Goal: Task Accomplishment & Management: Complete application form

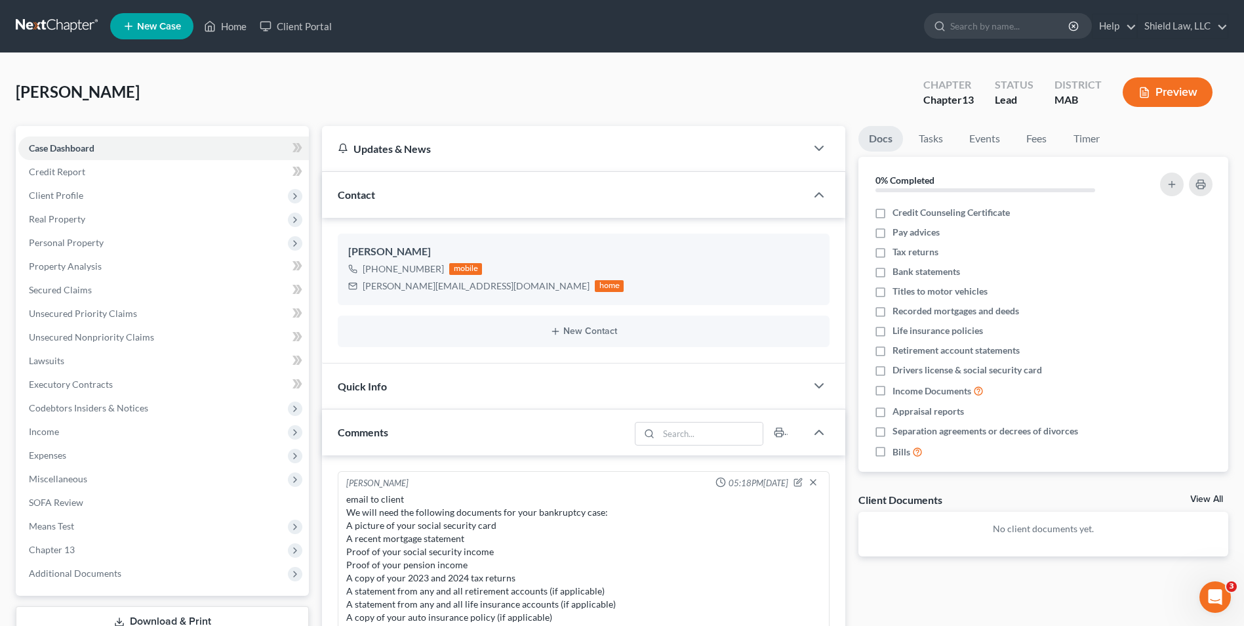
scroll to position [105, 0]
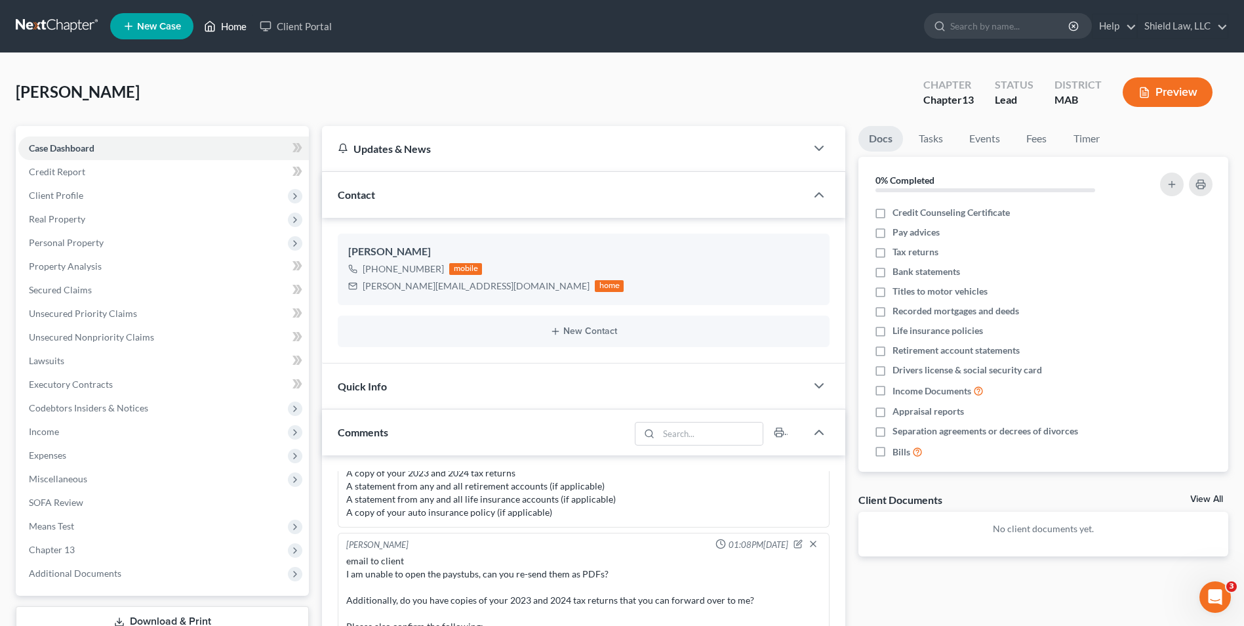
click at [220, 18] on link "Home" at bounding box center [225, 26] width 56 height 24
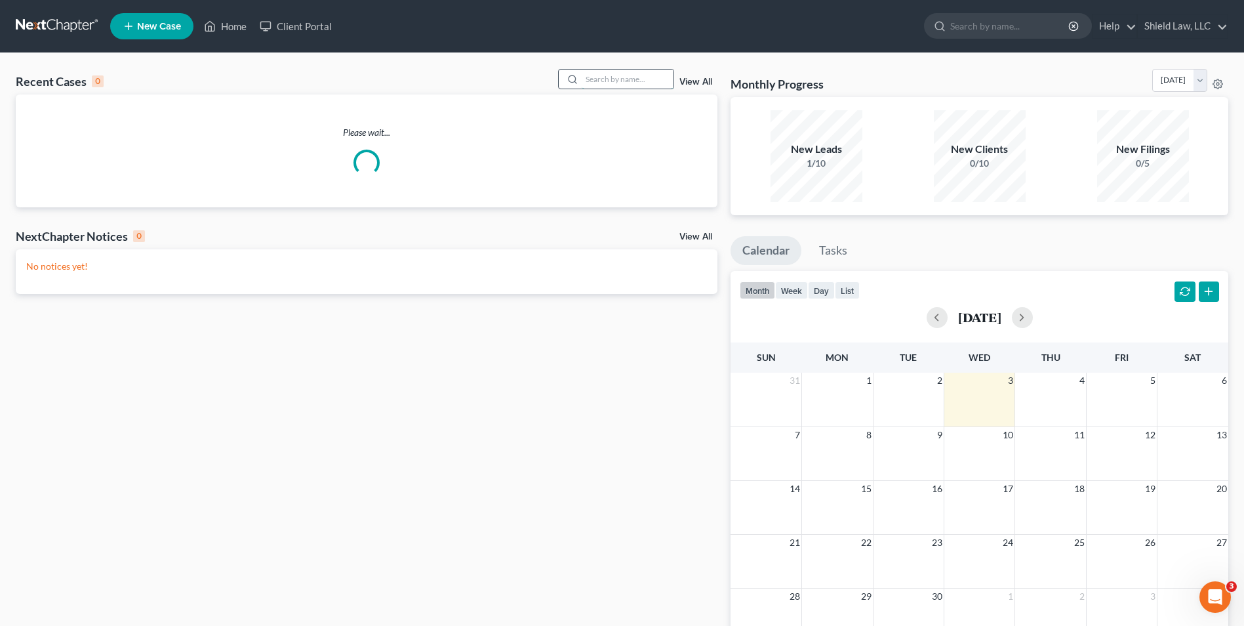
click at [591, 87] on input "search" at bounding box center [628, 79] width 92 height 19
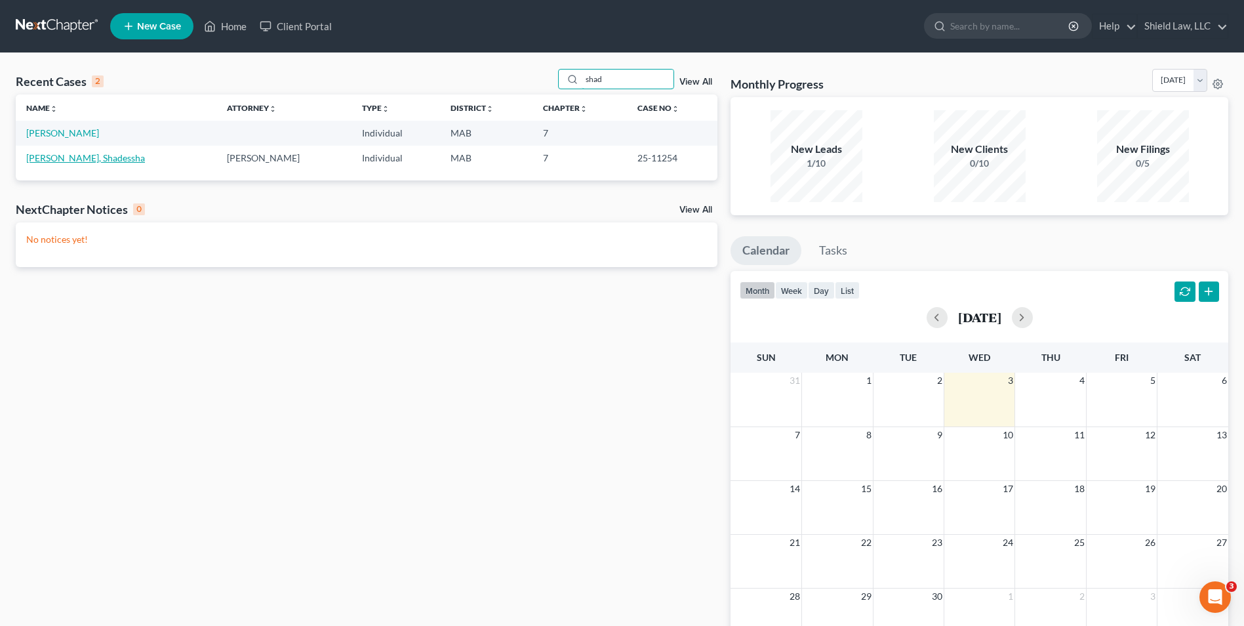
type input "shad"
click at [64, 159] on link "[PERSON_NAME], Shadessha" at bounding box center [85, 157] width 119 height 11
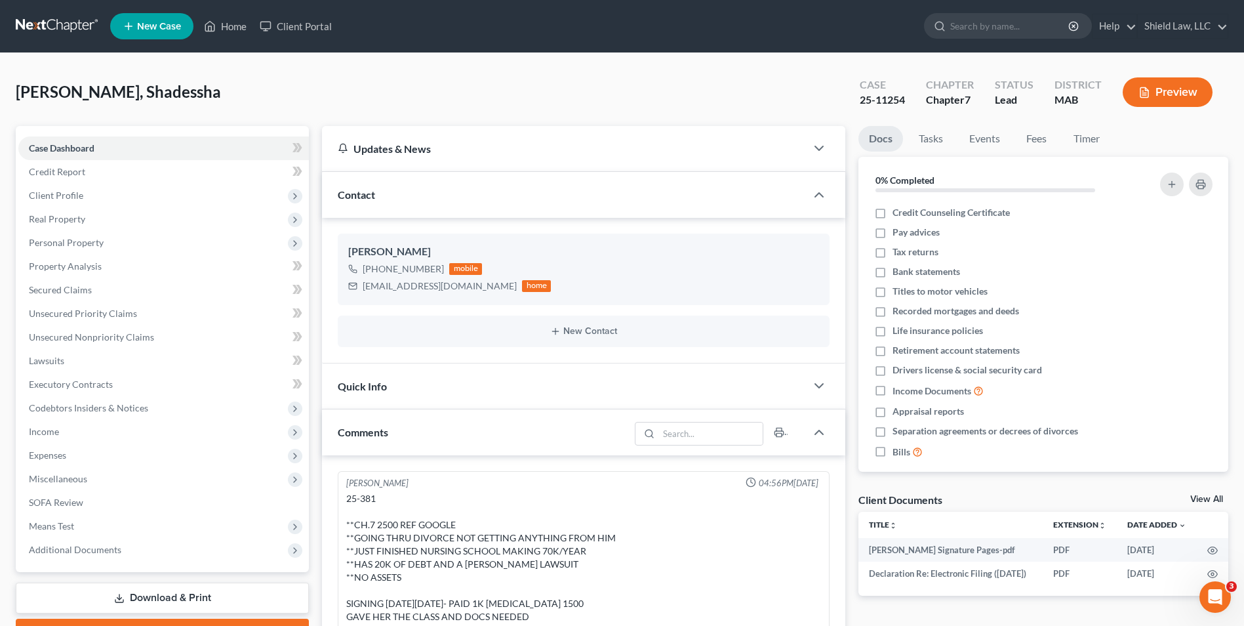
scroll to position [423, 0]
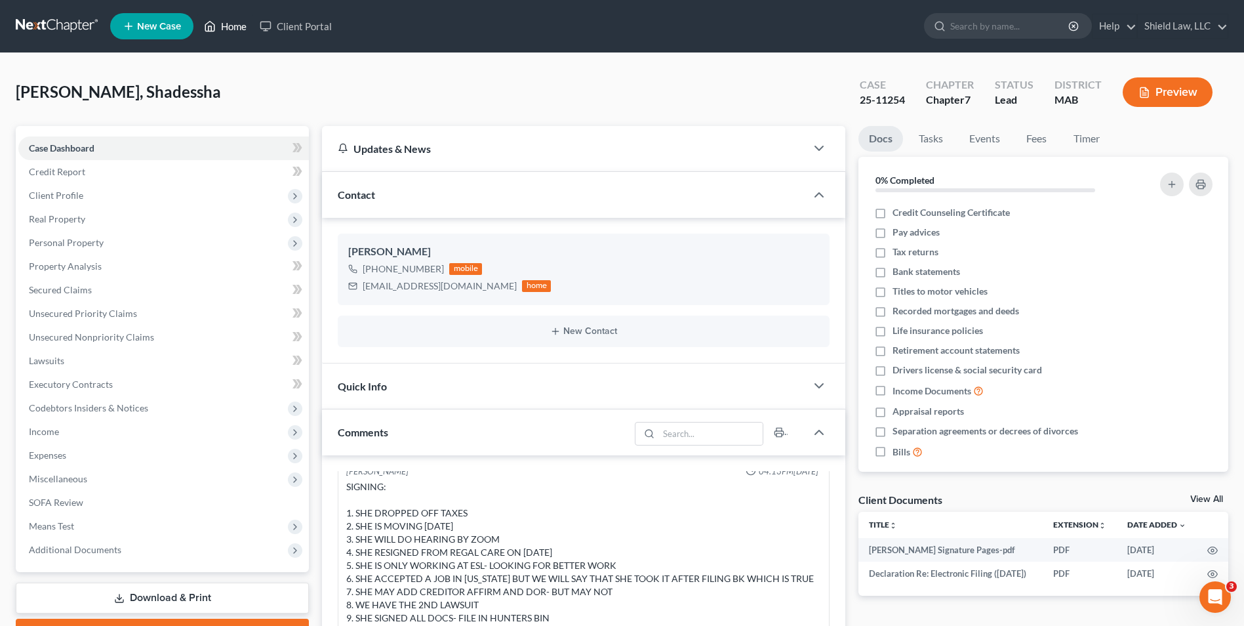
drag, startPoint x: 228, startPoint y: 24, endPoint x: 656, endPoint y: 54, distance: 429.2
click at [228, 24] on link "Home" at bounding box center [225, 26] width 56 height 24
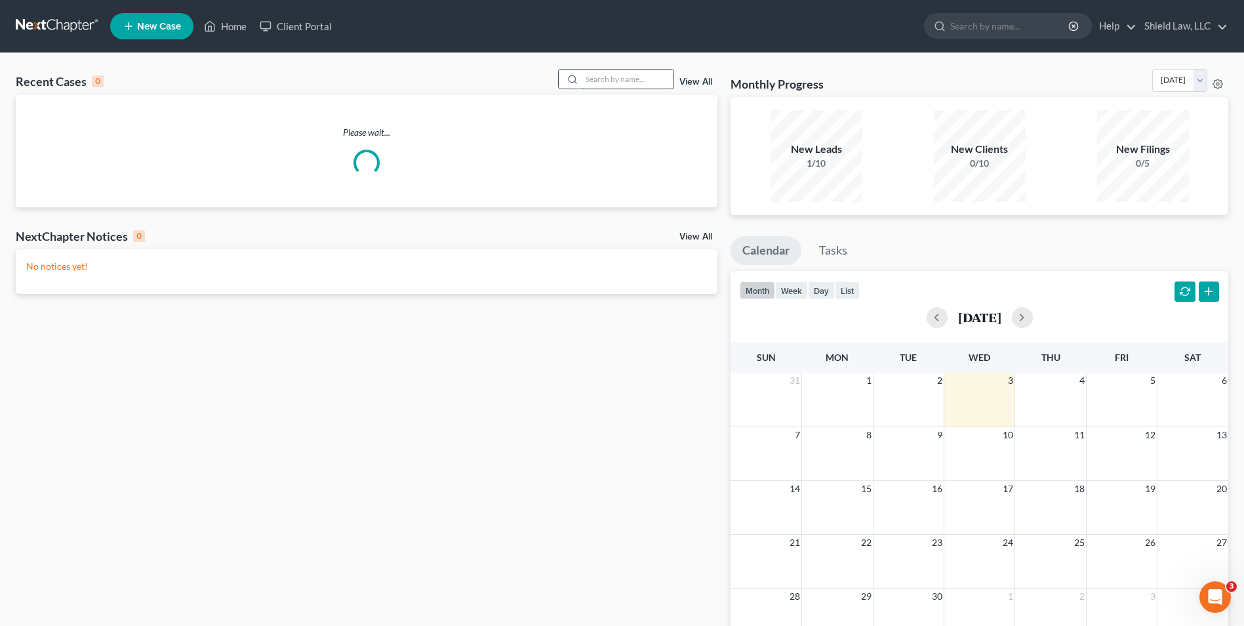
click at [665, 79] on input "search" at bounding box center [628, 79] width 92 height 19
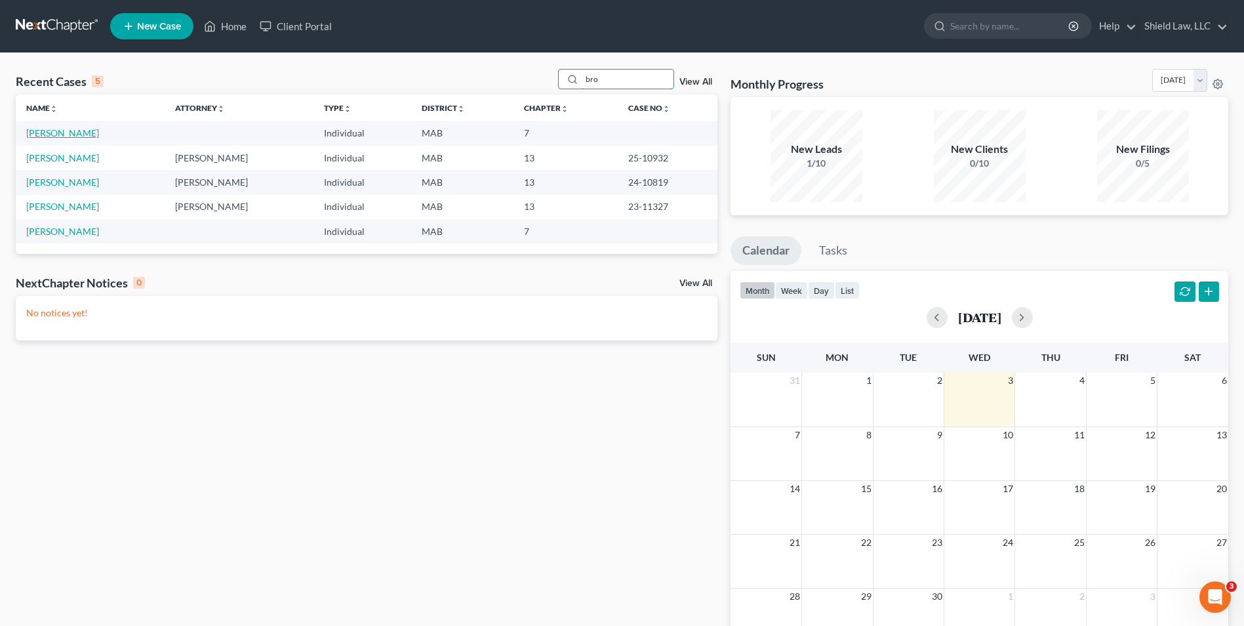
type input "bro"
click at [87, 130] on link "[PERSON_NAME]" at bounding box center [62, 132] width 73 height 11
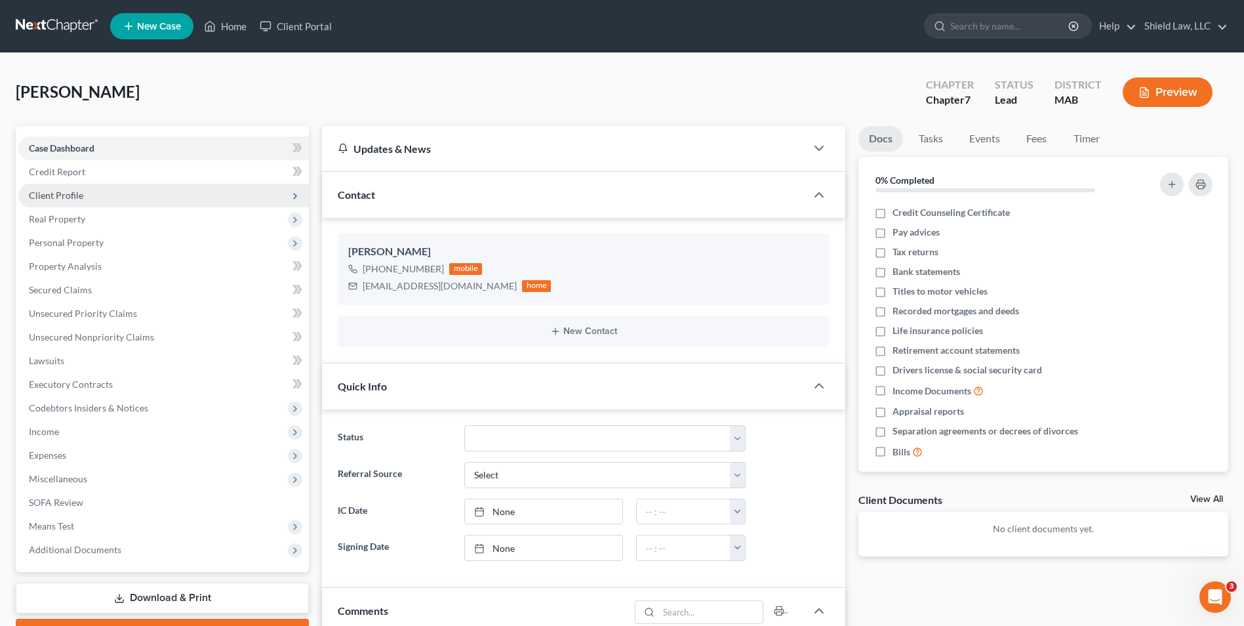
click at [77, 195] on span "Client Profile" at bounding box center [56, 194] width 54 height 11
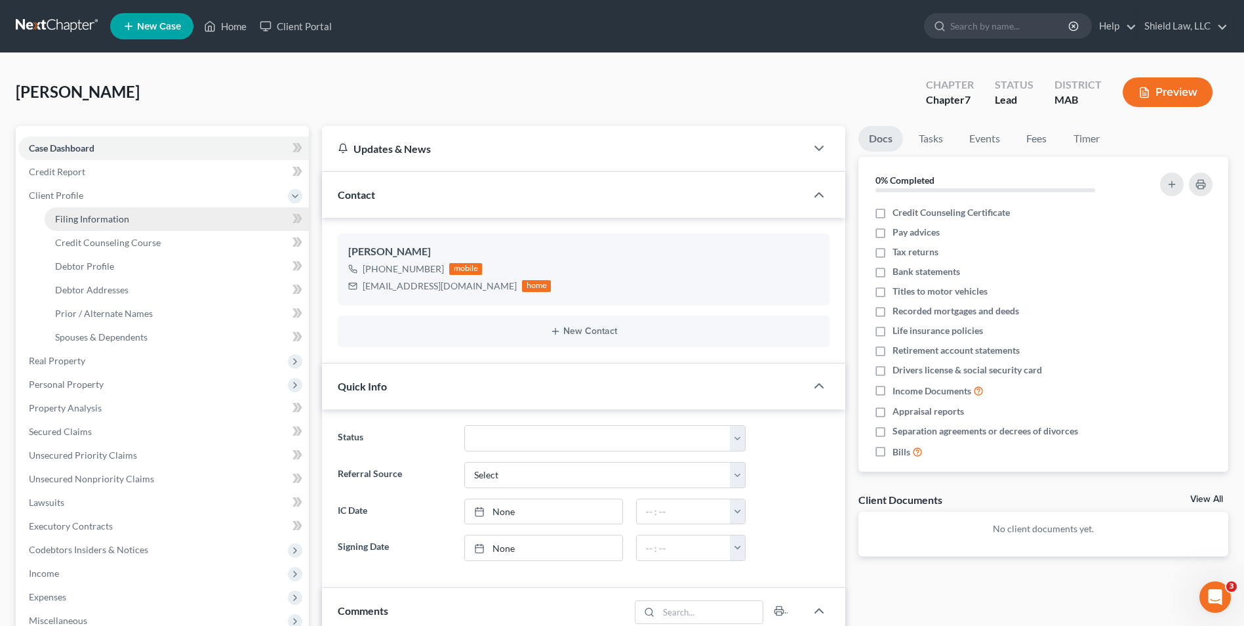
click at [85, 212] on link "Filing Information" at bounding box center [177, 219] width 264 height 24
select select "1"
select select "0"
select select "39"
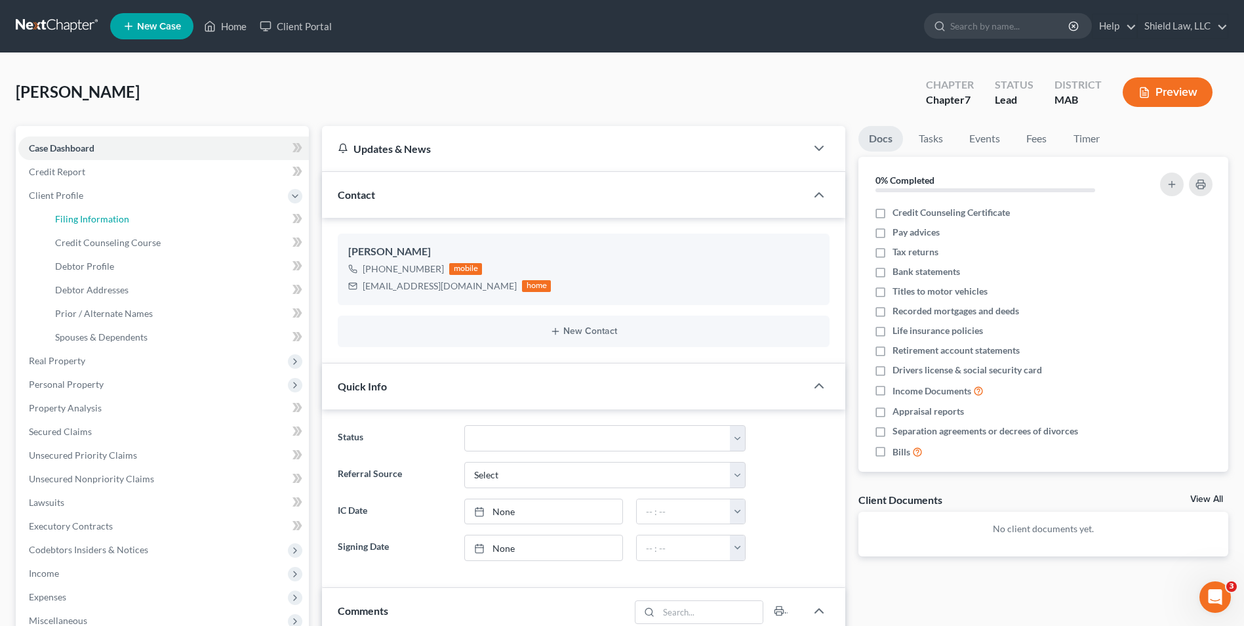
select select "22"
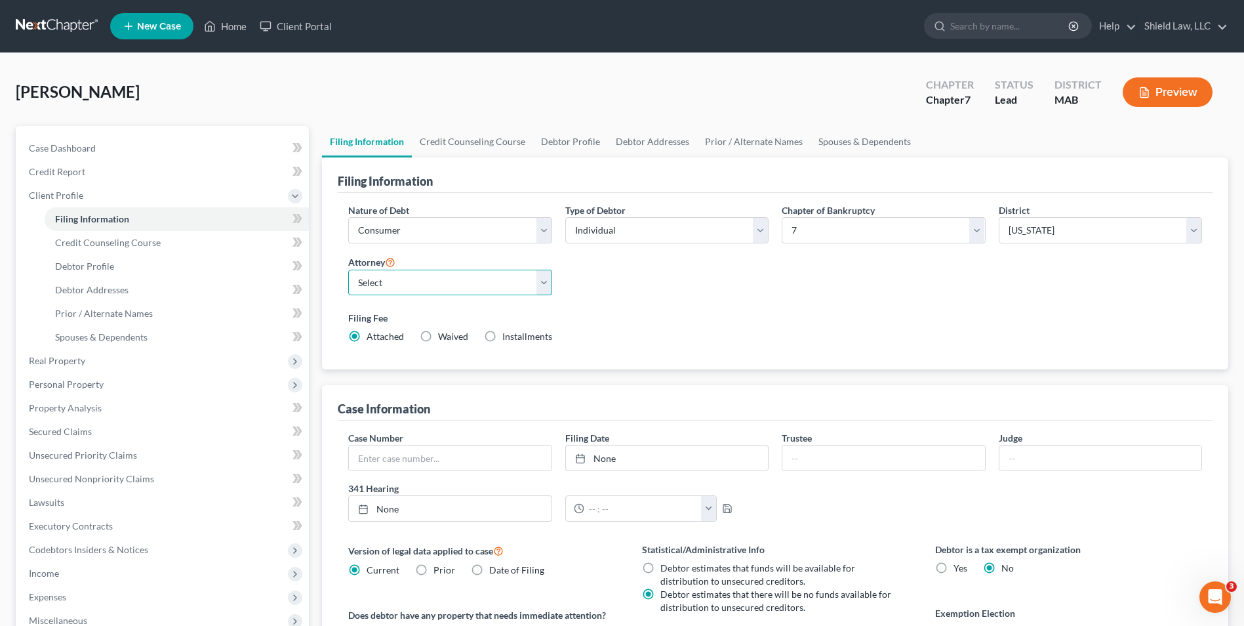
click at [426, 286] on select "Select [PERSON_NAME] - MA" at bounding box center [449, 282] width 203 height 26
select select "0"
click at [348, 269] on select "Select [PERSON_NAME] - MA" at bounding box center [449, 282] width 203 height 26
drag, startPoint x: 627, startPoint y: 224, endPoint x: 619, endPoint y: 245, distance: 22.6
click at [627, 224] on select "Select Individual Joint" at bounding box center [666, 230] width 203 height 26
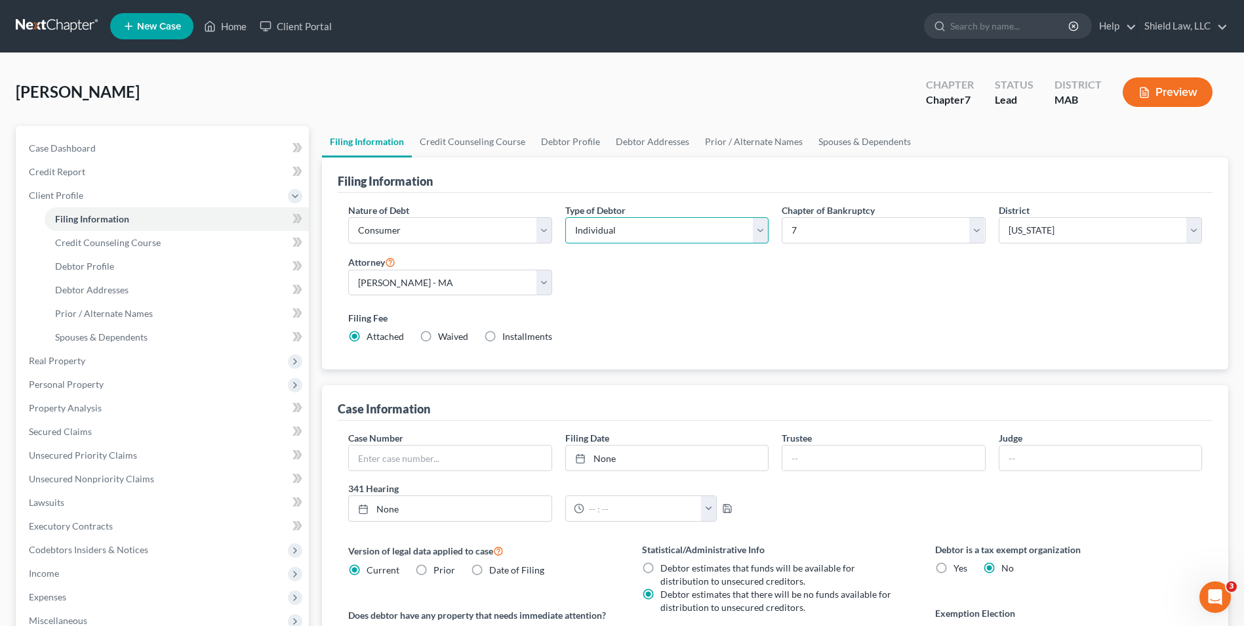
select select "1"
click at [565, 217] on select "Select Individual Joint" at bounding box center [666, 230] width 203 height 26
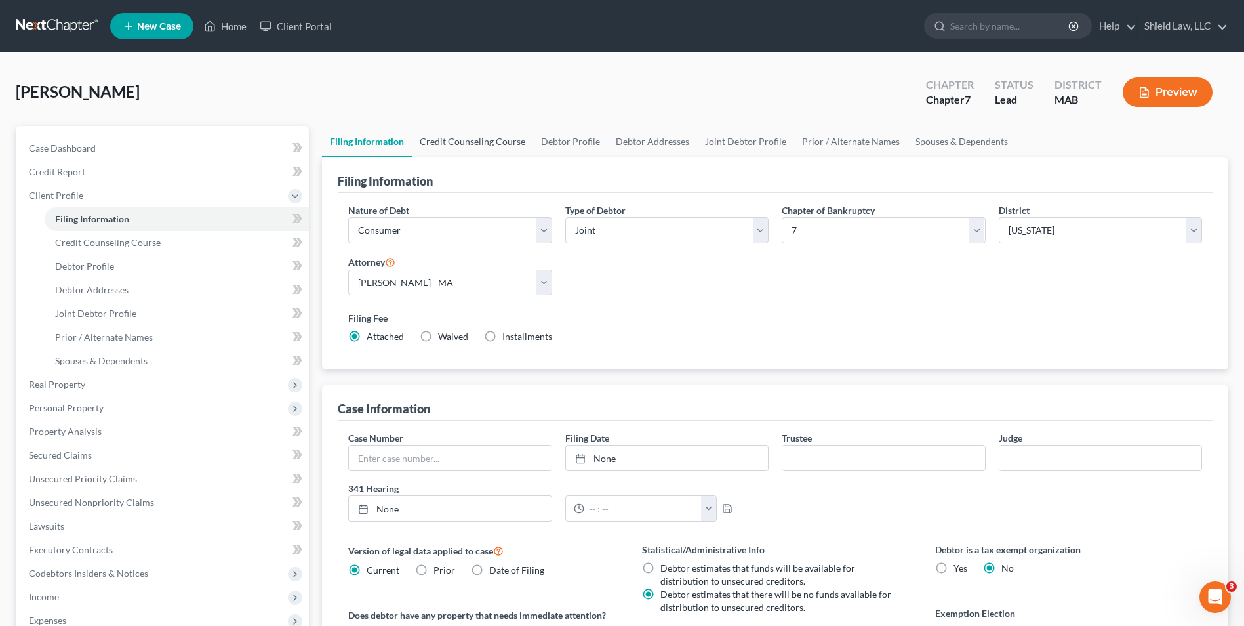
click at [477, 138] on link "Credit Counseling Course" at bounding box center [472, 141] width 121 height 31
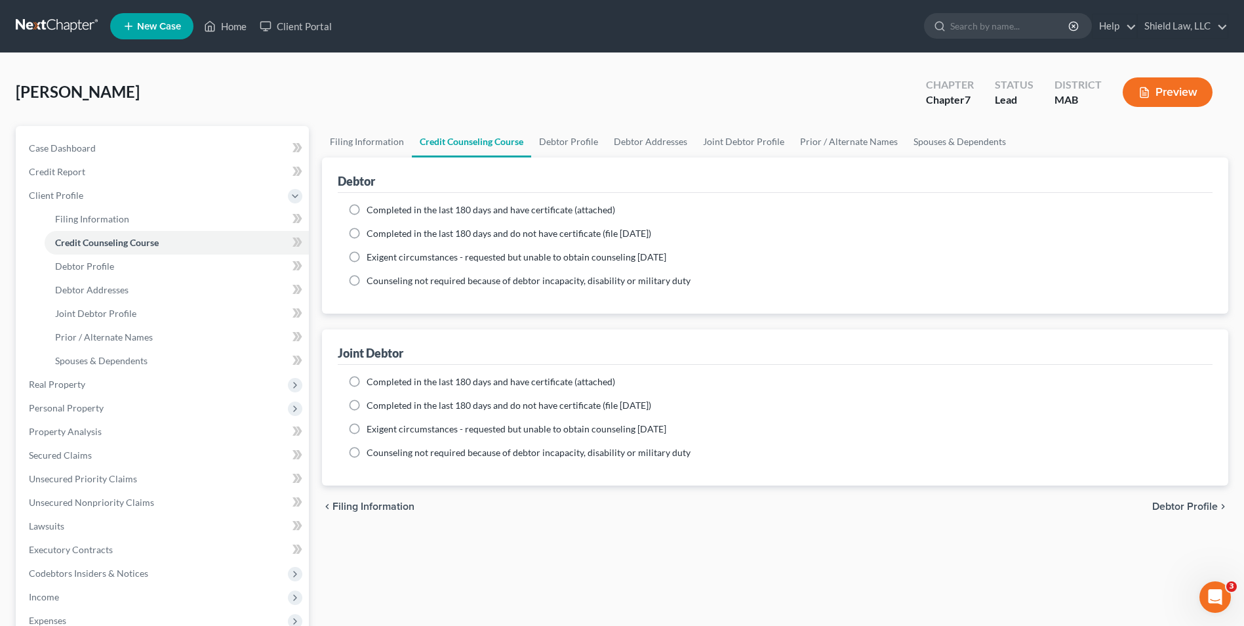
drag, startPoint x: 357, startPoint y: 205, endPoint x: 368, endPoint y: 399, distance: 193.8
click at [367, 205] on label "Completed in the last 180 days and have certificate (attached)" at bounding box center [491, 209] width 248 height 13
click at [372, 205] on input "Completed in the last 180 days and have certificate (attached)" at bounding box center [376, 207] width 9 height 9
radio input "true"
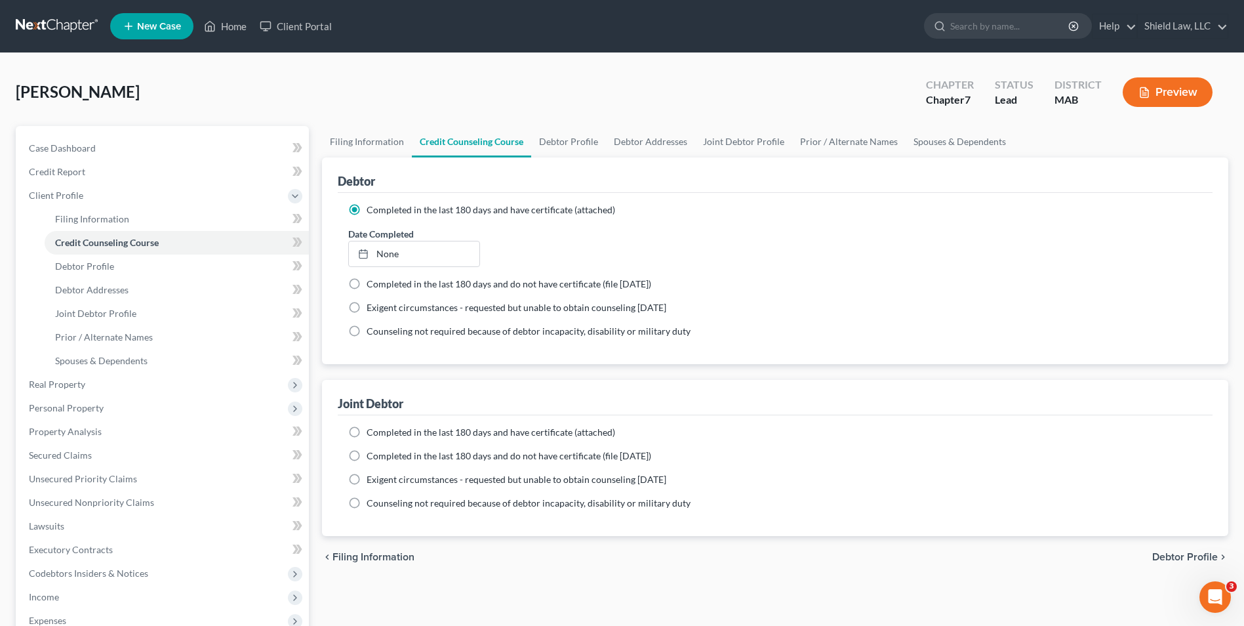
drag, startPoint x: 351, startPoint y: 430, endPoint x: 469, endPoint y: 230, distance: 231.9
click at [367, 431] on label "Completed in the last 180 days and have certificate (attached)" at bounding box center [491, 432] width 248 height 13
click at [372, 431] on input "Completed in the last 180 days and have certificate (attached)" at bounding box center [376, 430] width 9 height 9
radio input "true"
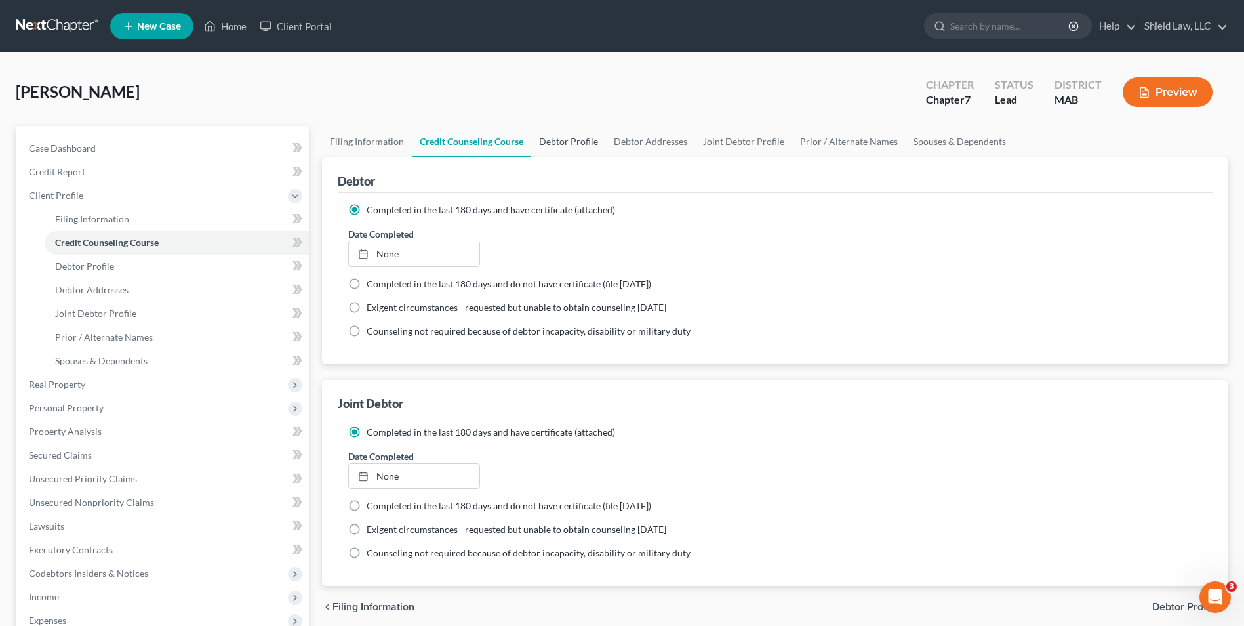
click at [566, 136] on link "Debtor Profile" at bounding box center [568, 141] width 75 height 31
select select "1"
select select "0"
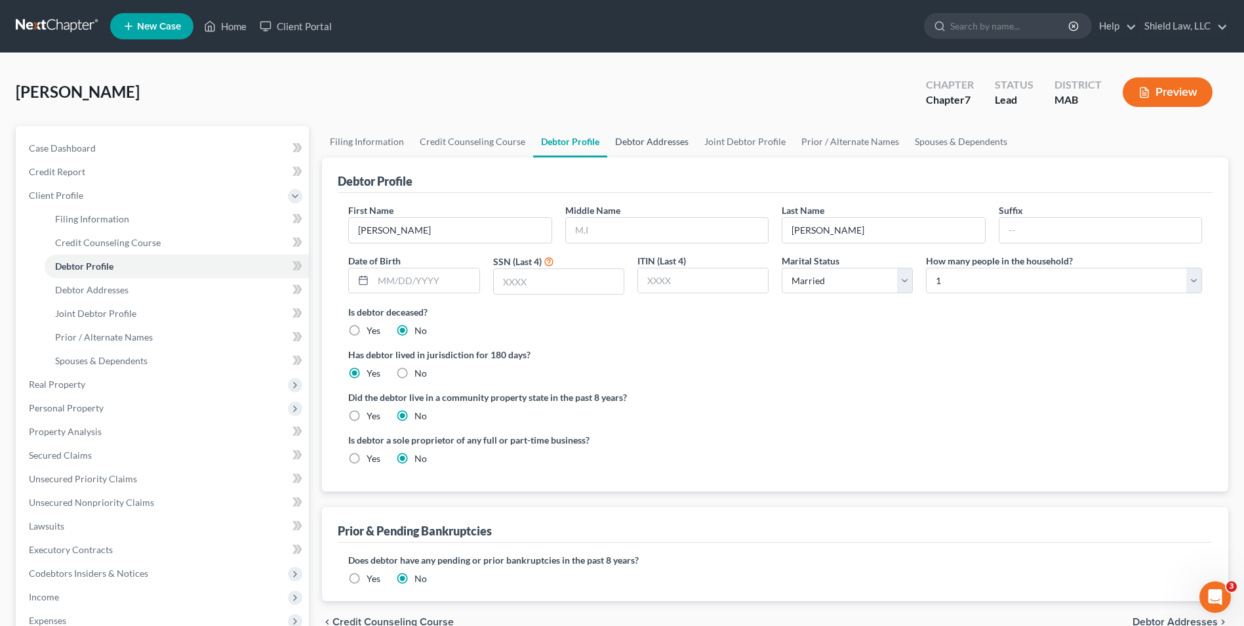
click at [685, 134] on link "Debtor Addresses" at bounding box center [651, 141] width 89 height 31
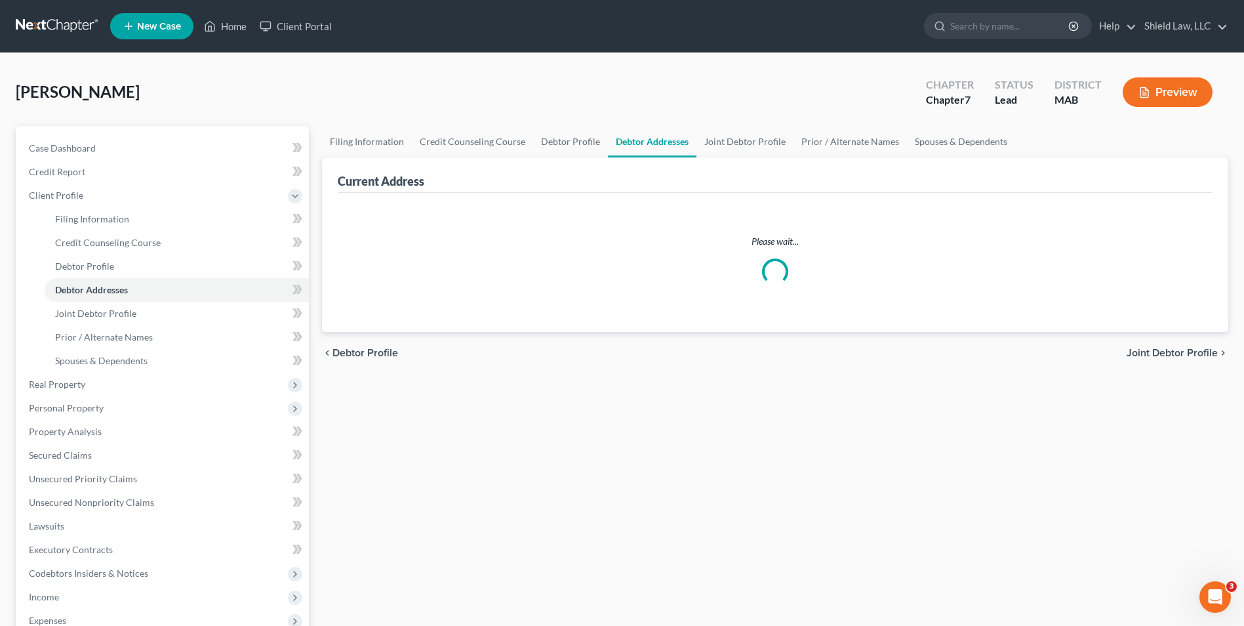
select select "0"
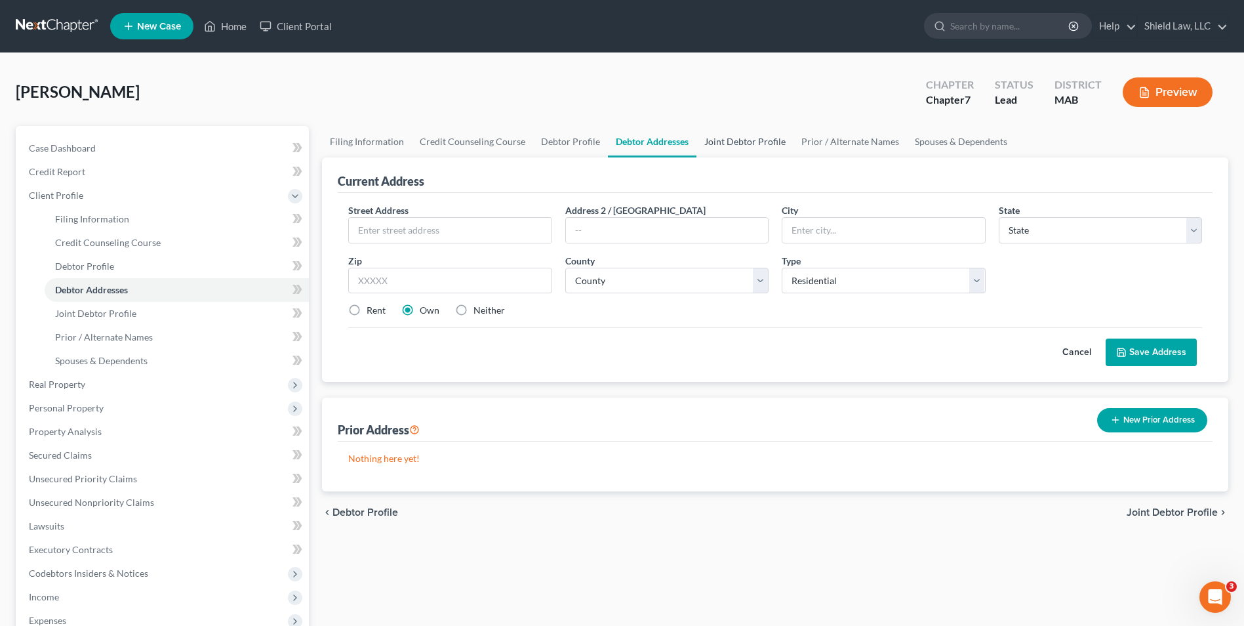
click at [713, 134] on link "Joint Debtor Profile" at bounding box center [744, 141] width 97 height 31
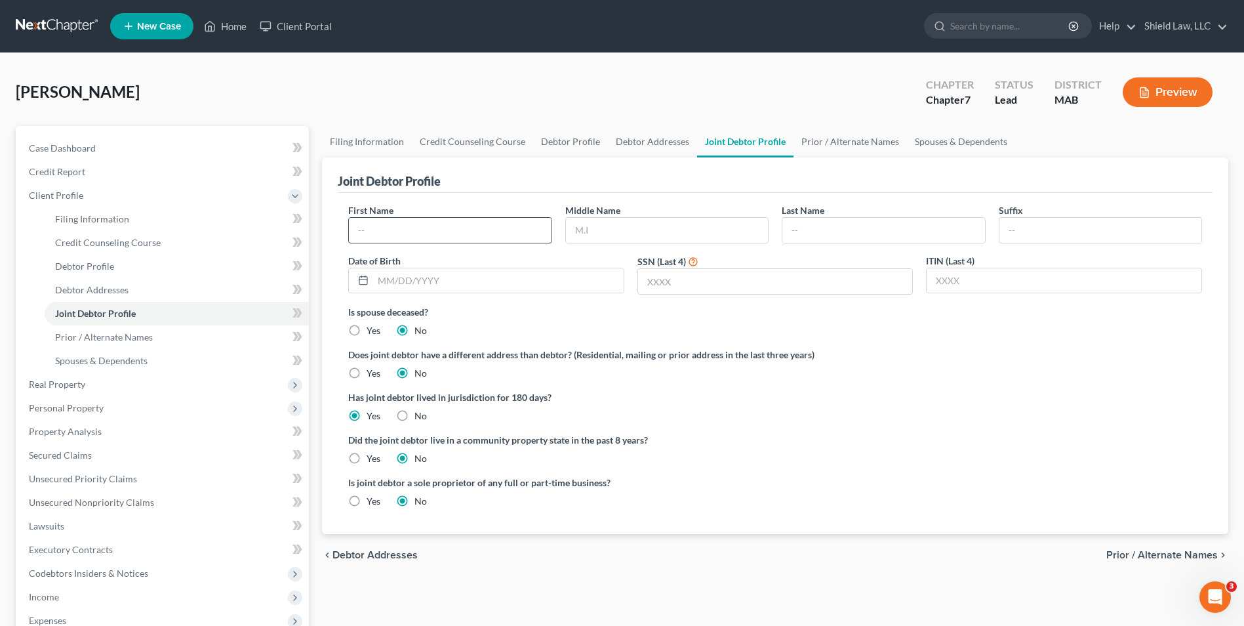
click at [430, 236] on input "text" at bounding box center [450, 230] width 202 height 25
type input "[PERSON_NAME]"
click at [897, 349] on label "Does joint debtor have a different address than debtor? (Residential, mailing o…" at bounding box center [775, 355] width 854 height 14
click at [542, 136] on link "Debtor Profile" at bounding box center [570, 141] width 75 height 31
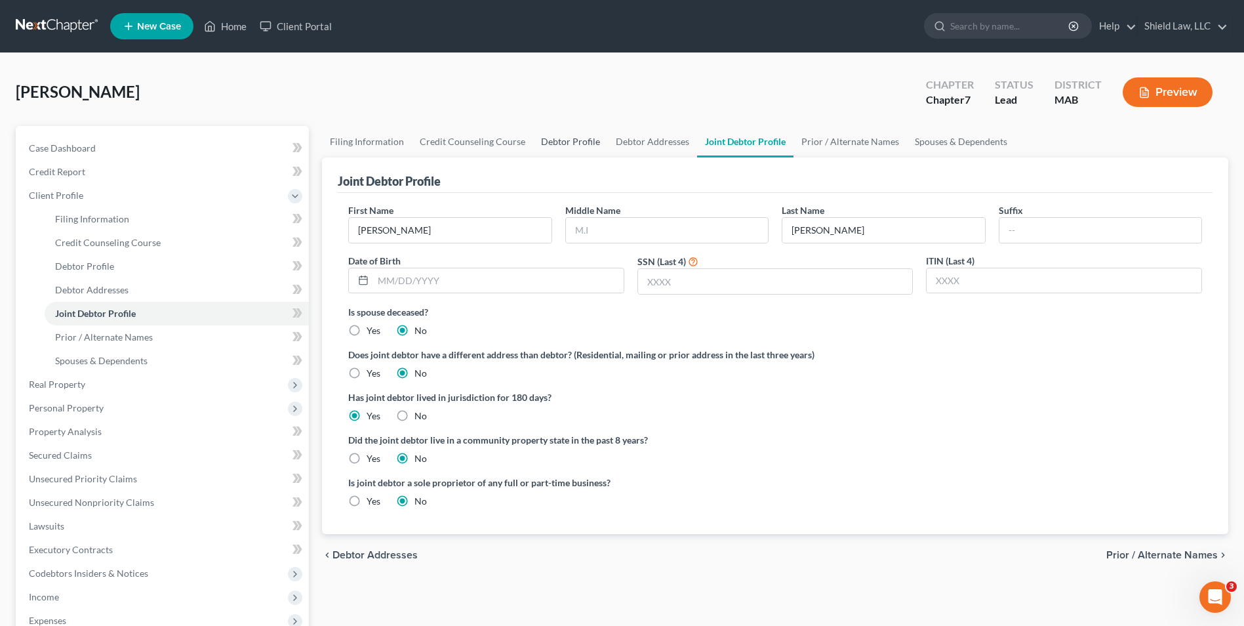
select select "1"
select select "0"
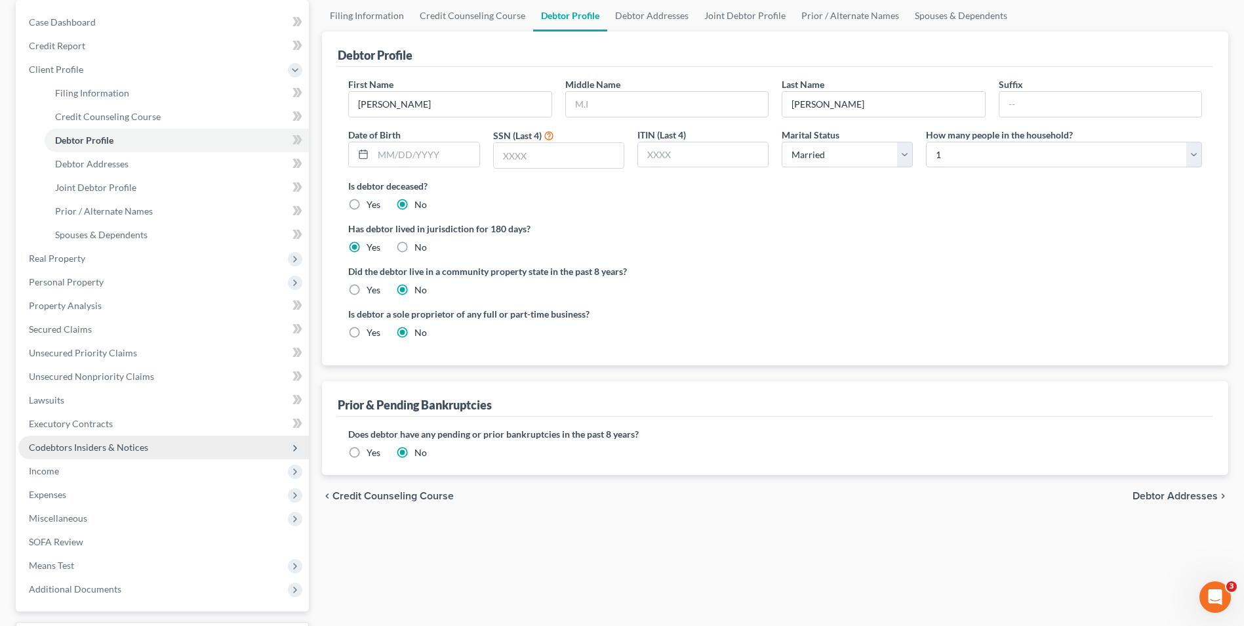
scroll to position [197, 0]
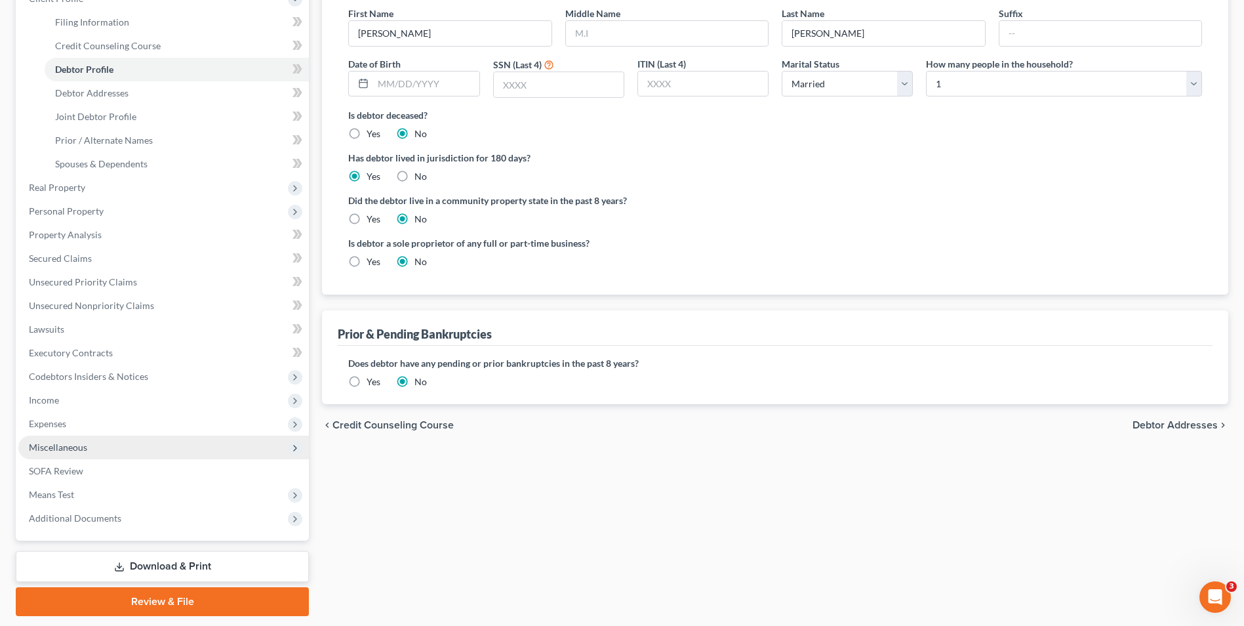
click at [68, 452] on span "Miscellaneous" at bounding box center [58, 446] width 58 height 11
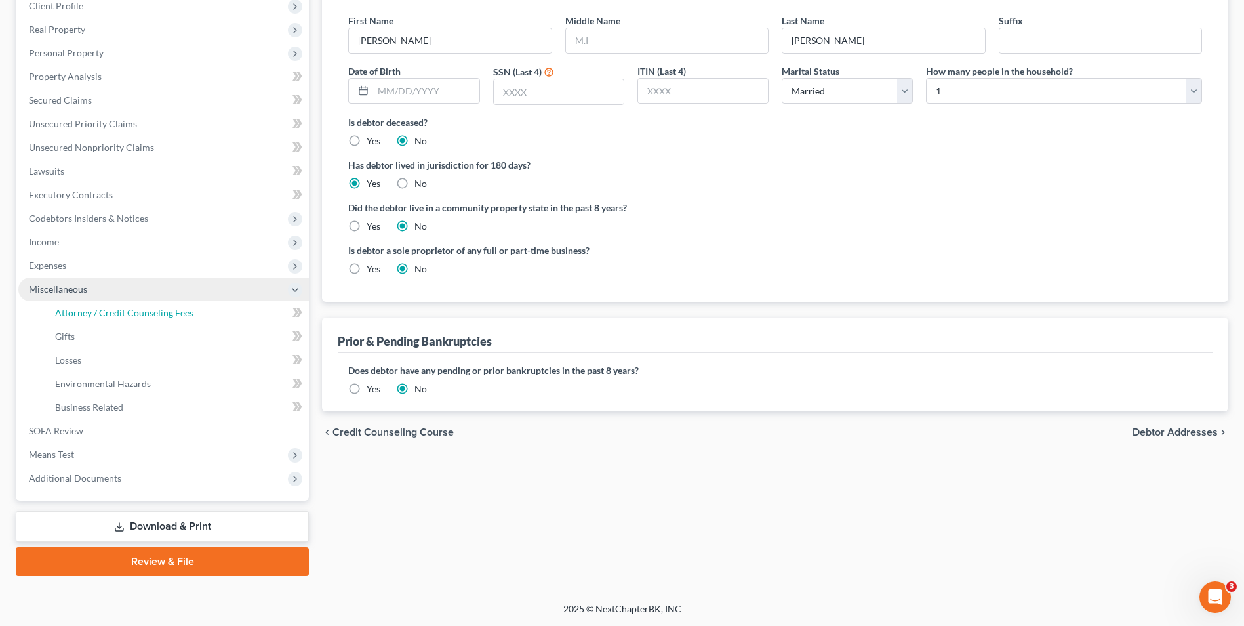
click at [139, 315] on span "Attorney / Credit Counseling Fees" at bounding box center [124, 312] width 138 height 11
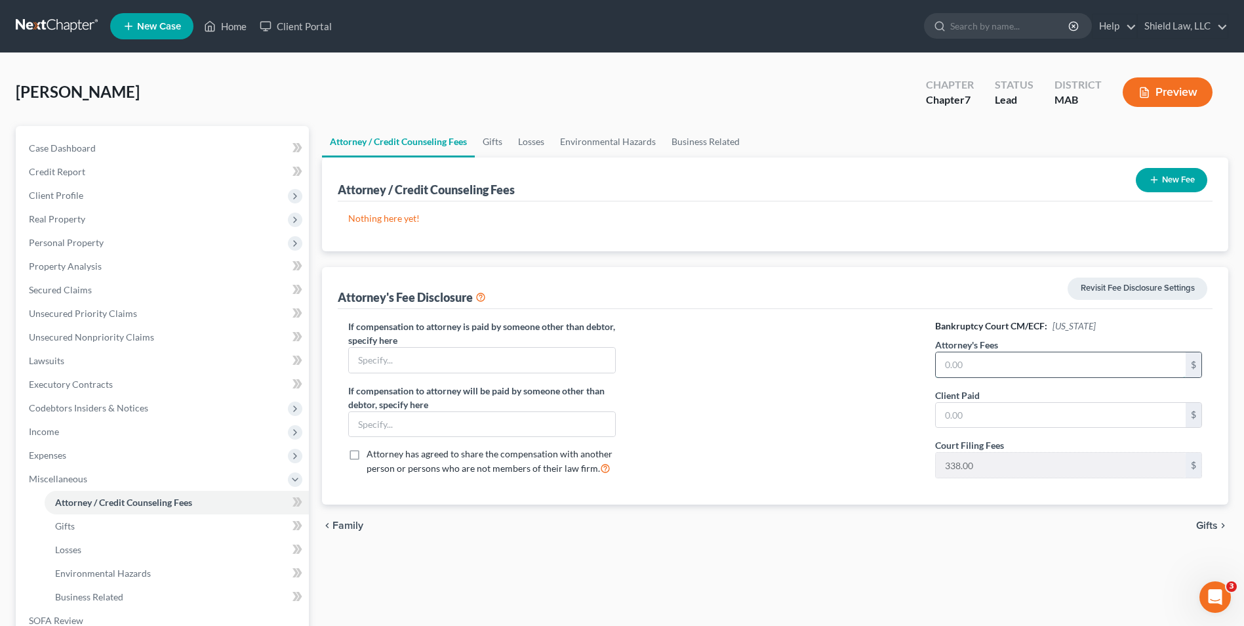
click at [1032, 357] on input "text" at bounding box center [1061, 364] width 250 height 25
type input "1,662"
click at [1058, 403] on input "text" at bounding box center [1061, 415] width 250 height 25
type input "1,662"
click at [1161, 180] on button "New Fee" at bounding box center [1171, 180] width 71 height 24
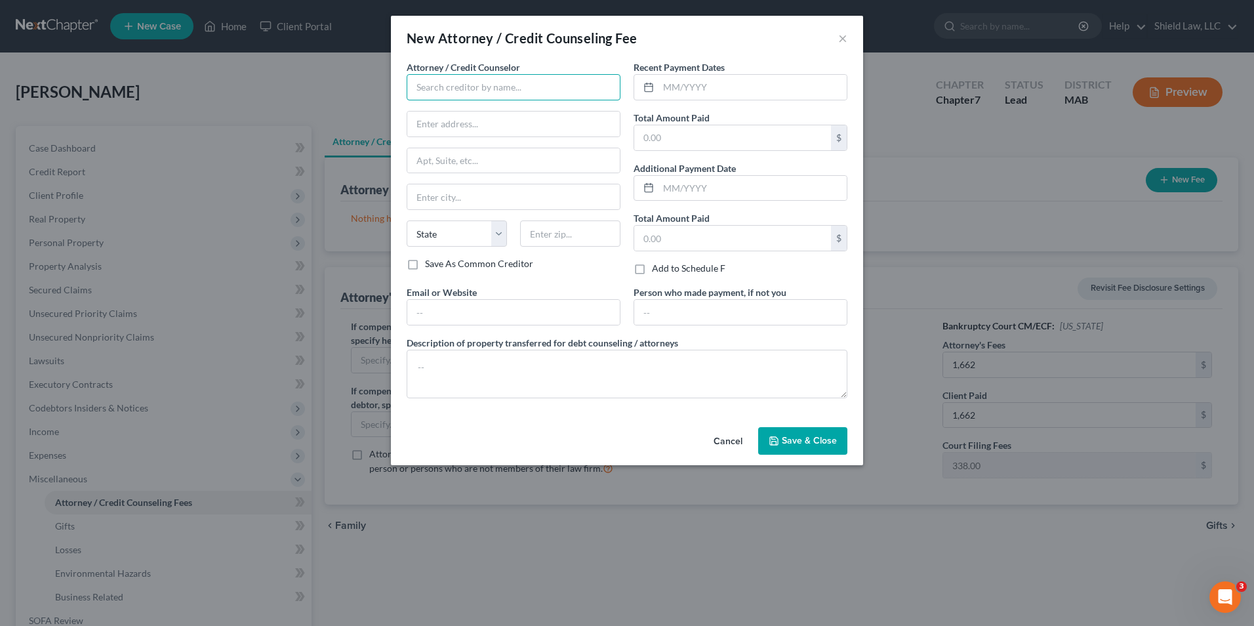
click at [453, 81] on input "text" at bounding box center [514, 87] width 214 height 26
type input "Shield Law, LLC"
type input "[STREET_ADDRESS]"
type input "Brockton"
select select "22"
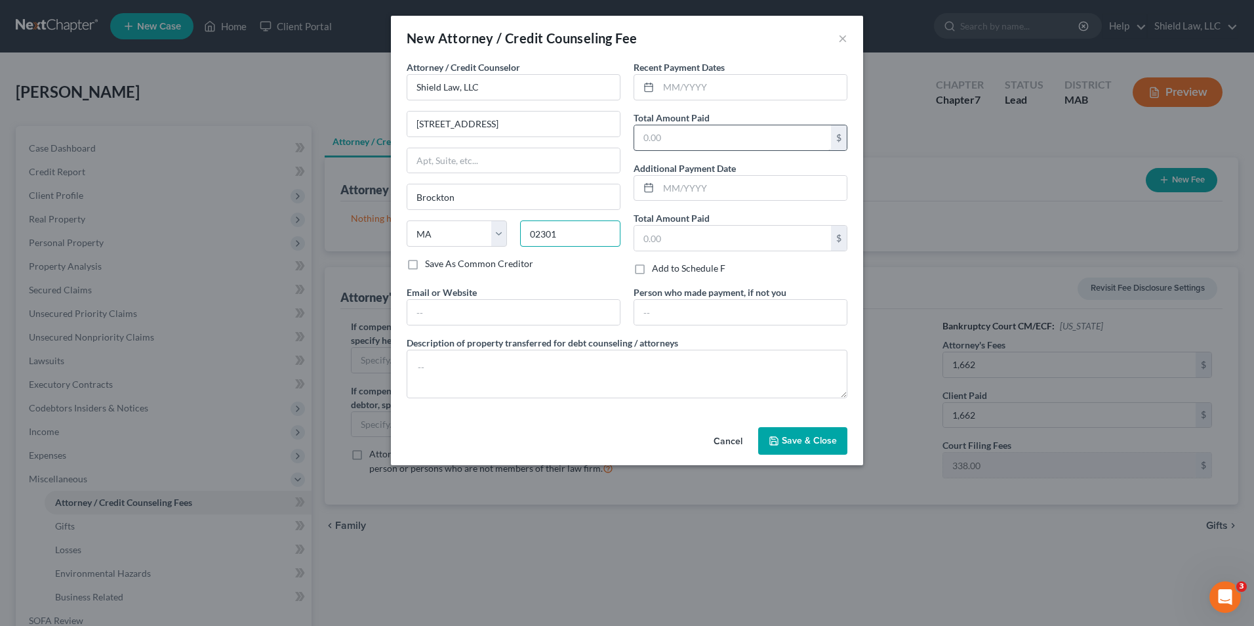
type input "02301"
click at [684, 139] on input "text" at bounding box center [732, 137] width 197 height 25
type input "1,662"
click at [544, 371] on textarea at bounding box center [627, 373] width 441 height 49
type textarea "Bankruptcy Fee"
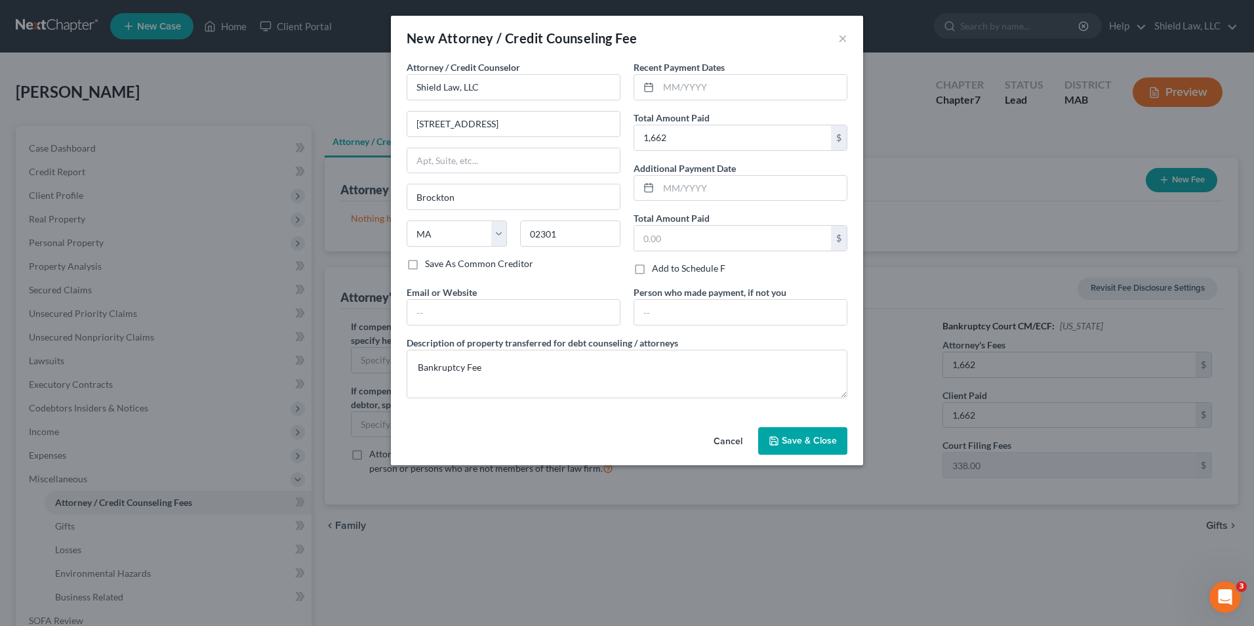
click at [812, 436] on span "Save & Close" at bounding box center [809, 440] width 55 height 11
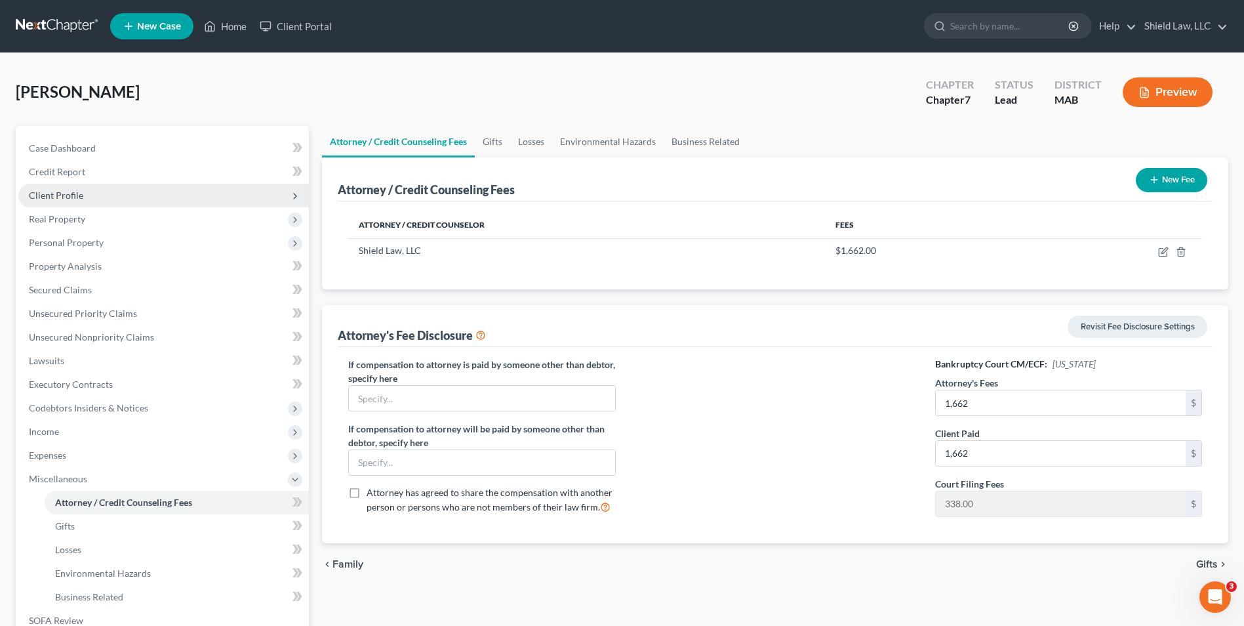
click at [101, 189] on span "Client Profile" at bounding box center [163, 196] width 290 height 24
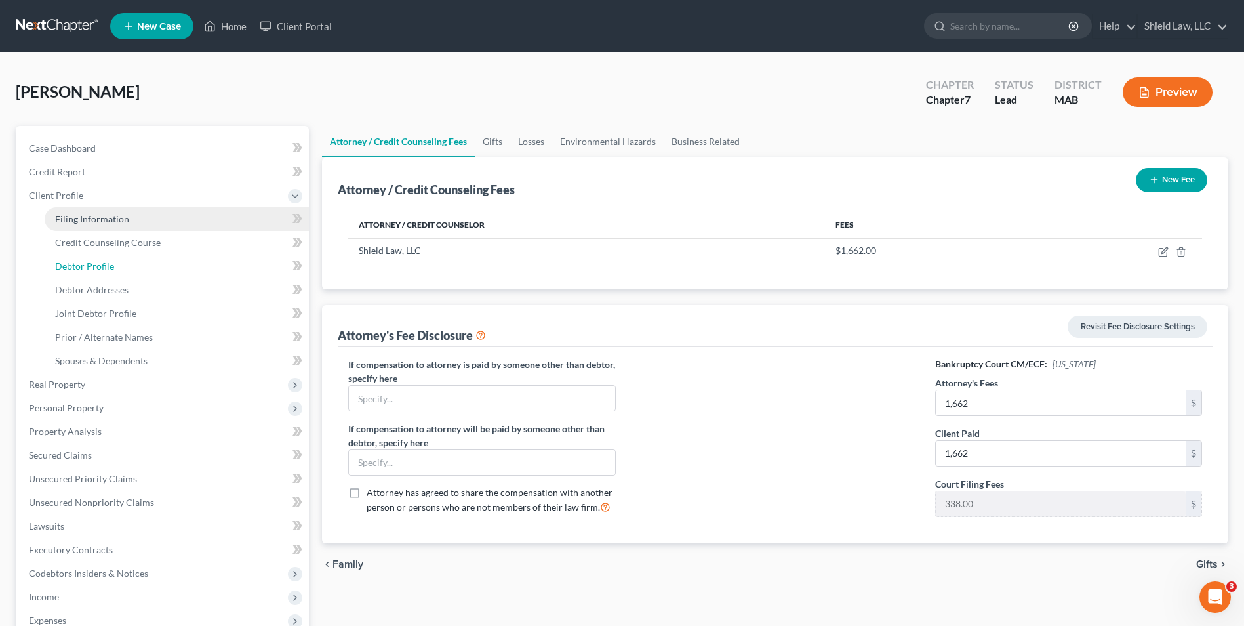
click at [124, 263] on link "Debtor Profile" at bounding box center [177, 266] width 264 height 24
select select "1"
select select "0"
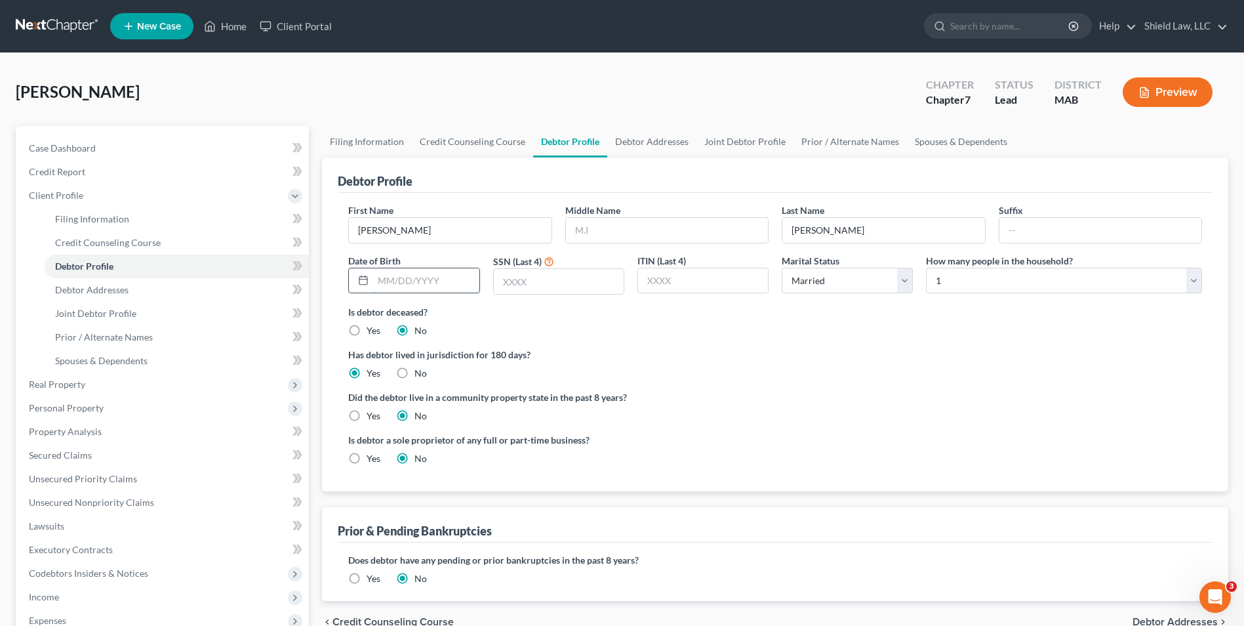
click at [418, 284] on input "text" at bounding box center [426, 280] width 106 height 25
type input "[DATE]"
click at [571, 283] on input "text" at bounding box center [559, 281] width 130 height 25
click at [780, 300] on div "First Name [PERSON_NAME] Middle Name Last Name [PERSON_NAME] Date of Birth [DEM…" at bounding box center [775, 254] width 867 height 102
click at [966, 278] on select "Select 1 2 3 4 5 6 7 8 9 10 11 12 13 14 15 16 17 18 19 20" at bounding box center [1064, 281] width 276 height 26
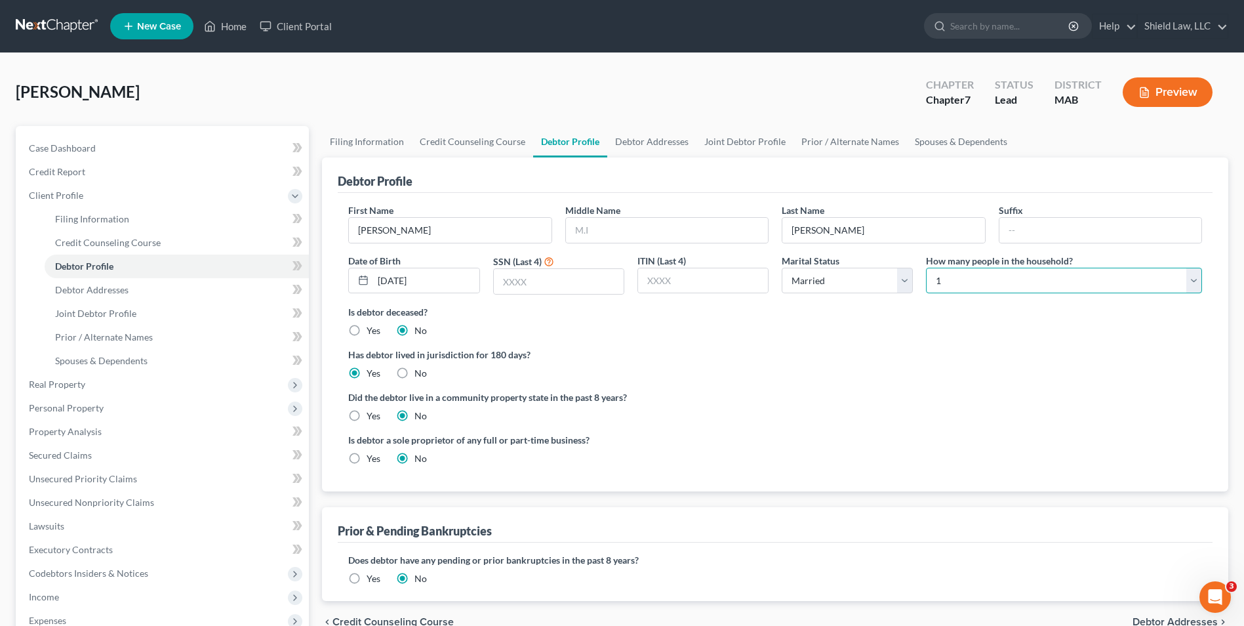
select select "1"
click at [926, 268] on select "Select 1 2 3 4 5 6 7 8 9 10 11 12 13 14 15 16 17 18 19 20" at bounding box center [1064, 281] width 276 height 26
click at [676, 146] on link "Debtor Addresses" at bounding box center [651, 141] width 89 height 31
select select "0"
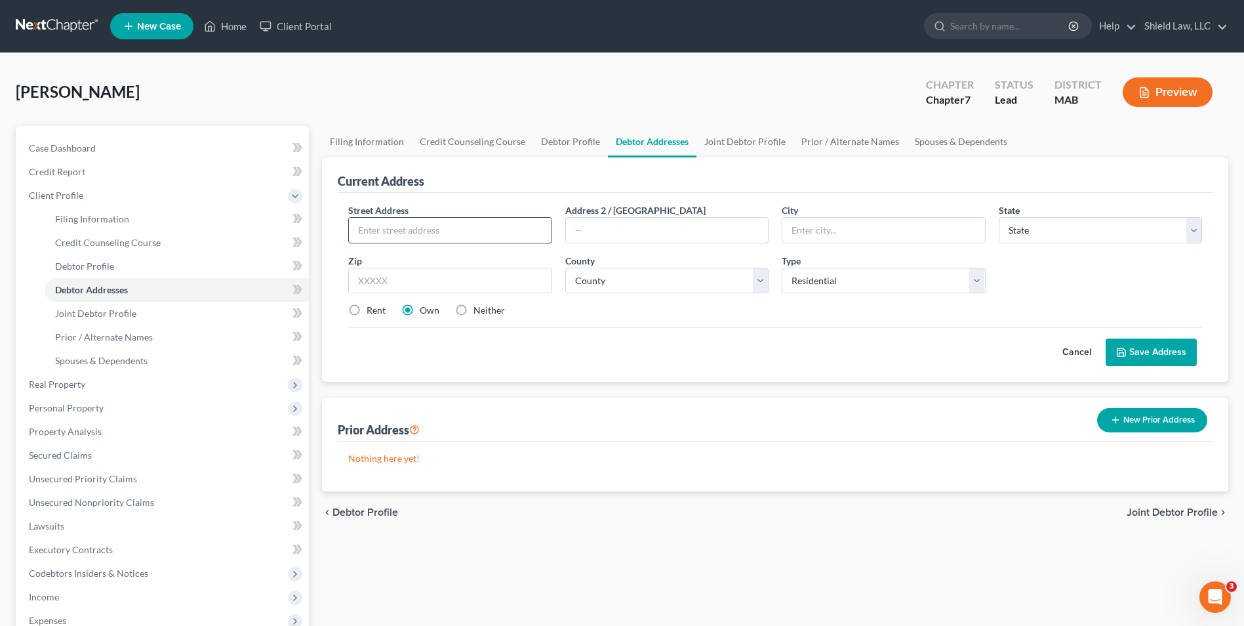
drag, startPoint x: 472, startPoint y: 233, endPoint x: 471, endPoint y: 227, distance: 6.6
click at [471, 229] on input "text" at bounding box center [450, 230] width 202 height 25
type input "[STREET_ADDRESS][PERSON_NAME]"
type input "[GEOGRAPHIC_DATA]"
select select "22"
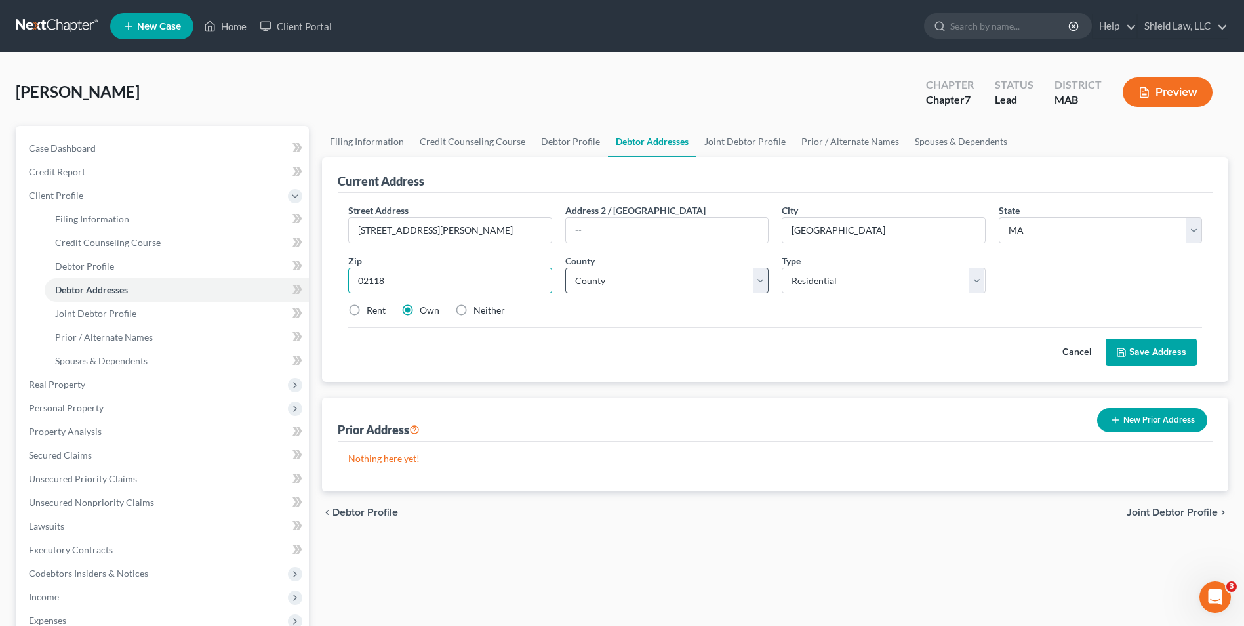
type input "02118"
click at [624, 283] on select "County [GEOGRAPHIC_DATA] [GEOGRAPHIC_DATA] [GEOGRAPHIC_DATA] [GEOGRAPHIC_DATA] …" at bounding box center [666, 281] width 203 height 26
select select "12"
click at [565, 268] on select "County [GEOGRAPHIC_DATA] [GEOGRAPHIC_DATA] [GEOGRAPHIC_DATA] [GEOGRAPHIC_DATA] …" at bounding box center [666, 281] width 203 height 26
click at [367, 304] on label "Rent" at bounding box center [376, 310] width 19 height 13
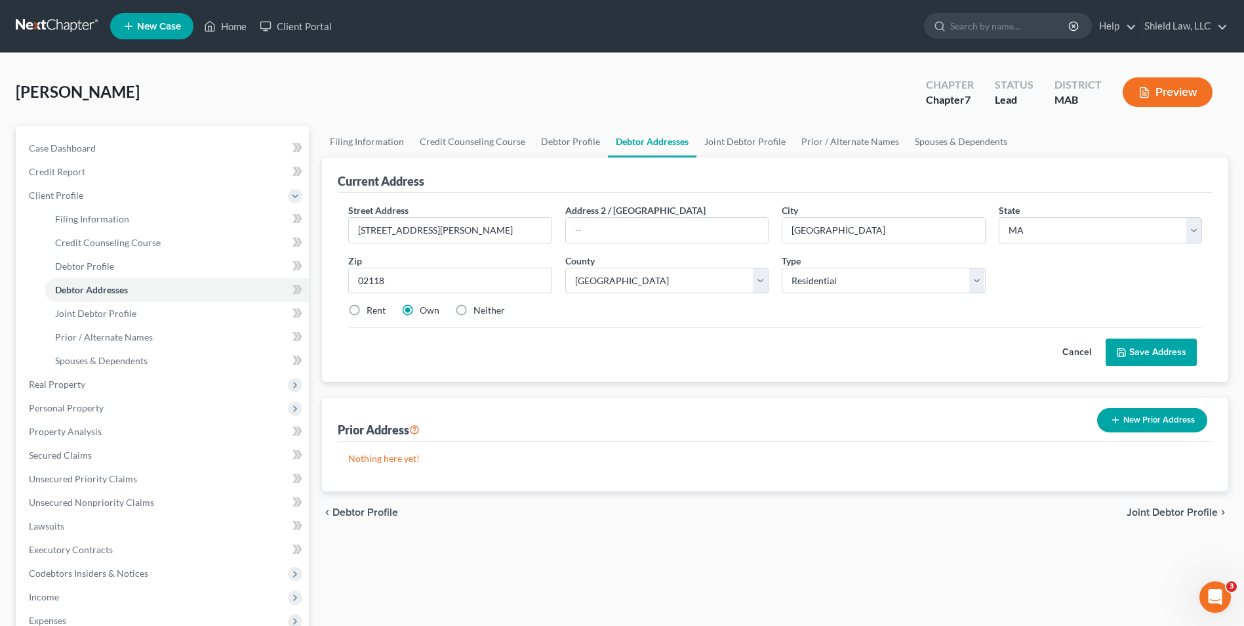
click at [372, 304] on input "Rent" at bounding box center [376, 308] width 9 height 9
radio input "true"
click at [1127, 346] on button "Save Address" at bounding box center [1150, 352] width 91 height 28
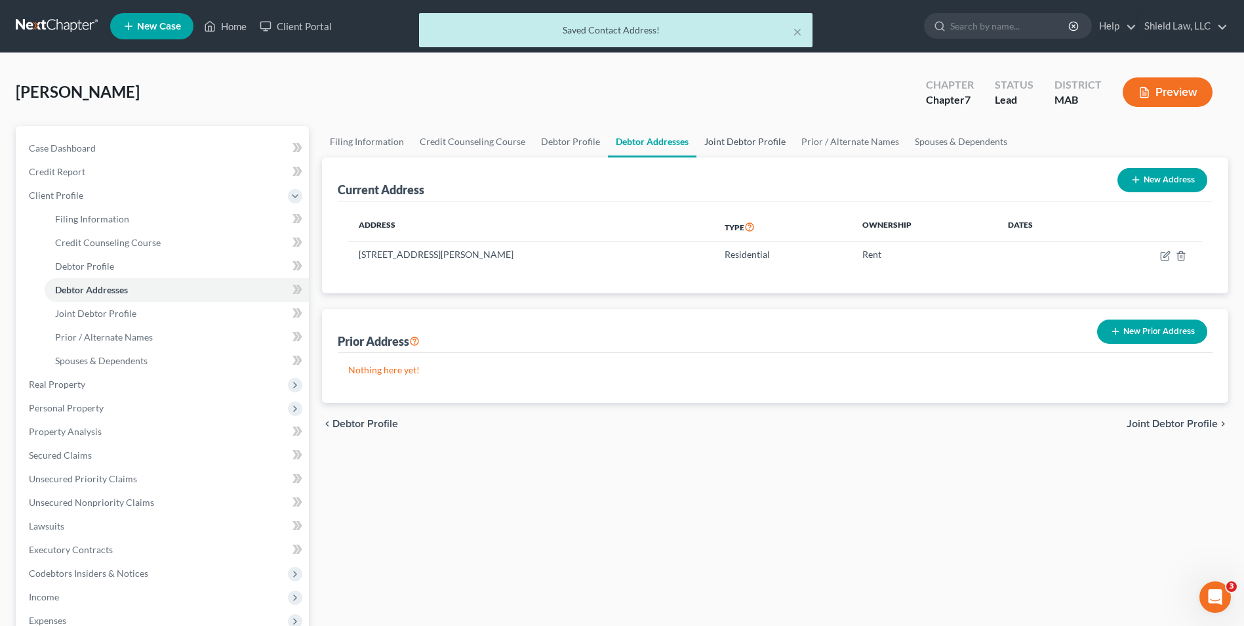
click at [766, 153] on link "Joint Debtor Profile" at bounding box center [744, 141] width 97 height 31
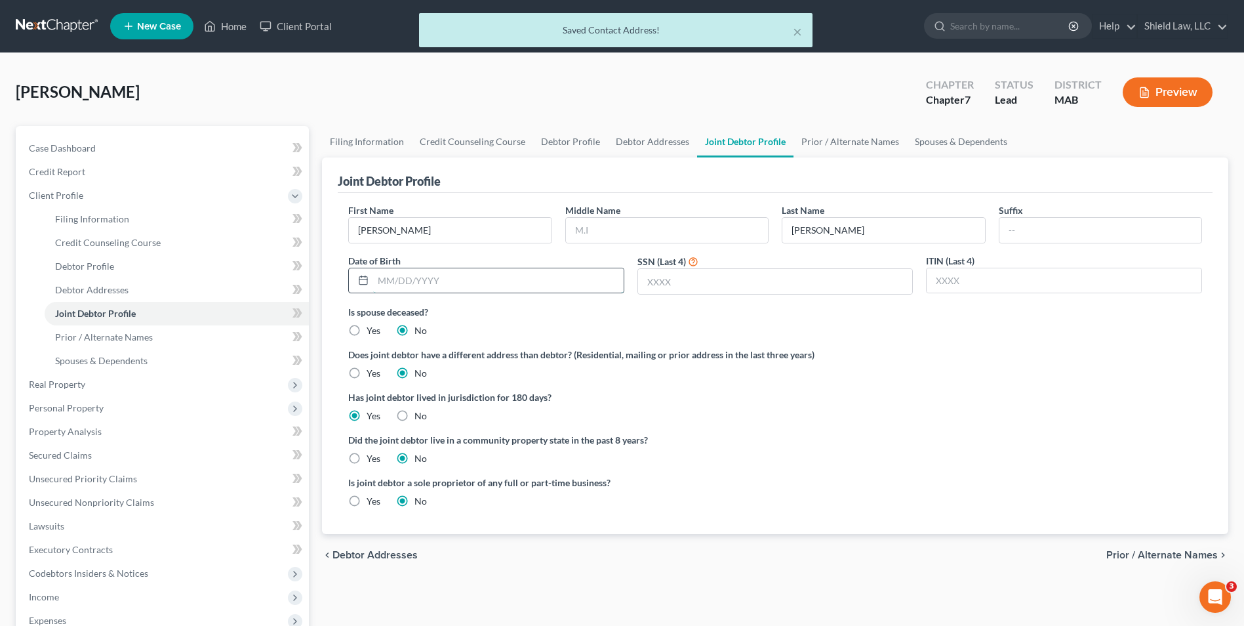
click at [546, 281] on input "text" at bounding box center [498, 280] width 250 height 25
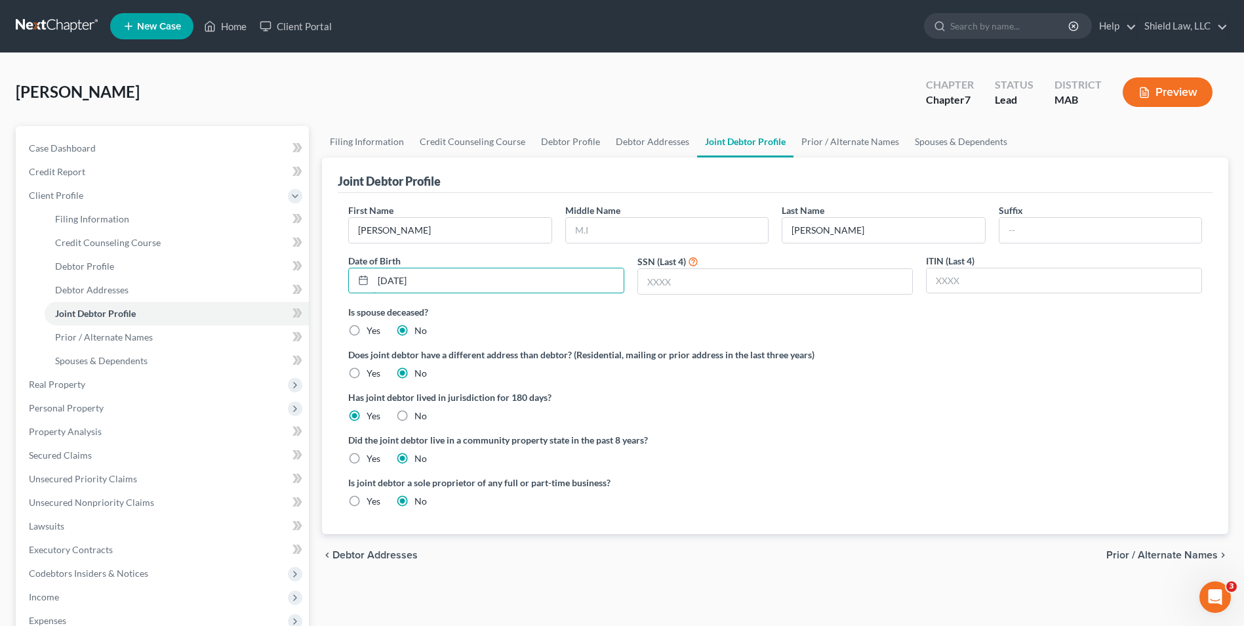
type input "[DATE]"
click at [683, 346] on ng-include "First Name [PERSON_NAME] Middle Name Last Name [PERSON_NAME] Date of Birth [DEM…" at bounding box center [775, 360] width 854 height 315
click at [848, 140] on link "Prior / Alternate Names" at bounding box center [849, 141] width 113 height 31
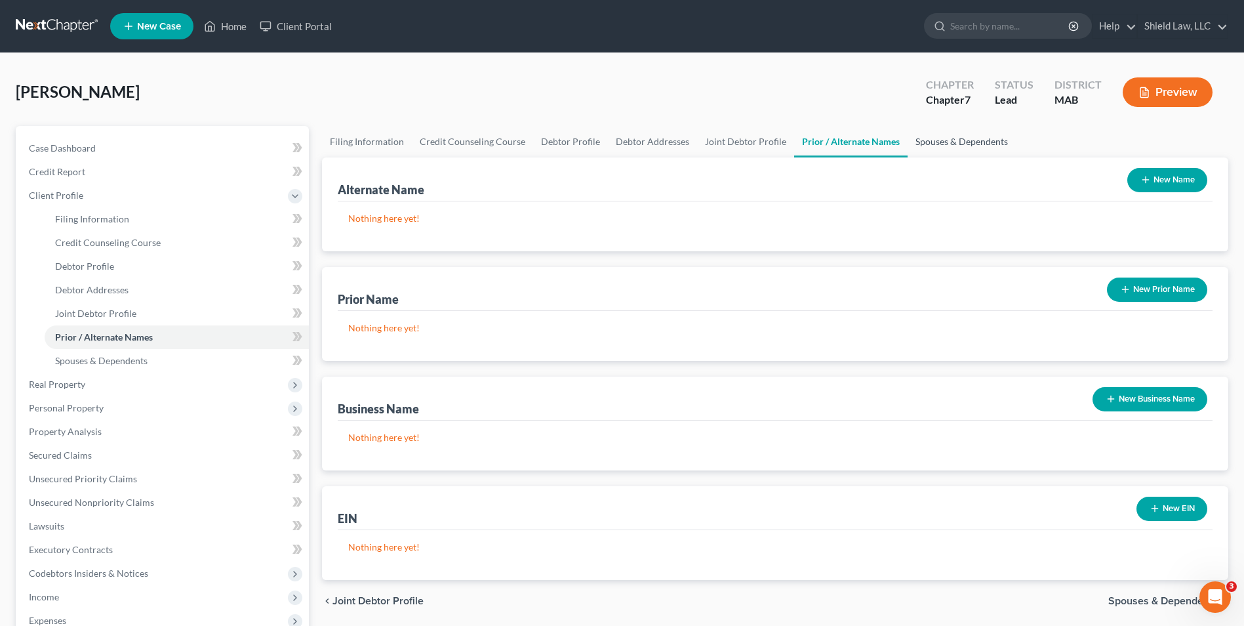
click at [941, 140] on link "Spouses & Dependents" at bounding box center [961, 141] width 108 height 31
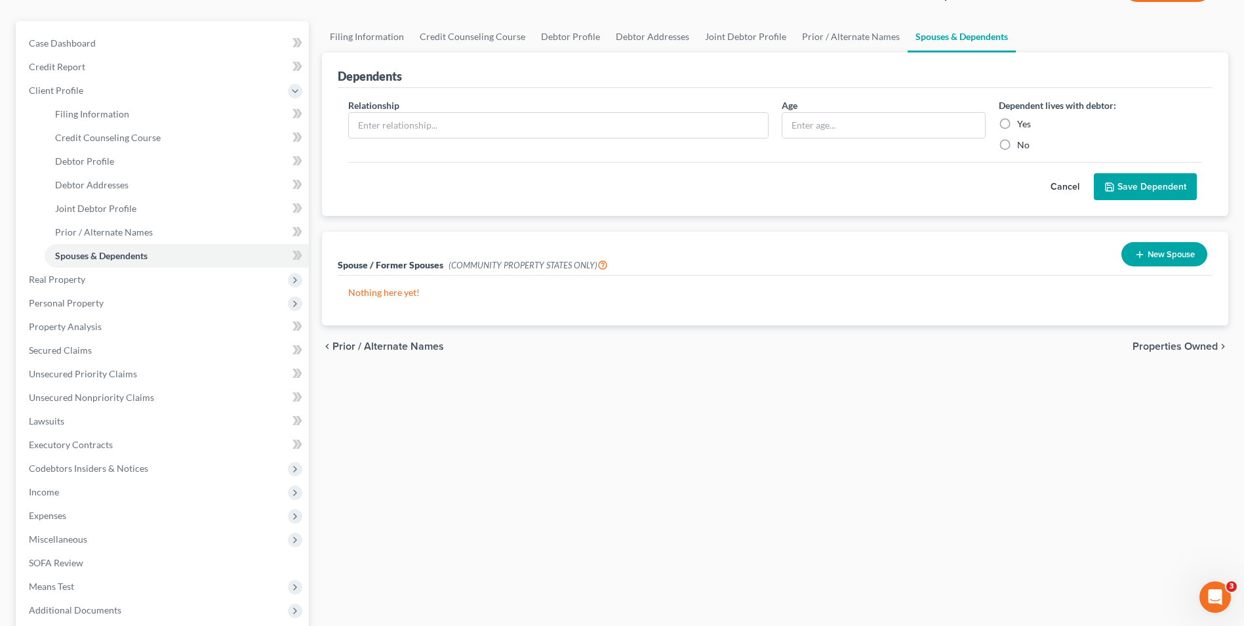
scroll to position [131, 0]
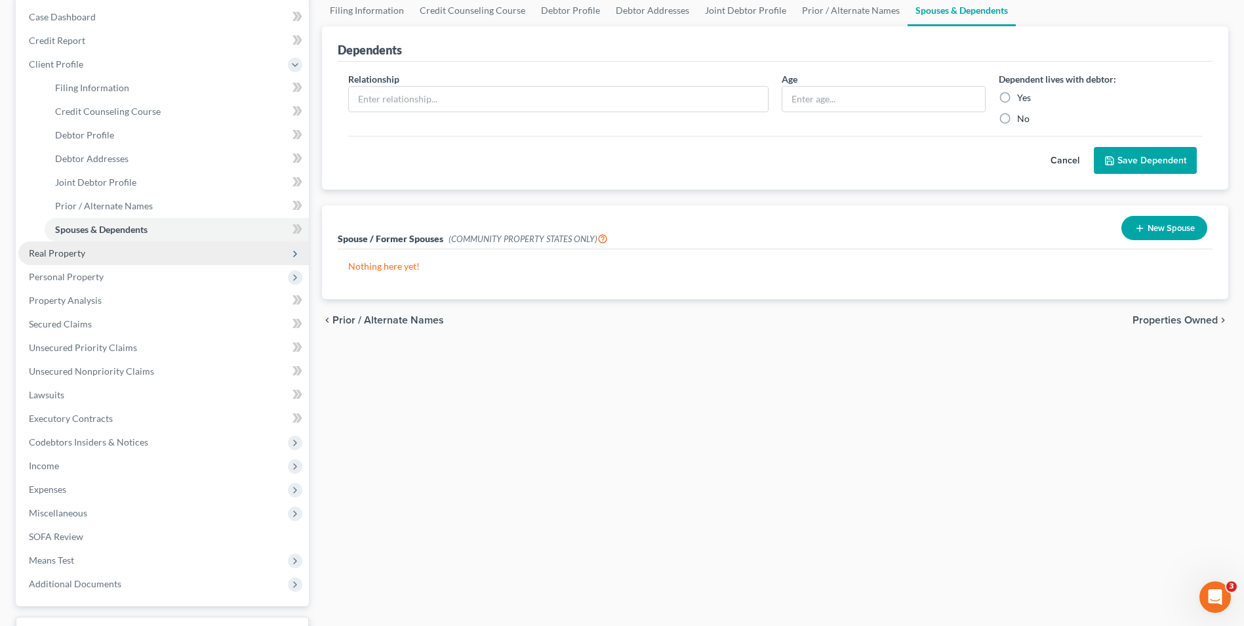
click at [81, 251] on span "Real Property" at bounding box center [57, 252] width 56 height 11
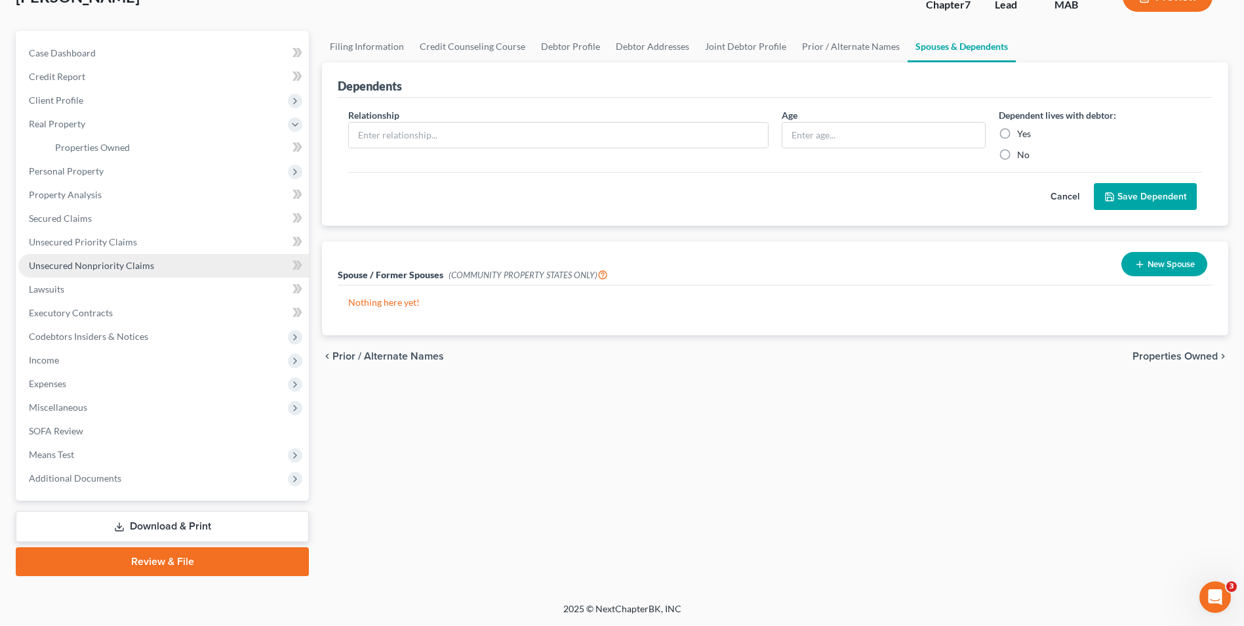
scroll to position [95, 0]
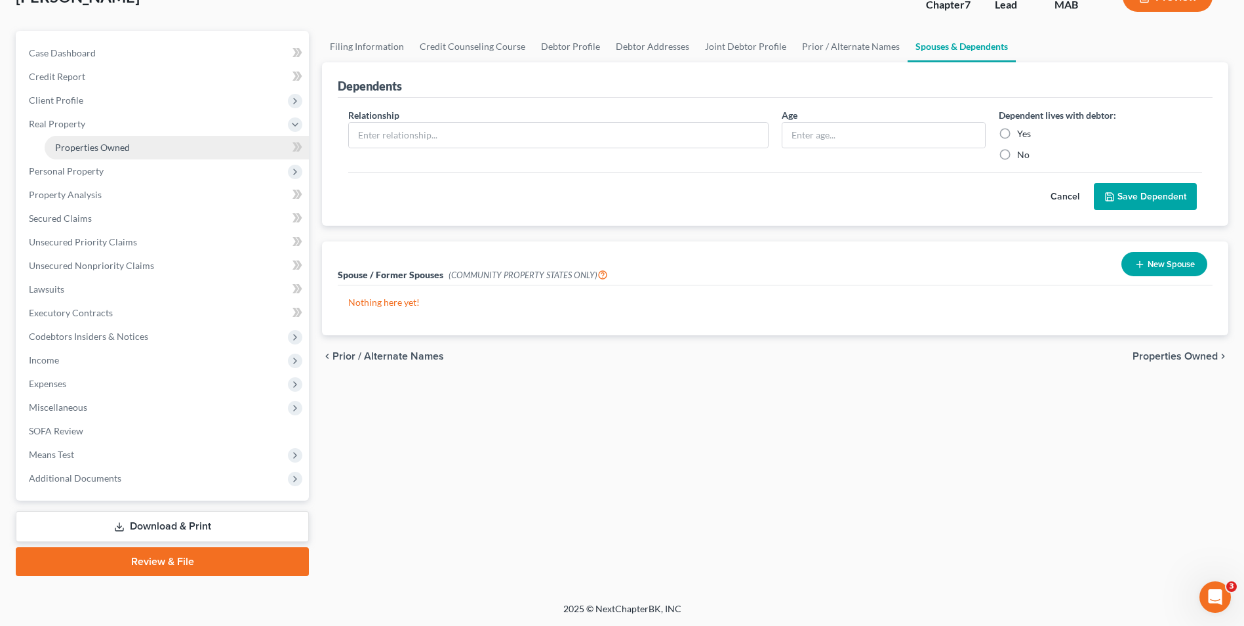
click at [115, 145] on span "Properties Owned" at bounding box center [92, 147] width 75 height 11
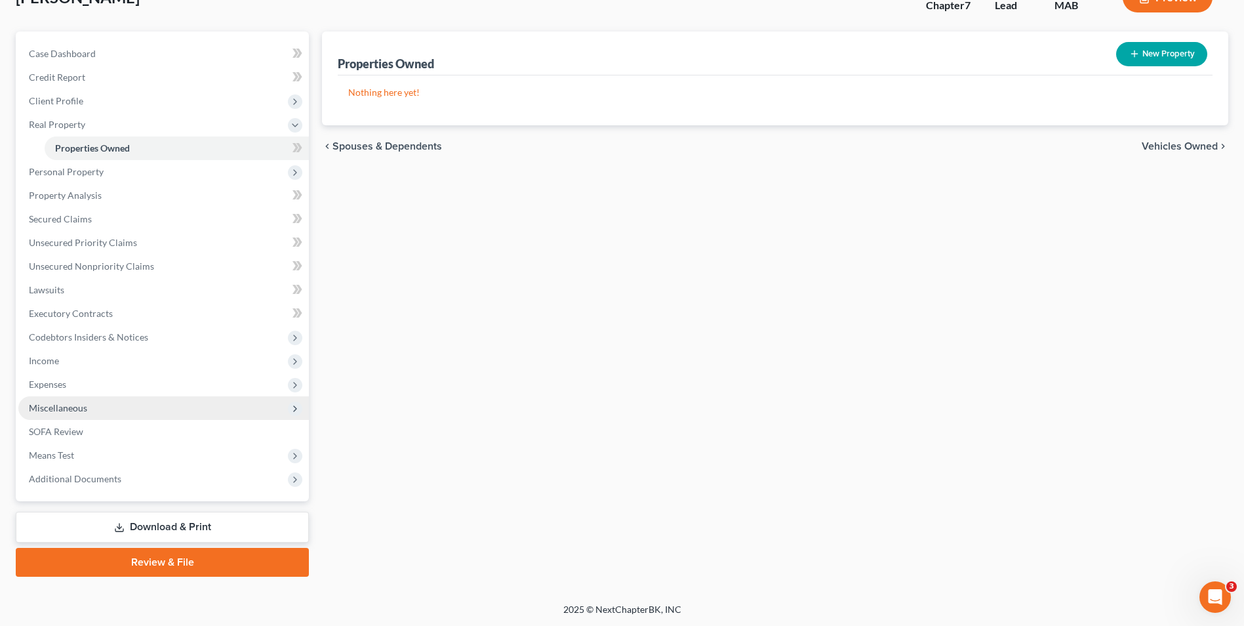
scroll to position [95, 0]
click at [71, 382] on span "Expenses" at bounding box center [163, 384] width 290 height 24
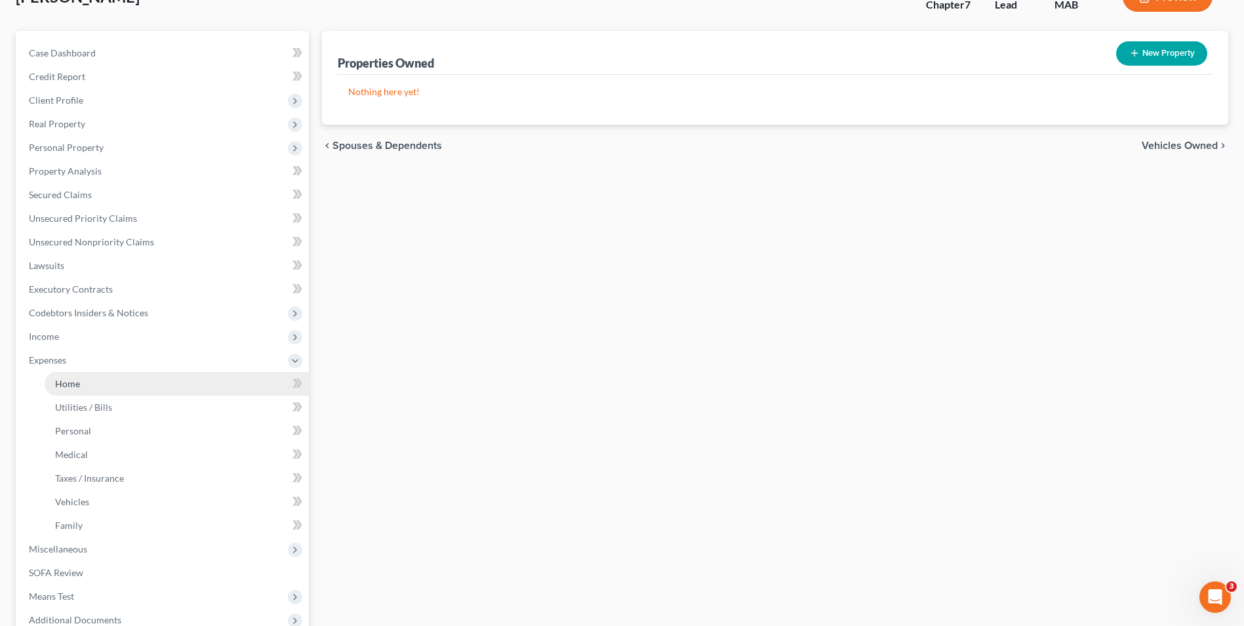
click at [87, 376] on link "Home" at bounding box center [177, 384] width 264 height 24
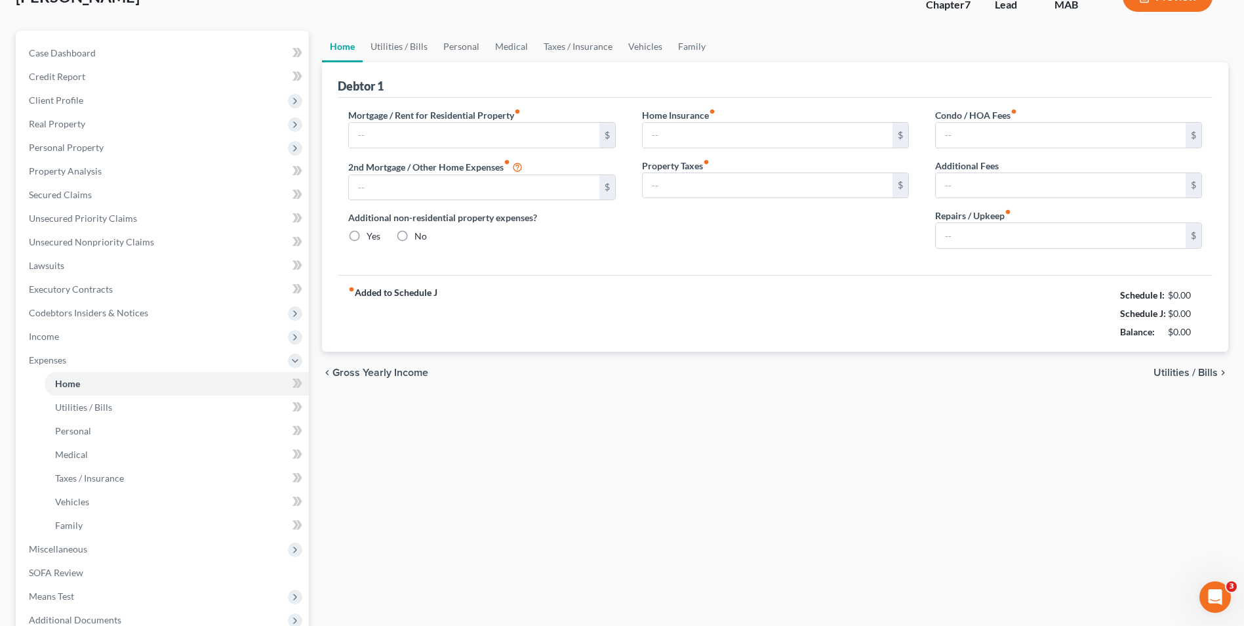
type input "0.00"
radio input "true"
type input "0.00"
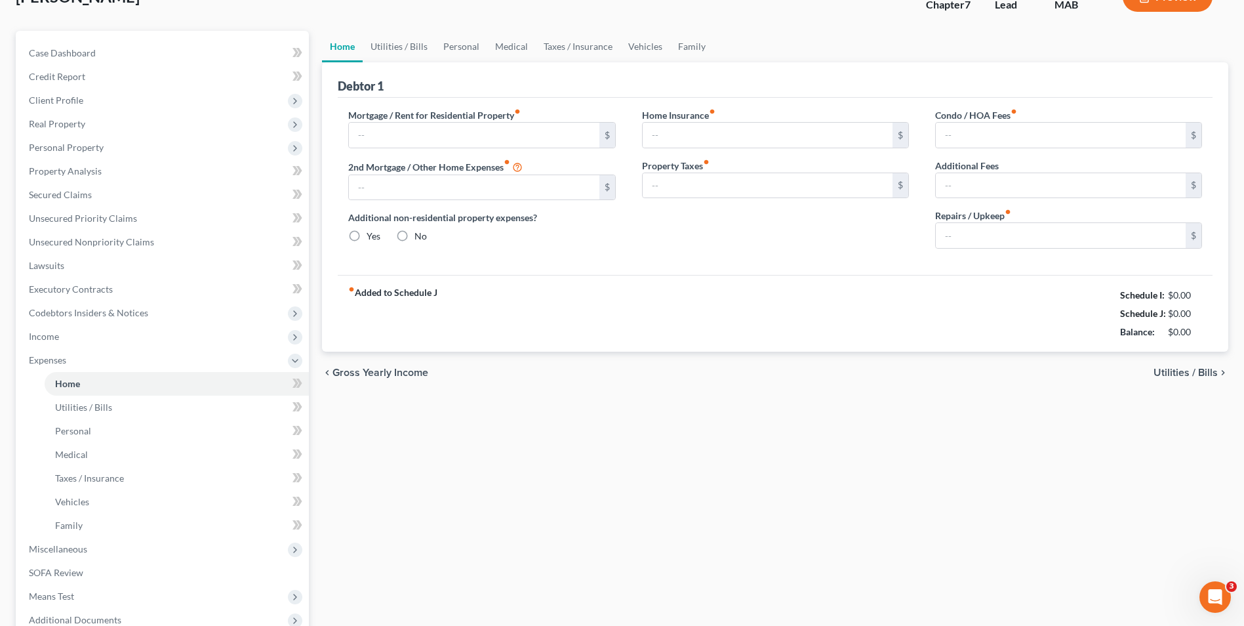
type input "0.00"
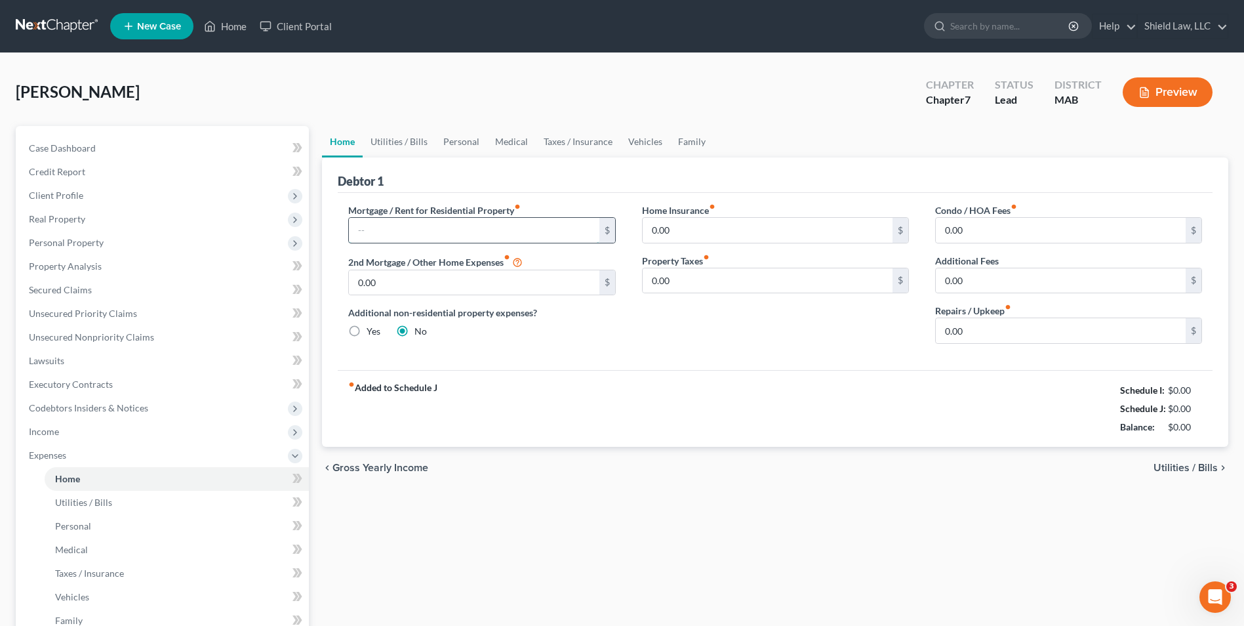
click at [397, 224] on input "text" at bounding box center [474, 230] width 250 height 25
click at [426, 186] on div "Debtor 1" at bounding box center [775, 174] width 875 height 35
click at [96, 243] on span "Personal Property" at bounding box center [66, 242] width 75 height 11
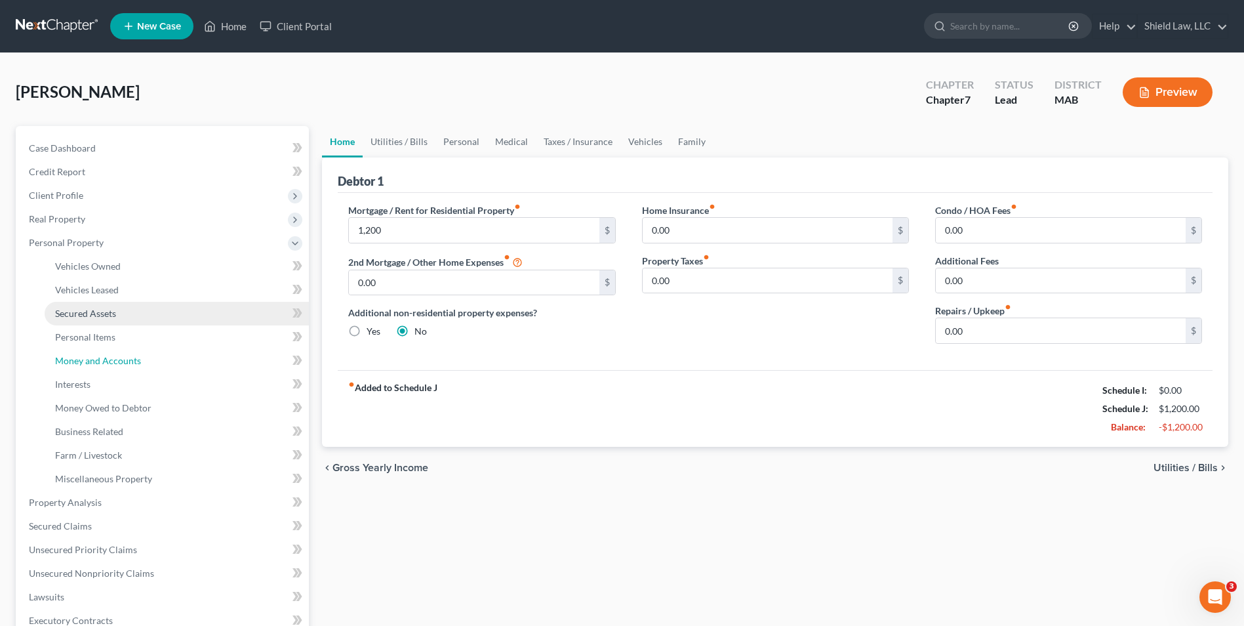
click at [128, 369] on link "Money and Accounts" at bounding box center [177, 361] width 264 height 24
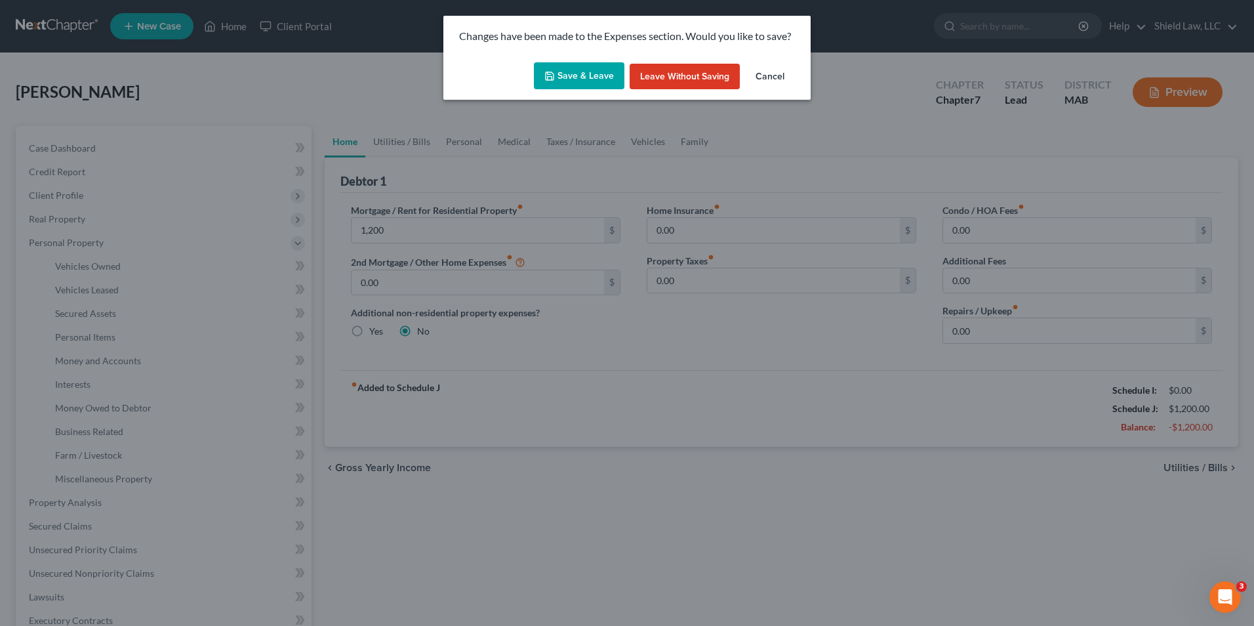
click at [596, 83] on button "Save & Leave" at bounding box center [579, 76] width 90 height 28
type input "1,200.00"
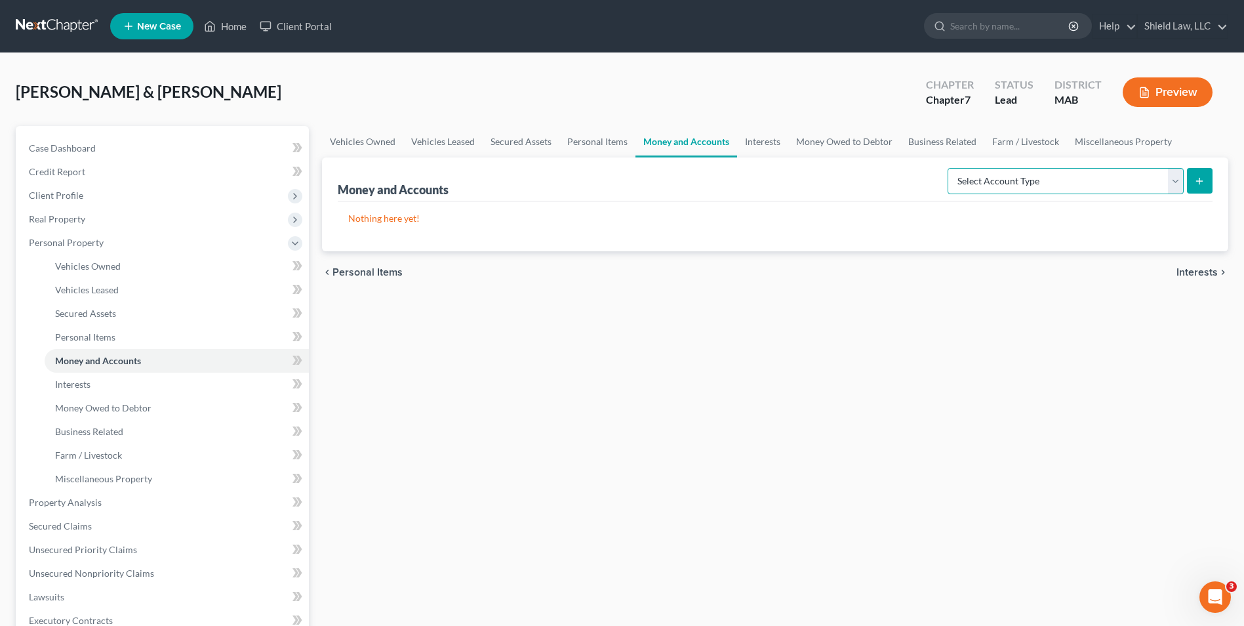
click at [1015, 176] on select "Select Account Type Brokerage Cash on Hand Certificates of Deposit Checking Acc…" at bounding box center [1065, 181] width 236 height 26
select select "checking"
click at [950, 168] on select "Select Account Type Brokerage Cash on Hand Certificates of Deposit Checking Acc…" at bounding box center [1065, 181] width 236 height 26
click at [1193, 174] on button "submit" at bounding box center [1200, 181] width 26 height 26
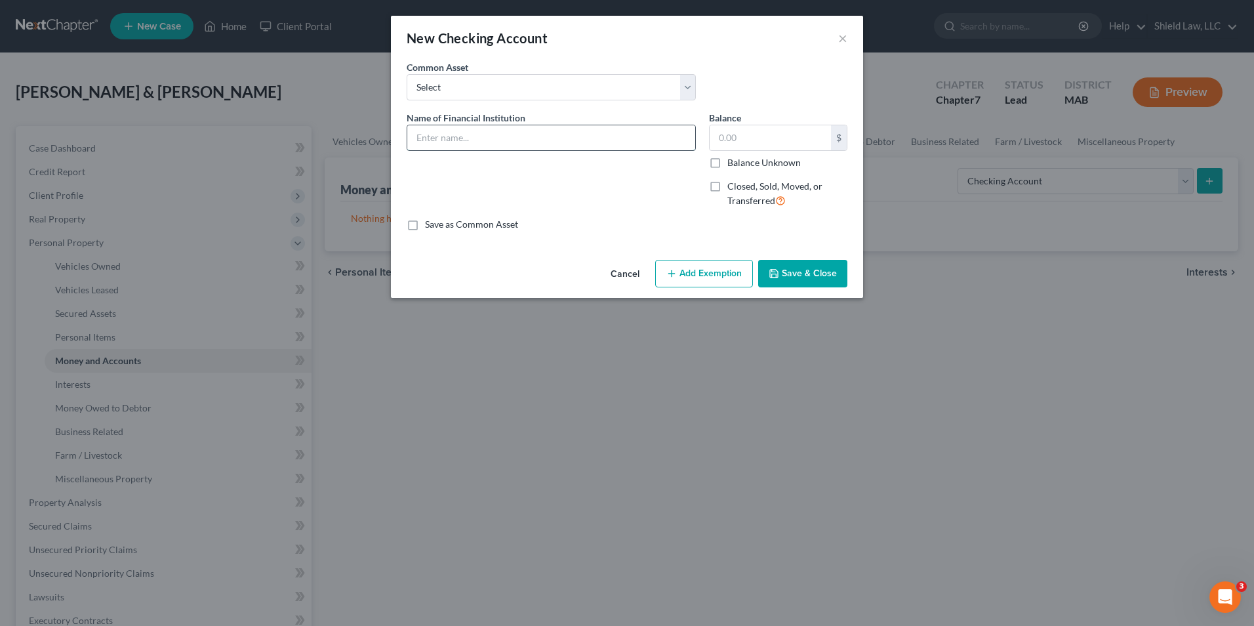
click at [454, 138] on input "text" at bounding box center [551, 137] width 288 height 25
type input "Rockland Trust"
drag, startPoint x: 713, startPoint y: 163, endPoint x: 791, endPoint y: 245, distance: 113.1
click at [727, 163] on label "Balance Unknown" at bounding box center [763, 162] width 73 height 13
click at [732, 163] on input "Balance Unknown" at bounding box center [736, 160] width 9 height 9
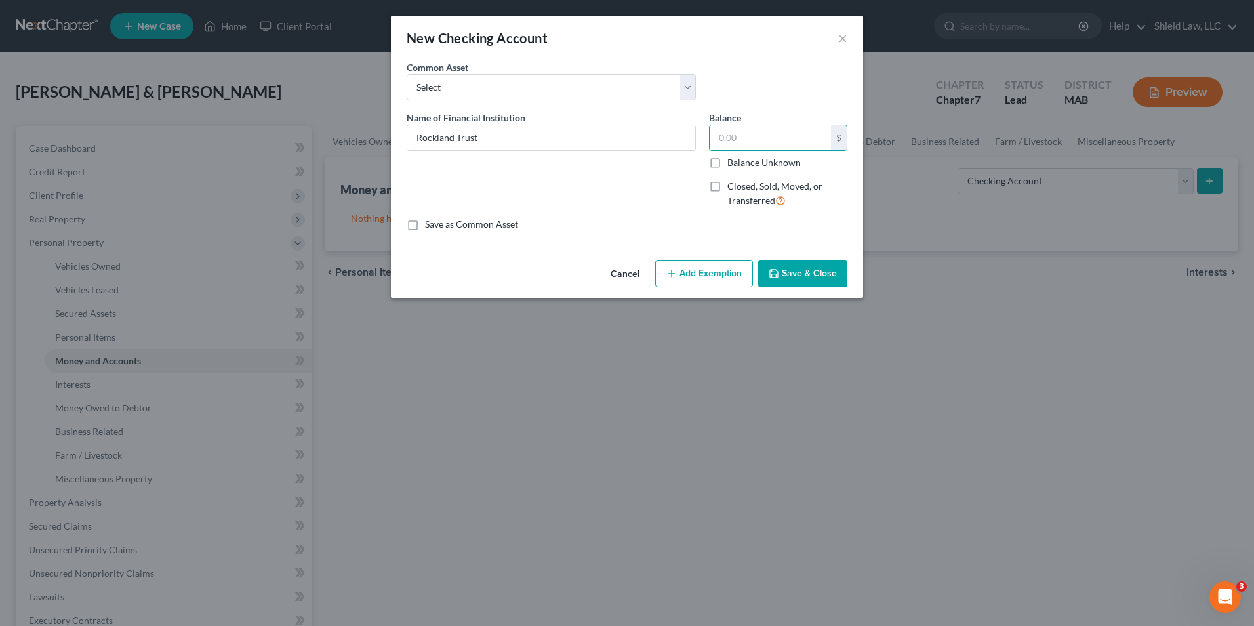
checkbox input "true"
type input "0.00"
click at [797, 276] on button "Save & Close" at bounding box center [802, 274] width 89 height 28
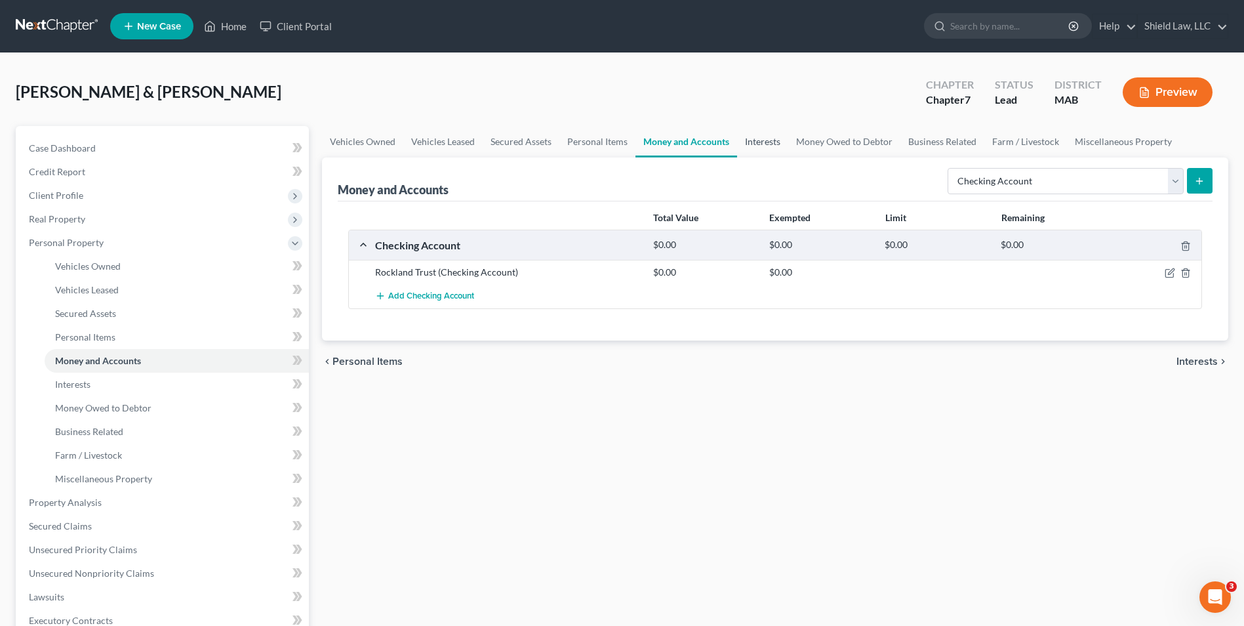
drag, startPoint x: 757, startPoint y: 139, endPoint x: 764, endPoint y: 151, distance: 14.1
click at [757, 139] on link "Interests" at bounding box center [762, 141] width 51 height 31
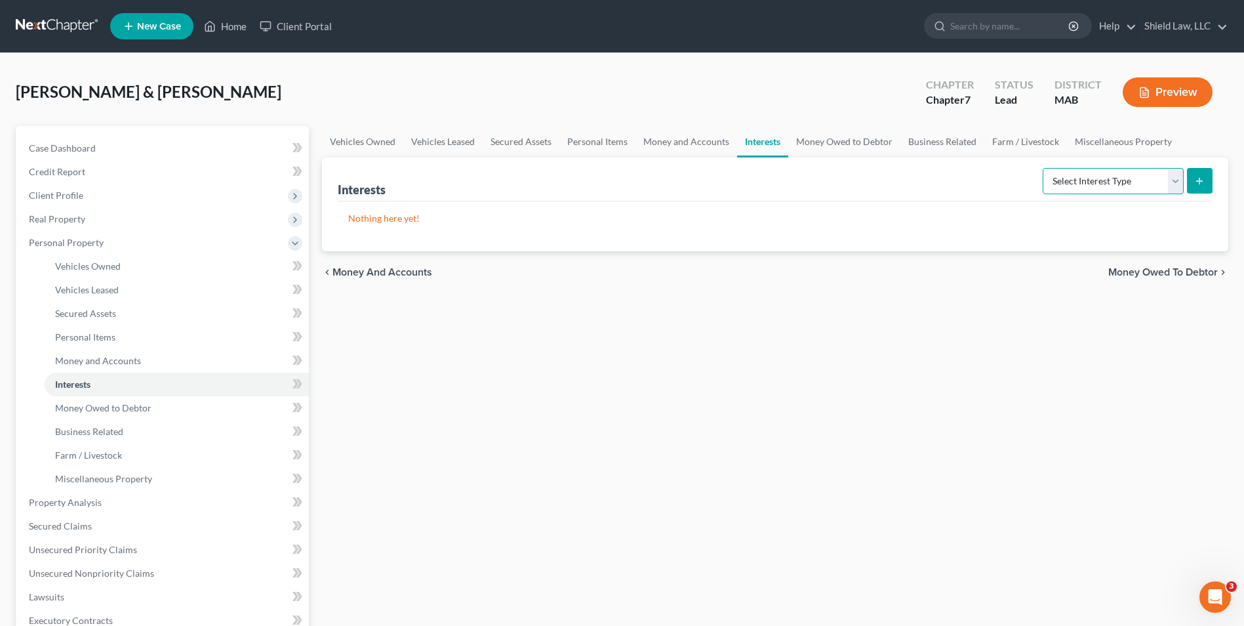
click at [1079, 181] on select "Select Interest Type 401K Annuity Bond Education IRA Government Bond Government…" at bounding box center [1113, 181] width 141 height 26
click at [830, 143] on link "Money Owed to Debtor" at bounding box center [844, 141] width 112 height 31
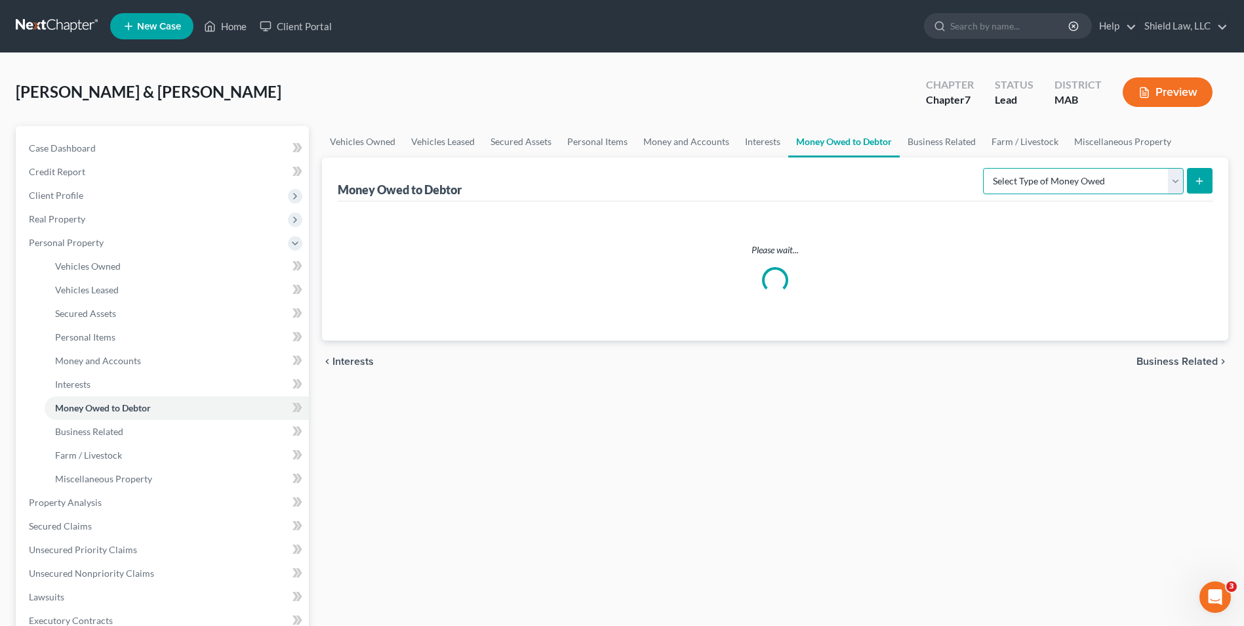
click at [1090, 182] on select "Select Type of Money Owed Accounts Receivable Alimony Child Support Claims Agai…" at bounding box center [1083, 181] width 201 height 26
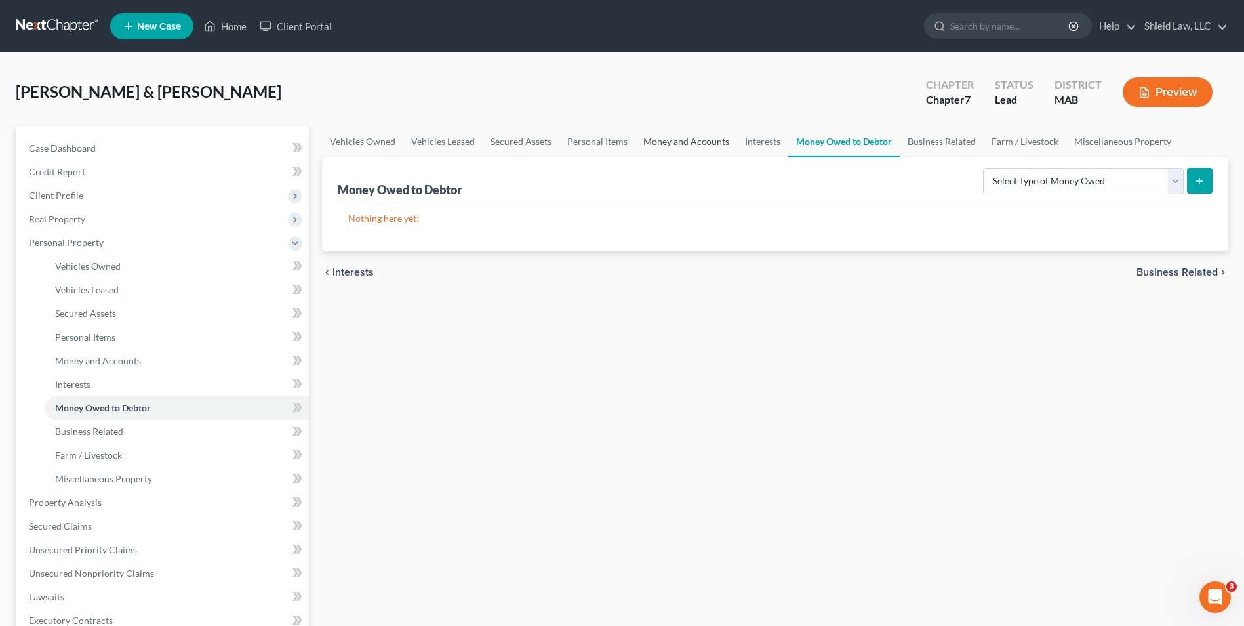
click at [679, 137] on link "Money and Accounts" at bounding box center [686, 141] width 102 height 31
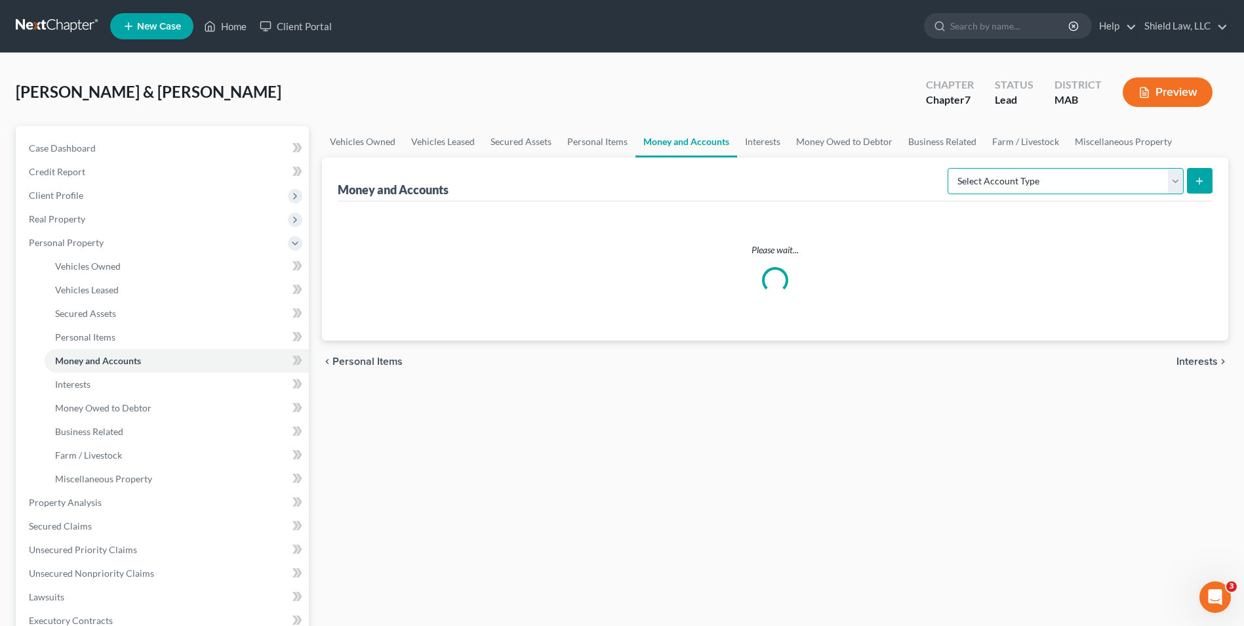
drag, startPoint x: 1088, startPoint y: 192, endPoint x: 1086, endPoint y: 186, distance: 6.7
click at [1087, 191] on select "Select Account Type Brokerage Cash on Hand Certificates of Deposit Checking Acc…" at bounding box center [1065, 181] width 236 height 26
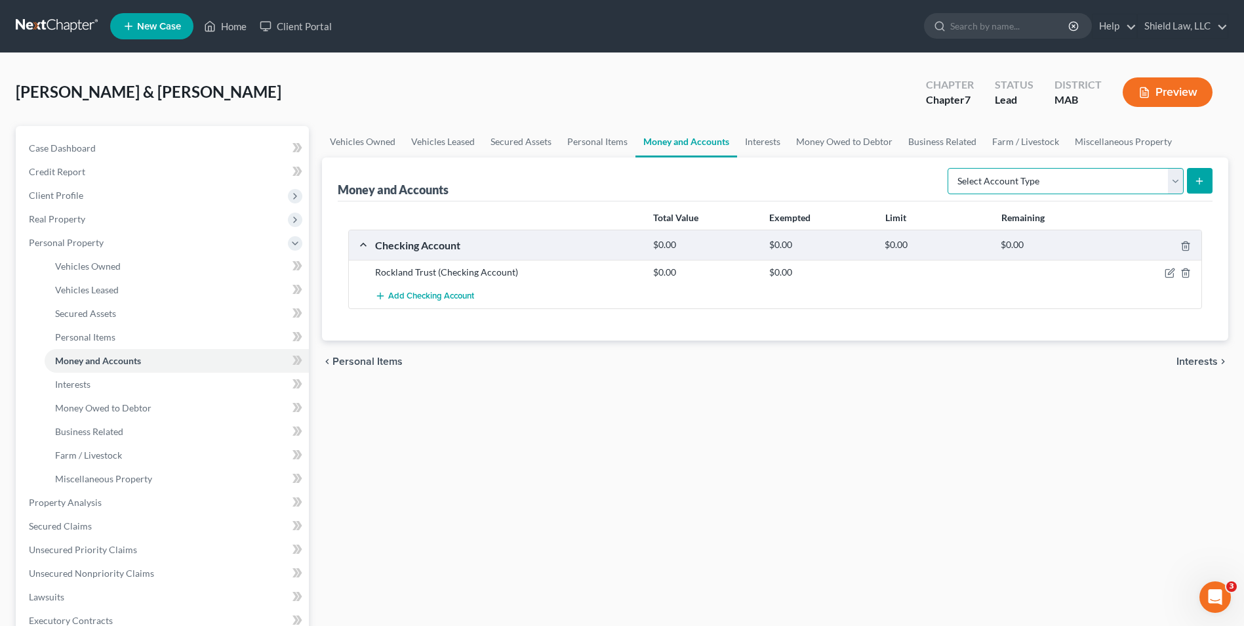
select select "security_deposits"
click at [950, 168] on select "Select Account Type Brokerage Cash on Hand Certificates of Deposit Checking Acc…" at bounding box center [1065, 181] width 236 height 26
click at [1198, 188] on button "submit" at bounding box center [1200, 181] width 26 height 26
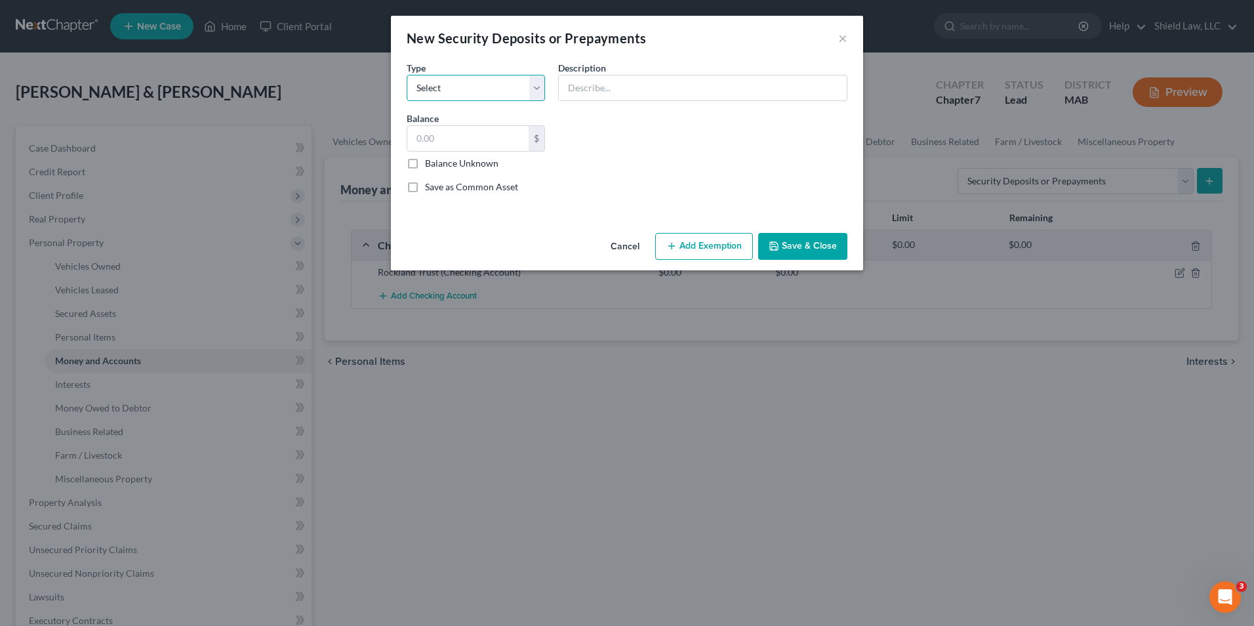
drag, startPoint x: 473, startPoint y: 85, endPoint x: 471, endPoint y: 94, distance: 8.9
click at [473, 85] on select "Select Electric Gas Heating Oil Security Deposit On Rental Unit Prepaid Rent Te…" at bounding box center [476, 88] width 138 height 26
select select "3"
click at [407, 75] on select "Select Electric Gas Heating Oil Security Deposit On Rental Unit Prepaid Rent Te…" at bounding box center [476, 88] width 138 height 26
click at [604, 83] on input "text" at bounding box center [703, 87] width 288 height 25
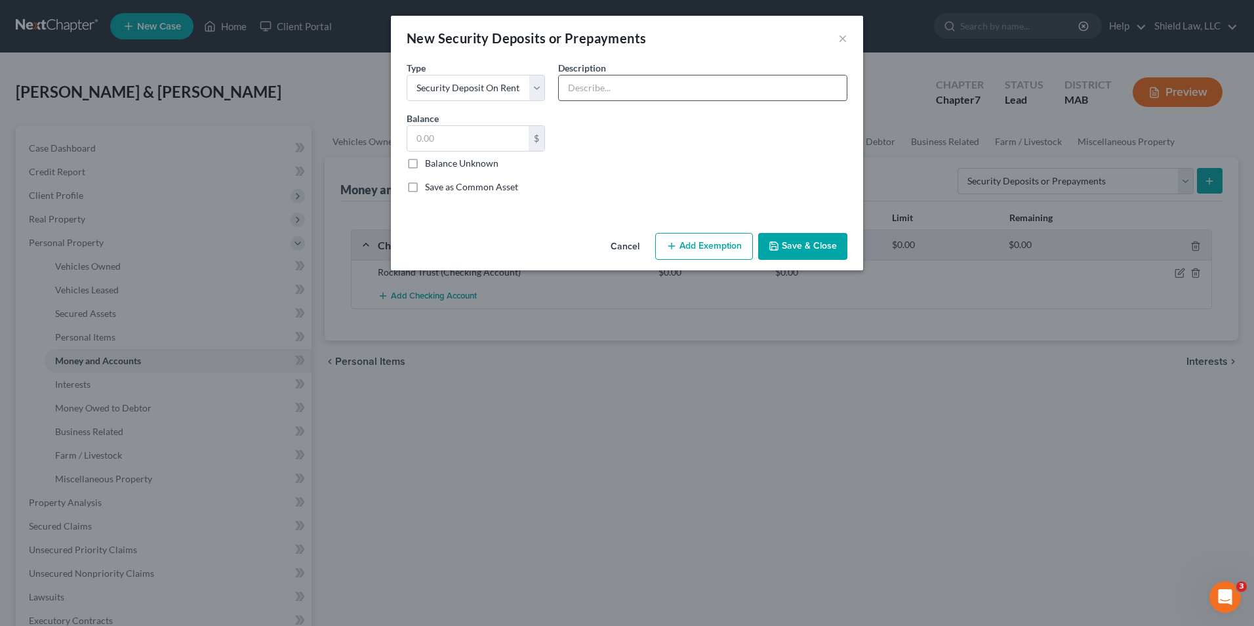
type input "Security Deposit"
click at [453, 134] on input "text" at bounding box center [467, 138] width 121 height 25
type input "1,100"
drag, startPoint x: 719, startPoint y: 238, endPoint x: 631, endPoint y: 284, distance: 98.5
click at [719, 237] on button "Add Exemption" at bounding box center [704, 247] width 98 height 28
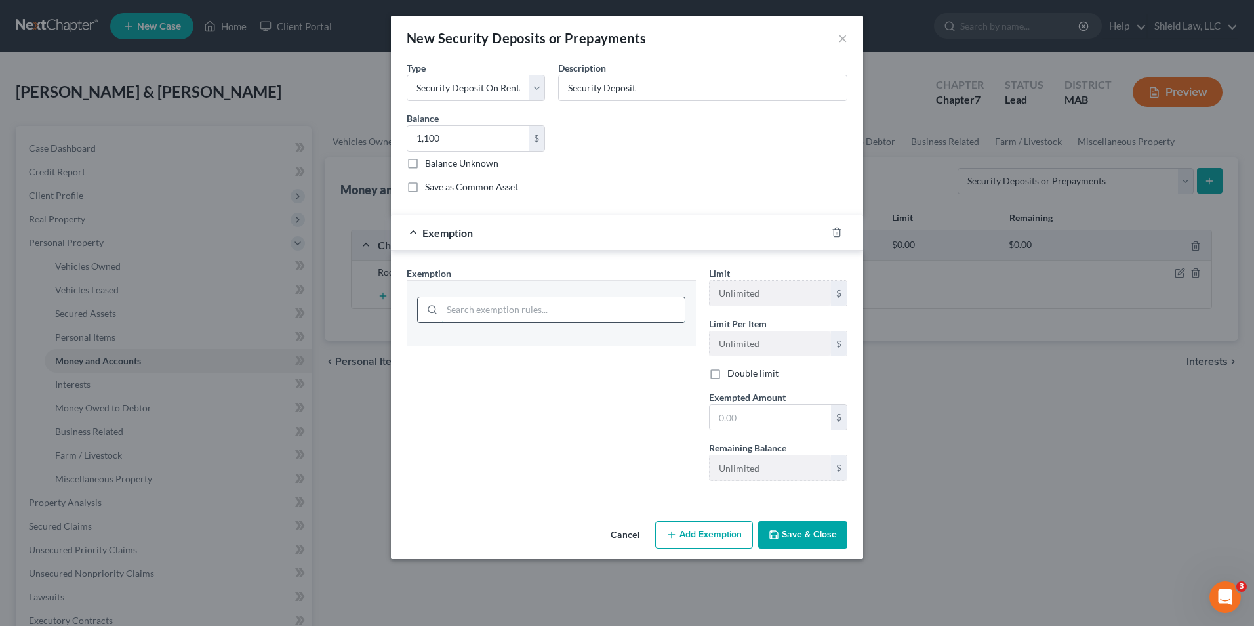
click at [519, 317] on input "search" at bounding box center [563, 309] width 243 height 25
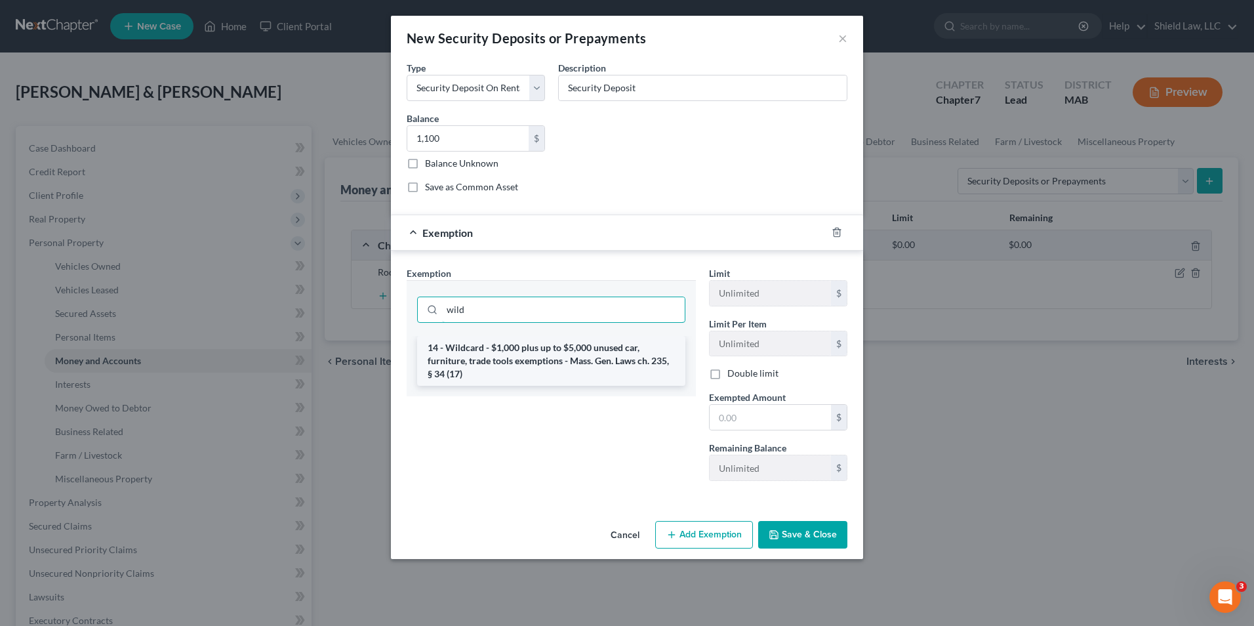
type input "wild"
click at [523, 359] on li "14 - Wildcard - $1,000 plus up to $5,000 unused car, furniture, trade tools exe…" at bounding box center [551, 361] width 268 height 50
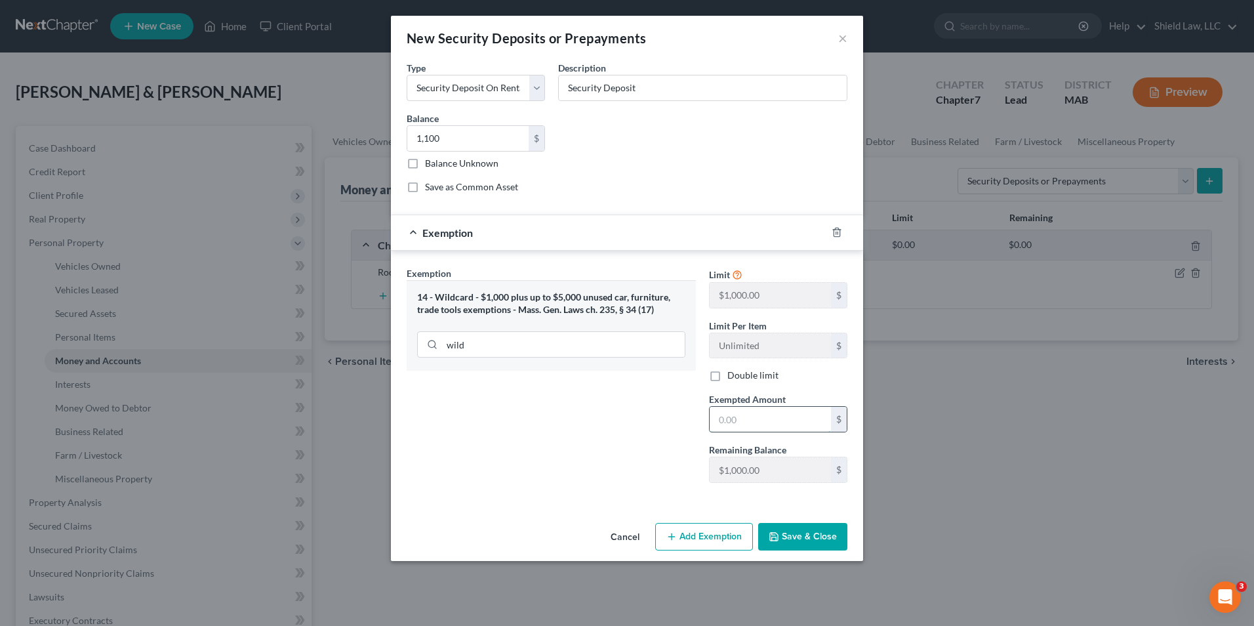
click at [728, 417] on input "text" at bounding box center [769, 419] width 121 height 25
type input "1,100"
click at [825, 538] on button "Save & Close" at bounding box center [802, 537] width 89 height 28
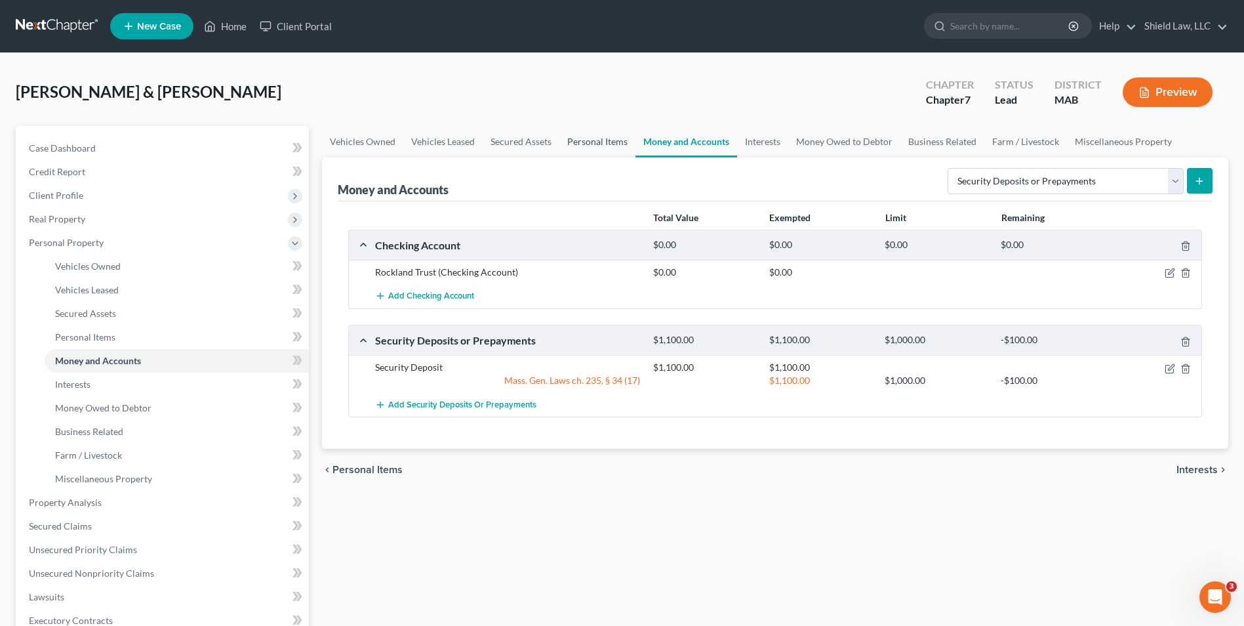
click at [603, 149] on link "Personal Items" at bounding box center [597, 141] width 76 height 31
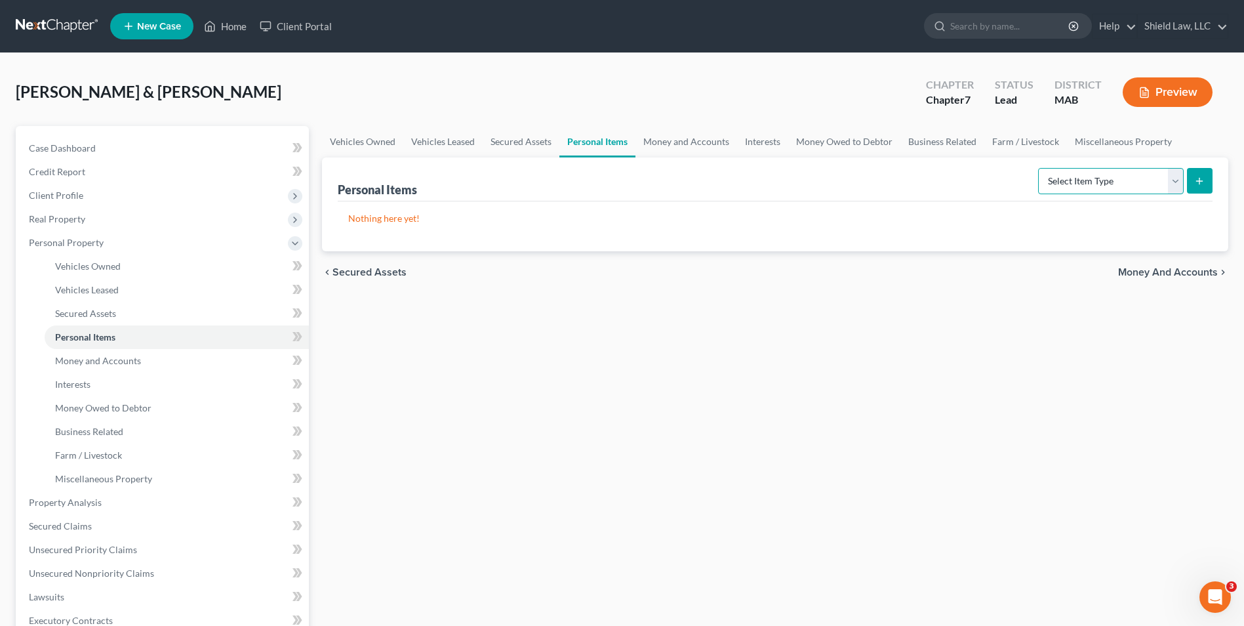
drag, startPoint x: 1079, startPoint y: 187, endPoint x: 1080, endPoint y: 194, distance: 7.2
click at [1079, 187] on select "Select Item Type Clothing Collectibles Of Value Electronics Firearms Household …" at bounding box center [1111, 181] width 146 height 26
select select "household_goods"
click at [1039, 168] on select "Select Item Type Clothing Collectibles Of Value Electronics Firearms Household …" at bounding box center [1111, 181] width 146 height 26
click at [1188, 178] on button "submit" at bounding box center [1200, 181] width 26 height 26
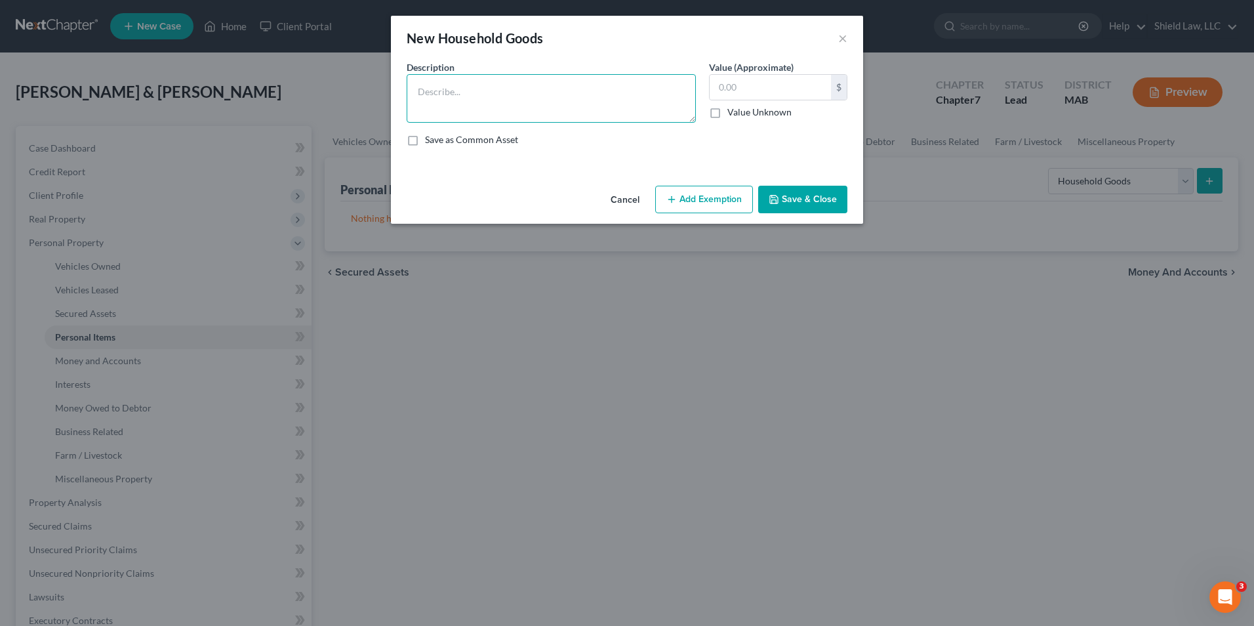
click at [549, 121] on textarea at bounding box center [551, 98] width 289 height 49
type textarea "Household Furnishings"
type input "3,000"
click at [698, 200] on button "Add Exemption" at bounding box center [704, 200] width 98 height 28
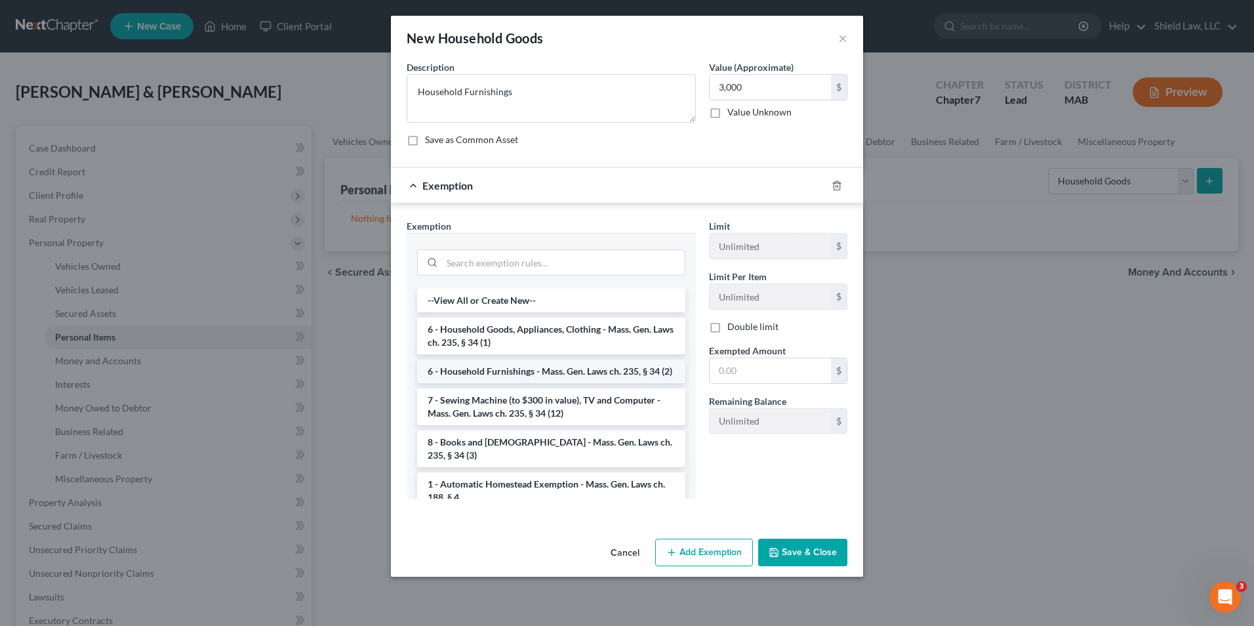
click at [561, 374] on li "6 - Household Furnishings - Mass. Gen. Laws ch. 235, § 34 (2)" at bounding box center [551, 371] width 268 height 24
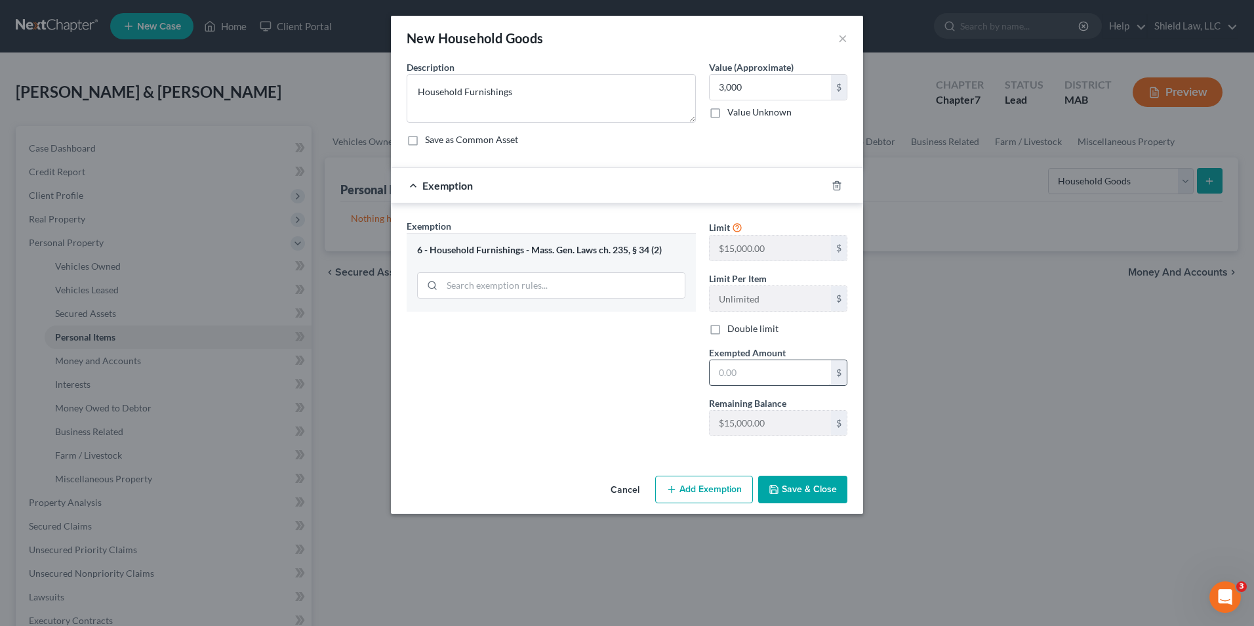
click at [739, 386] on div "Limit $15,000.00 $ Limit Per Item Unlimited $ Double limit Exempted Amount * $ …" at bounding box center [777, 332] width 151 height 227
drag, startPoint x: 742, startPoint y: 370, endPoint x: 742, endPoint y: 363, distance: 7.9
click at [742, 365] on input "text" at bounding box center [769, 372] width 121 height 25
type input "3,000"
click at [833, 496] on button "Save & Close" at bounding box center [802, 489] width 89 height 28
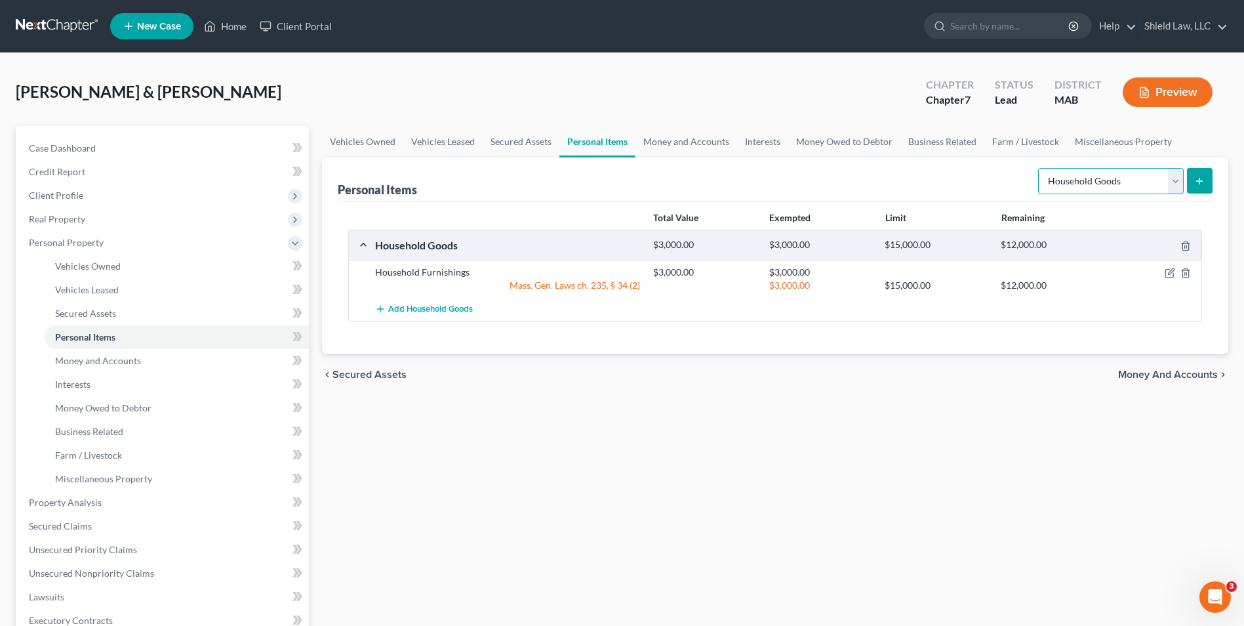
click at [1152, 172] on select "Select Item Type Clothing Collectibles Of Value Electronics Firearms Household …" at bounding box center [1111, 181] width 146 height 26
select select "clothing"
click at [1039, 168] on select "Select Item Type Clothing Collectibles Of Value Electronics Firearms Household …" at bounding box center [1111, 181] width 146 height 26
click at [1195, 176] on icon "submit" at bounding box center [1199, 181] width 10 height 10
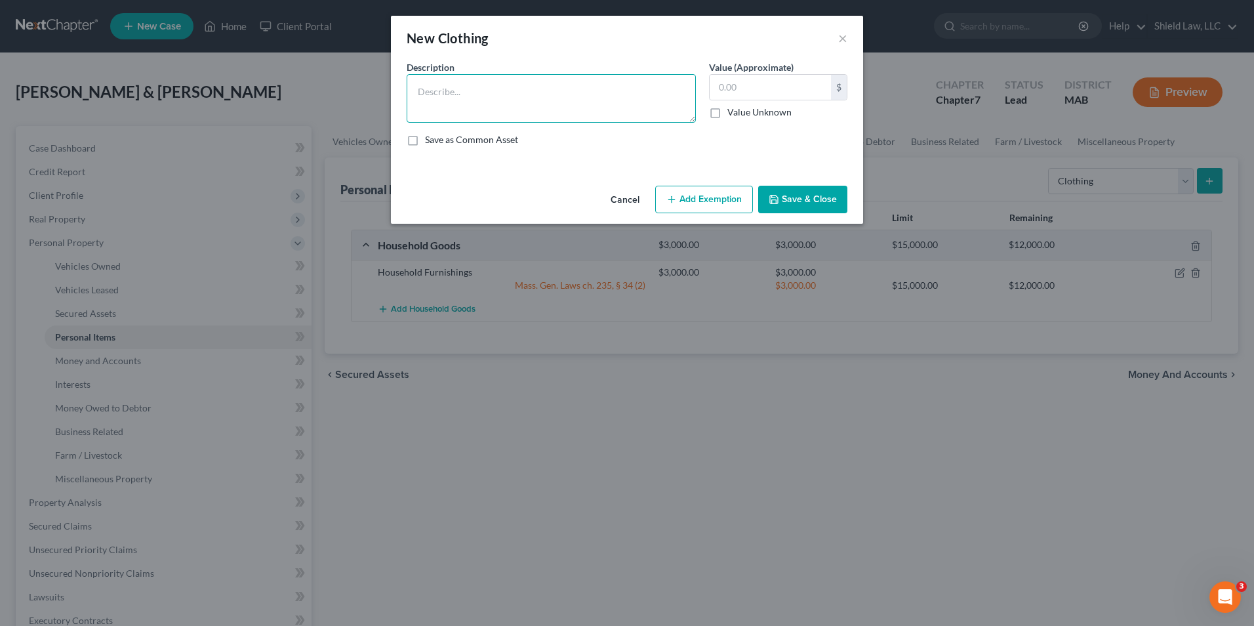
click at [543, 80] on textarea at bounding box center [551, 98] width 289 height 49
type textarea "Clothing"
type input "500"
drag, startPoint x: 661, startPoint y: 203, endPoint x: 646, endPoint y: 246, distance: 45.0
click at [662, 203] on button "Add Exemption" at bounding box center [704, 200] width 98 height 28
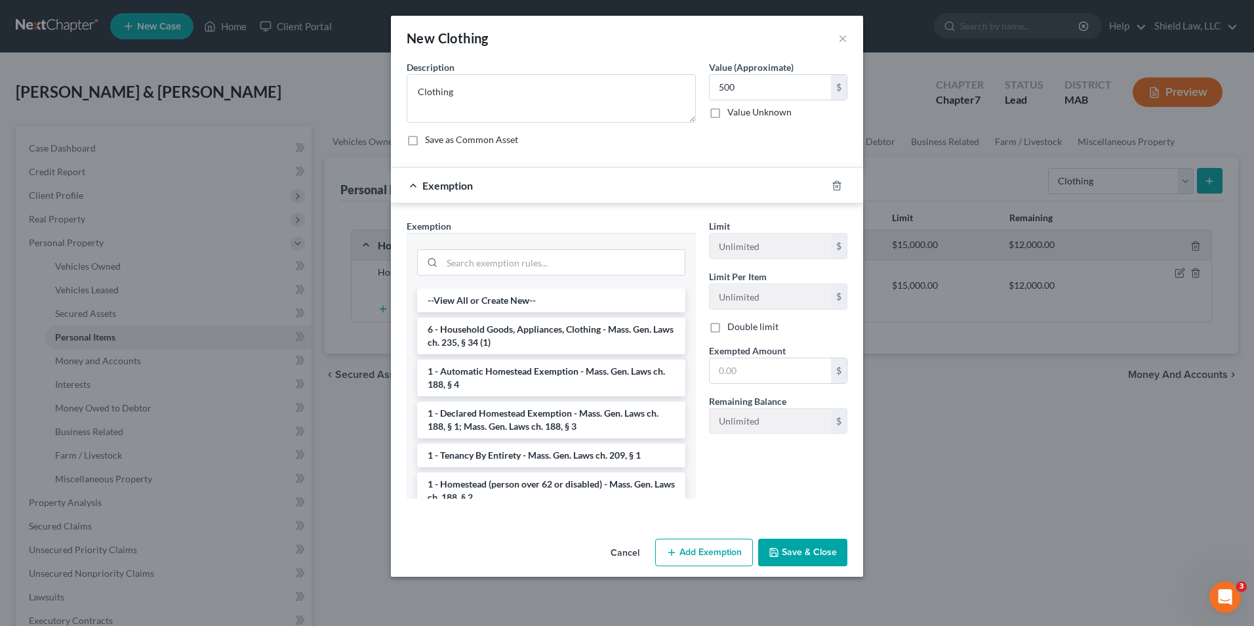
click at [574, 333] on li "6 - Household Goods, Appliances, Clothing - Mass. Gen. Laws ch. 235, § 34 (1)" at bounding box center [551, 335] width 268 height 37
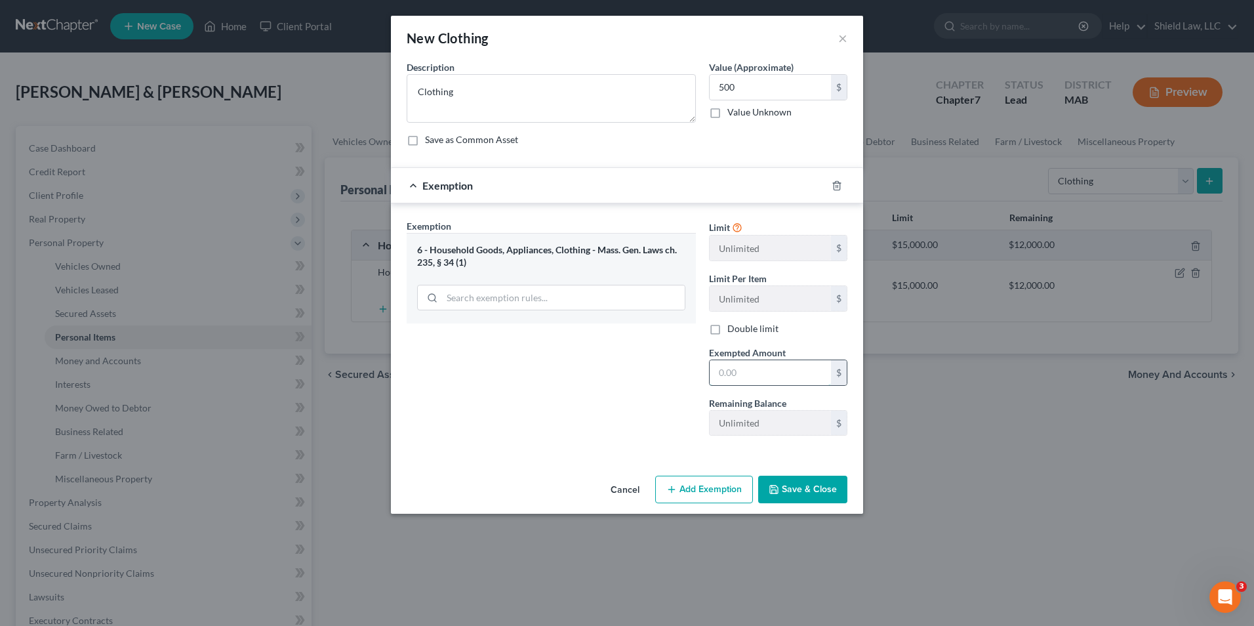
click at [742, 374] on input "text" at bounding box center [769, 372] width 121 height 25
type input "500"
click at [786, 477] on button "Save & Close" at bounding box center [802, 489] width 89 height 28
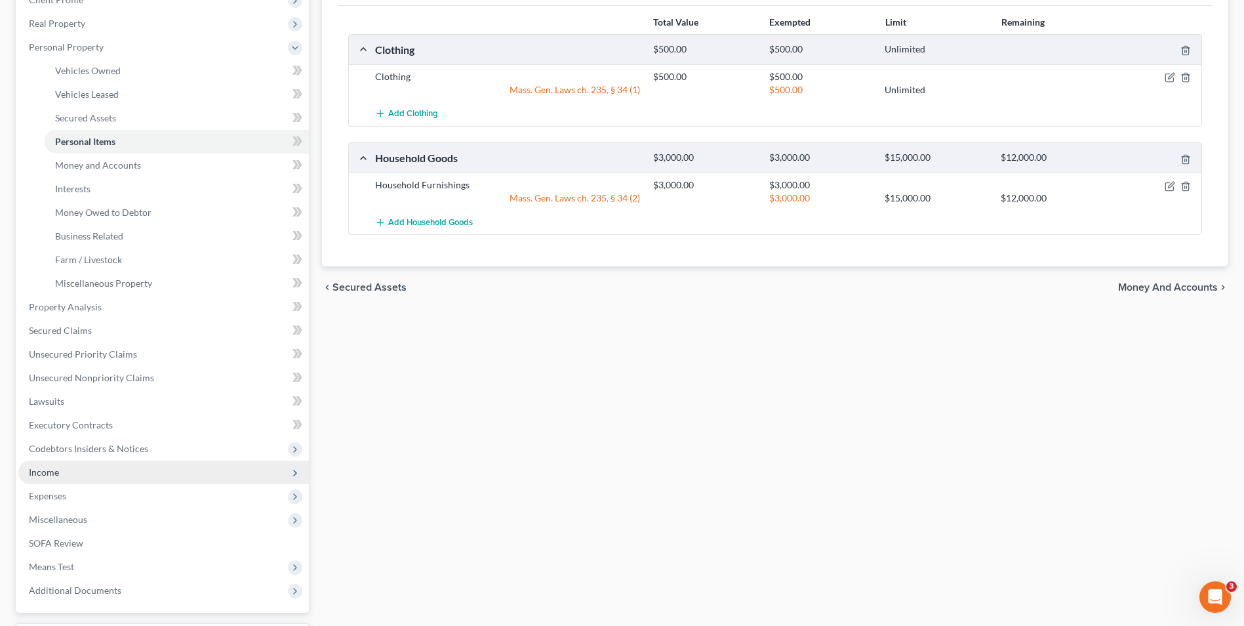
scroll to position [197, 0]
click at [64, 467] on span "Income" at bounding box center [163, 471] width 290 height 24
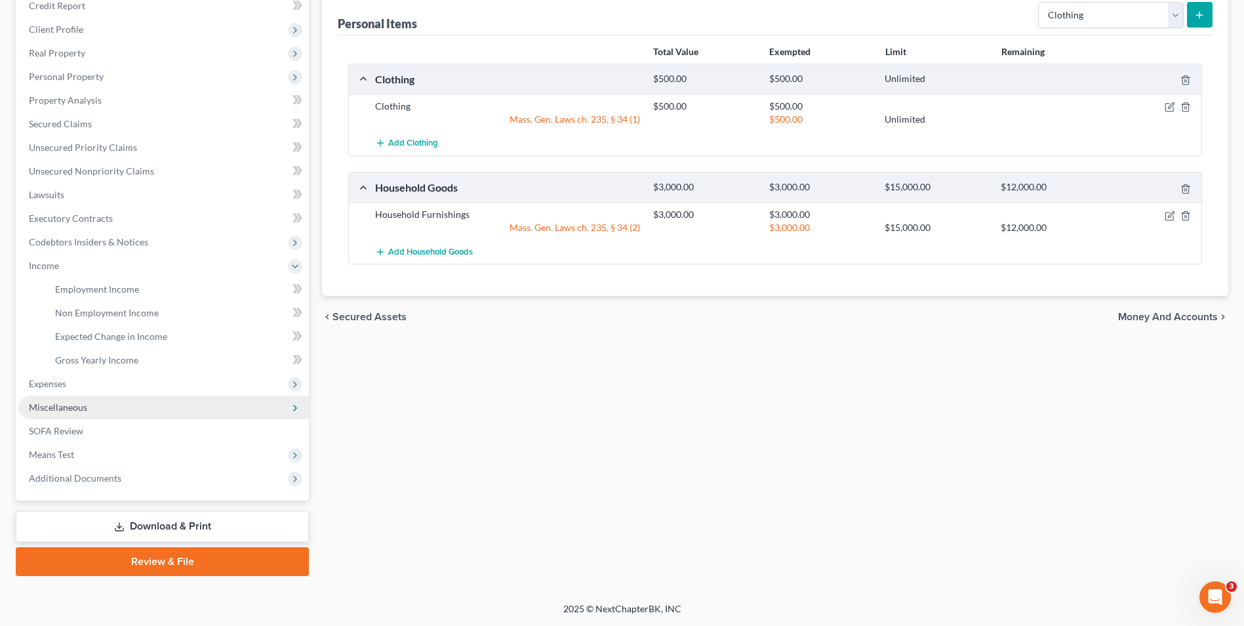
scroll to position [166, 0]
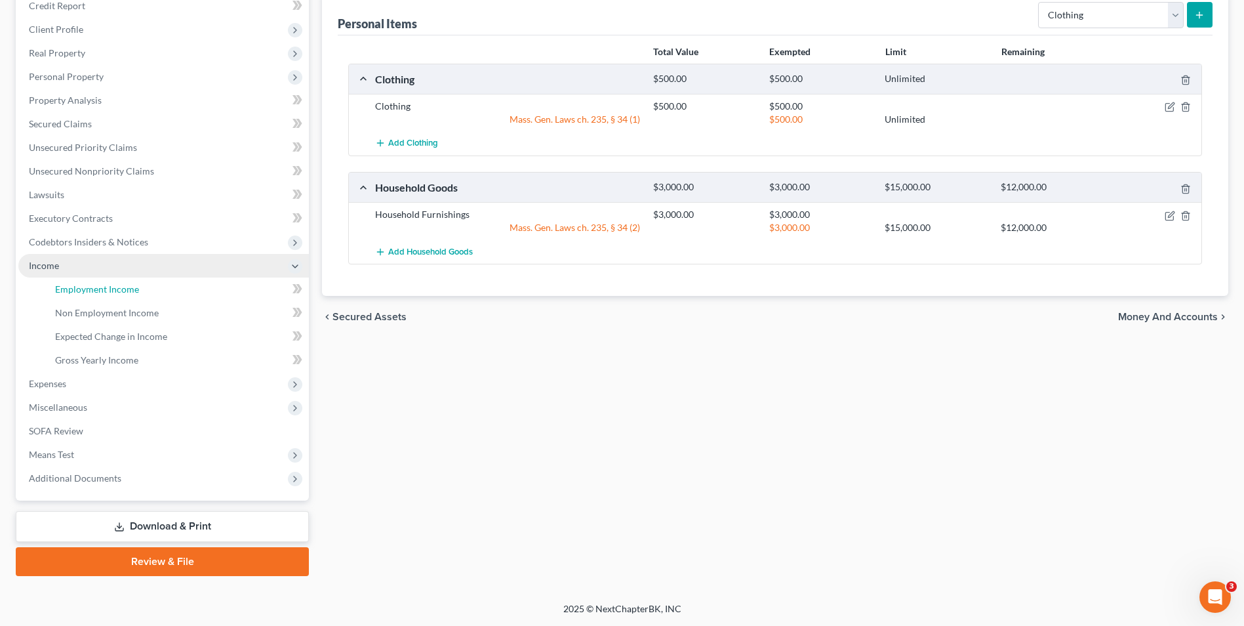
drag, startPoint x: 105, startPoint y: 292, endPoint x: 243, endPoint y: 271, distance: 139.4
click at [106, 292] on span "Employment Income" at bounding box center [97, 288] width 84 height 11
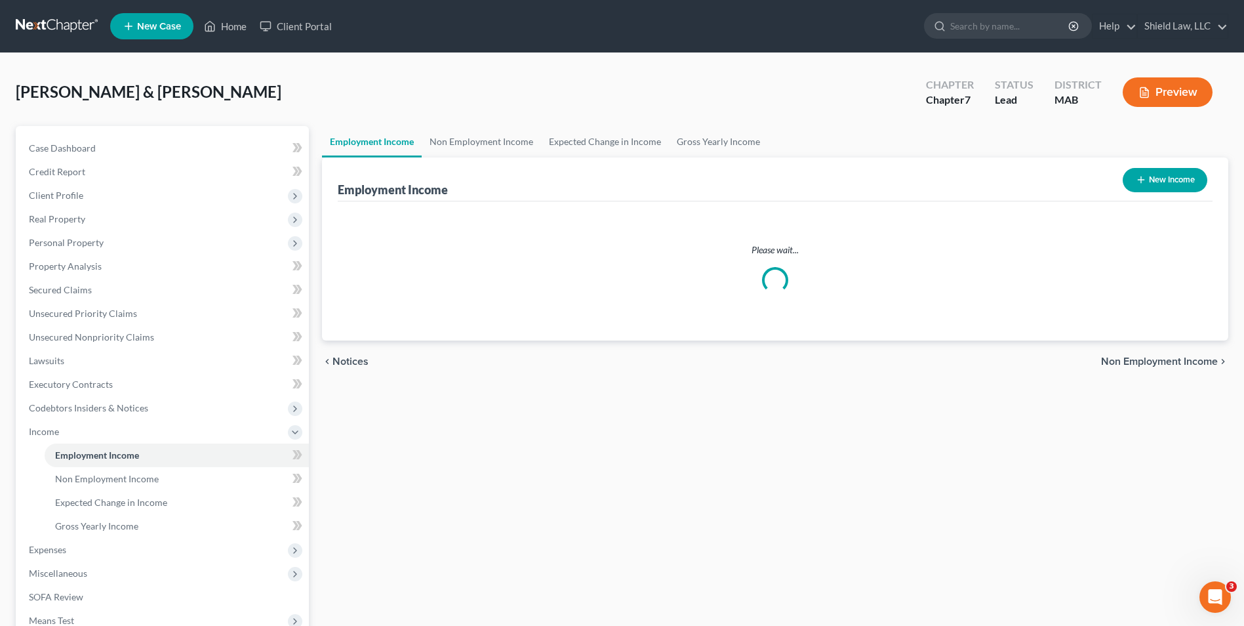
click at [1158, 175] on button "New Income" at bounding box center [1164, 180] width 85 height 24
select select "0"
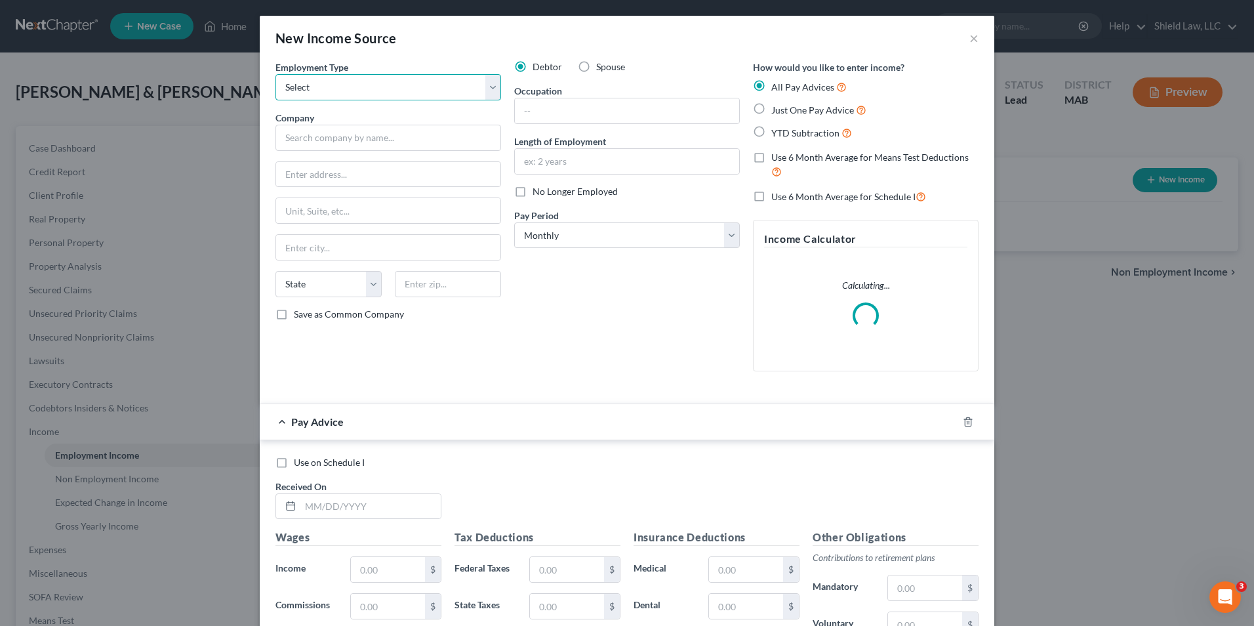
click at [333, 97] on select "Select Full or [DEMOGRAPHIC_DATA] Employment Self Employment" at bounding box center [388, 87] width 226 height 26
select select "0"
click at [275, 74] on select "Select Full or [DEMOGRAPHIC_DATA] Employment Self Employment" at bounding box center [388, 87] width 226 height 26
click at [328, 148] on input "text" at bounding box center [388, 138] width 226 height 26
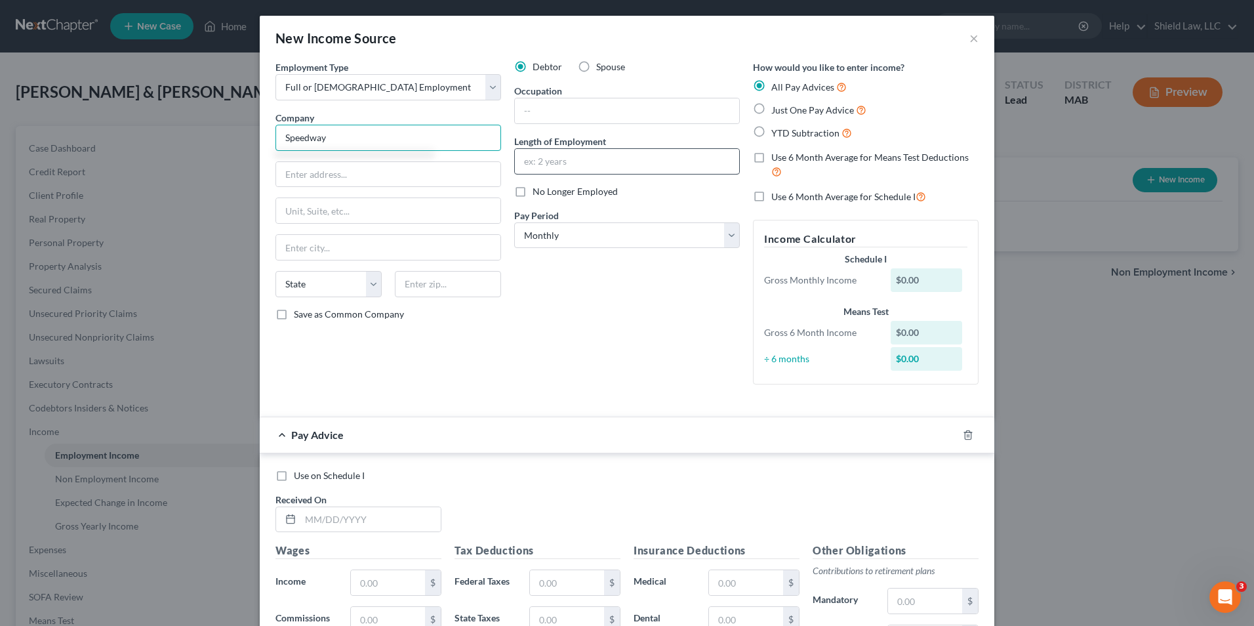
type input "Speedway"
click at [771, 105] on label "Just One Pay Advice" at bounding box center [818, 109] width 95 height 15
click at [776, 105] on input "Just One Pay Advice" at bounding box center [780, 106] width 9 height 9
radio input "true"
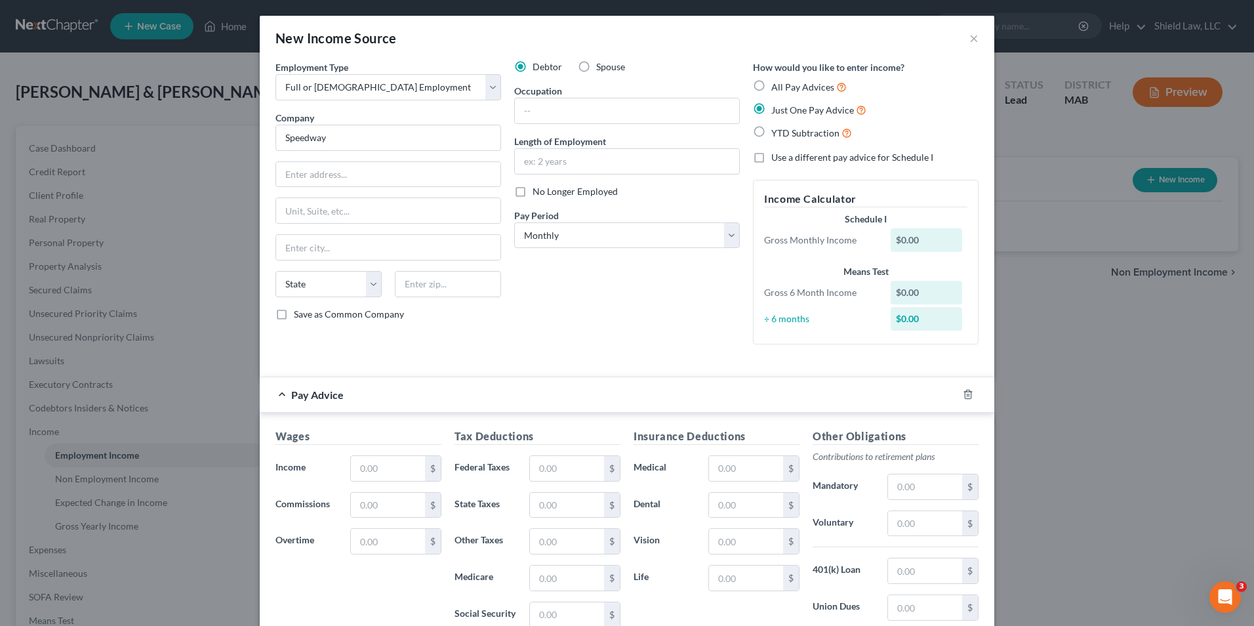
click at [587, 175] on div "Debtor Spouse Occupation Length of Employment No Longer Employed Pay Period * S…" at bounding box center [626, 207] width 239 height 294
click at [586, 169] on input "text" at bounding box center [627, 161] width 224 height 25
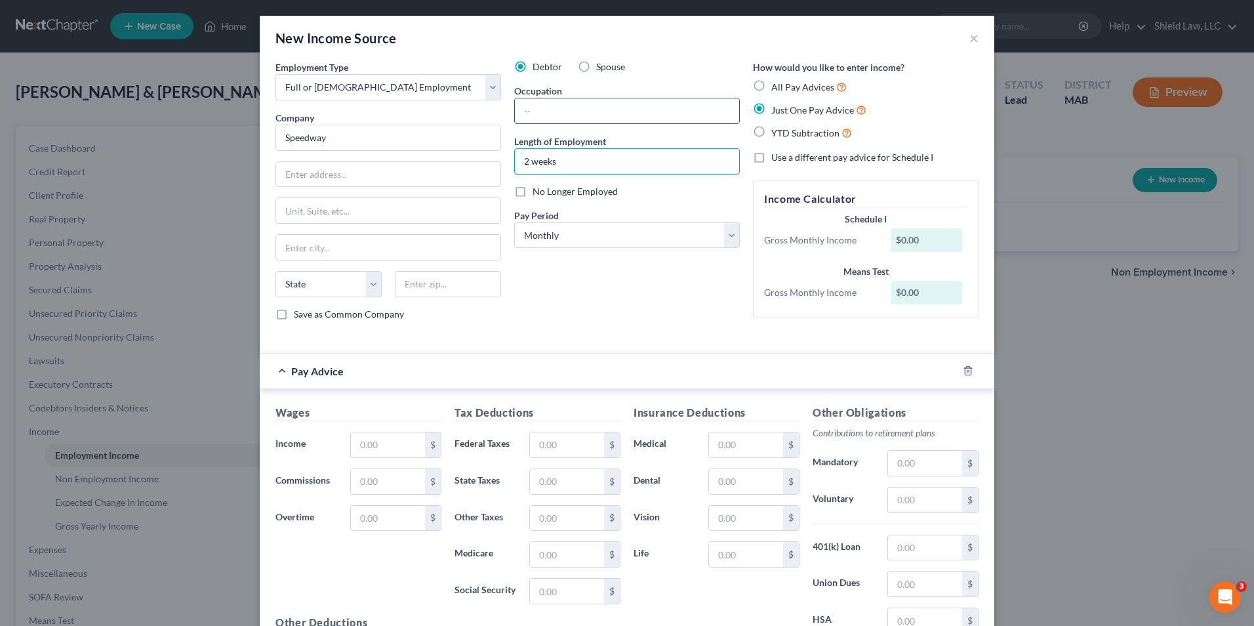
type input "2 weeks"
click at [538, 119] on input "text" at bounding box center [627, 110] width 224 height 25
type input "Sales Associate"
click at [358, 449] on input "text" at bounding box center [388, 444] width 74 height 25
type input "0"
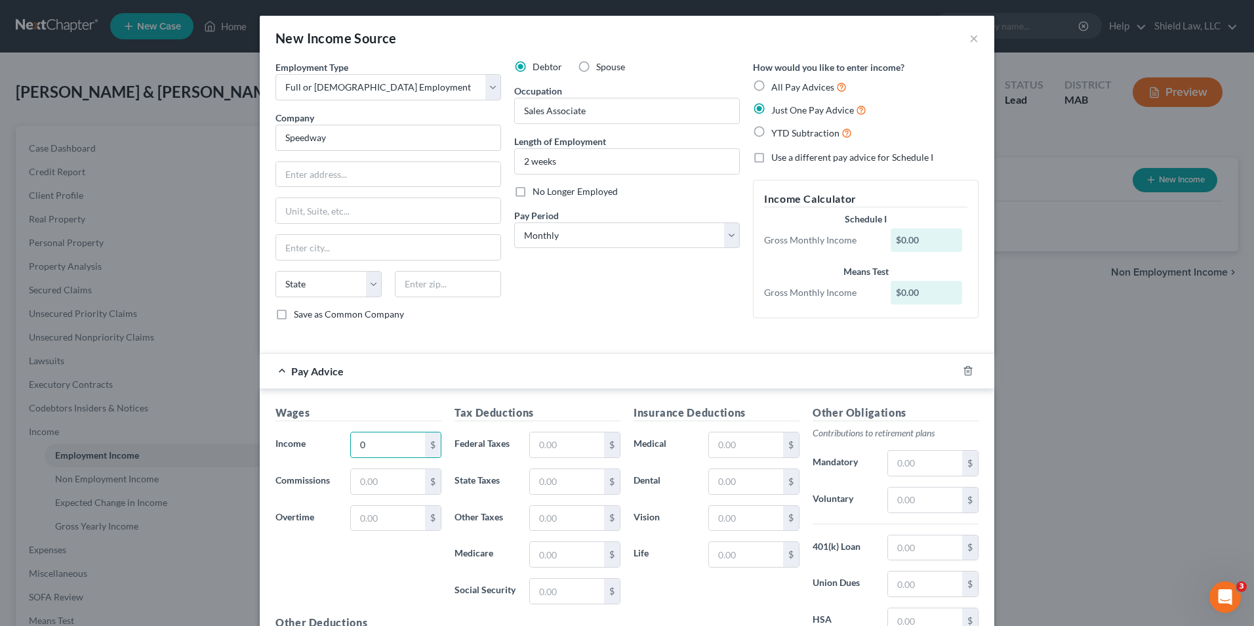
drag, startPoint x: 692, startPoint y: 315, endPoint x: 739, endPoint y: 362, distance: 65.8
click at [692, 315] on div "Debtor Spouse Occupation Sales Associate Length of Employment 2 weeks No Longer…" at bounding box center [626, 195] width 239 height 271
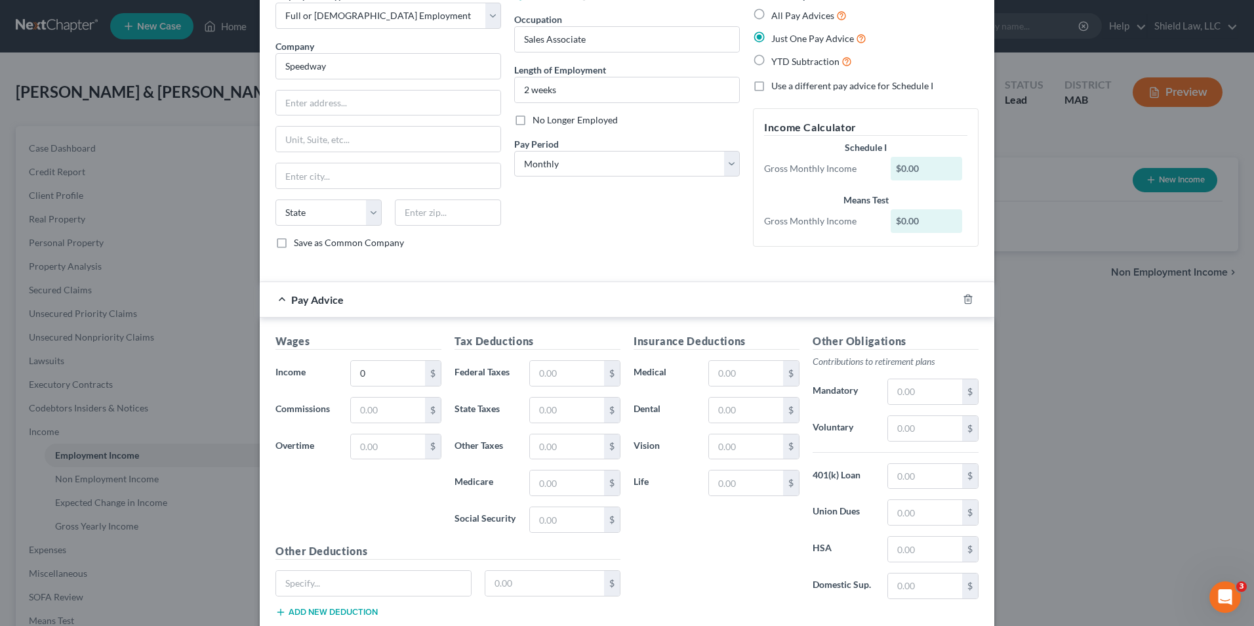
scroll to position [155, 0]
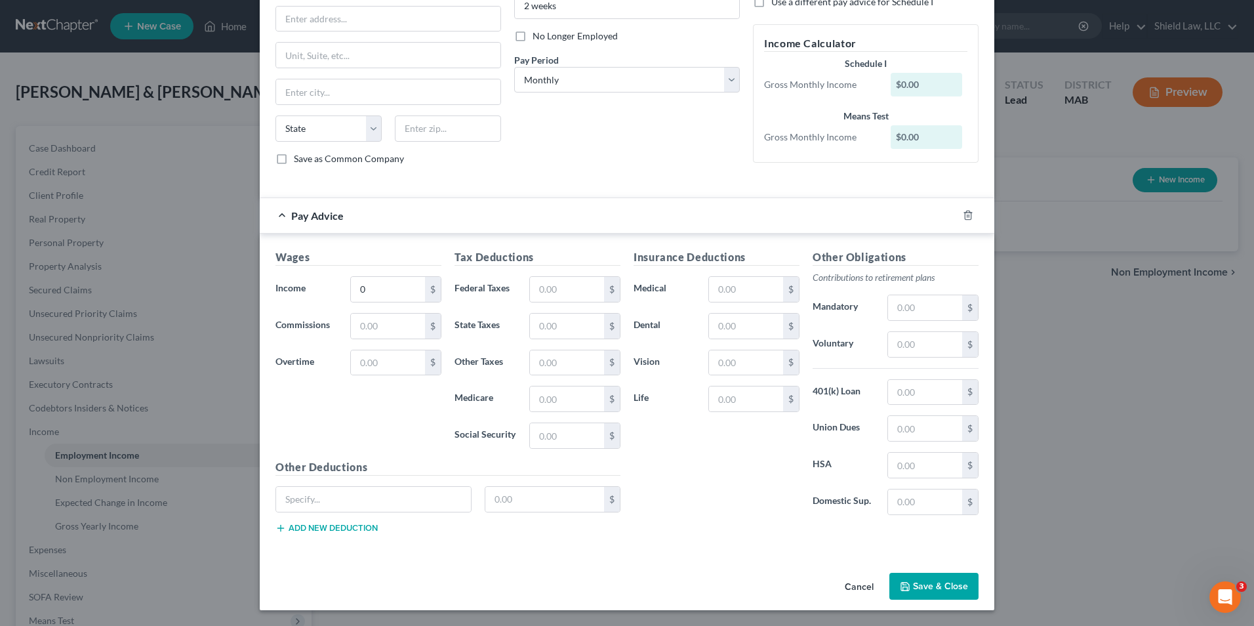
drag, startPoint x: 921, startPoint y: 587, endPoint x: 921, endPoint y: 580, distance: 7.9
click at [921, 588] on button "Save & Close" at bounding box center [933, 586] width 89 height 28
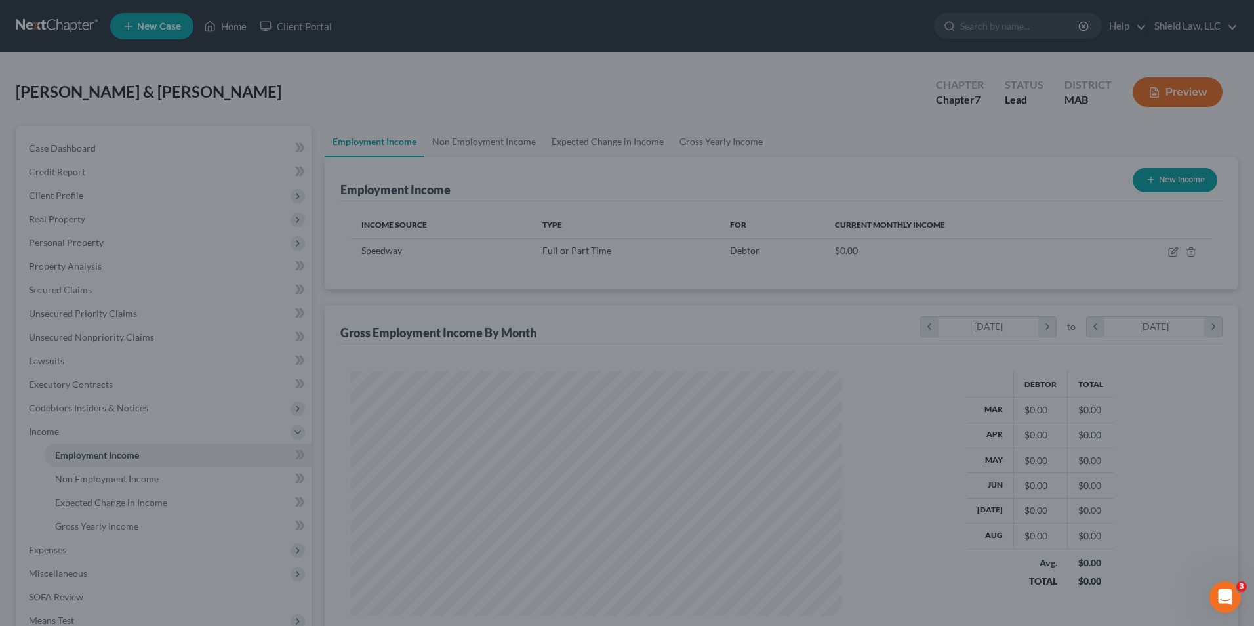
scroll to position [655418, 655148]
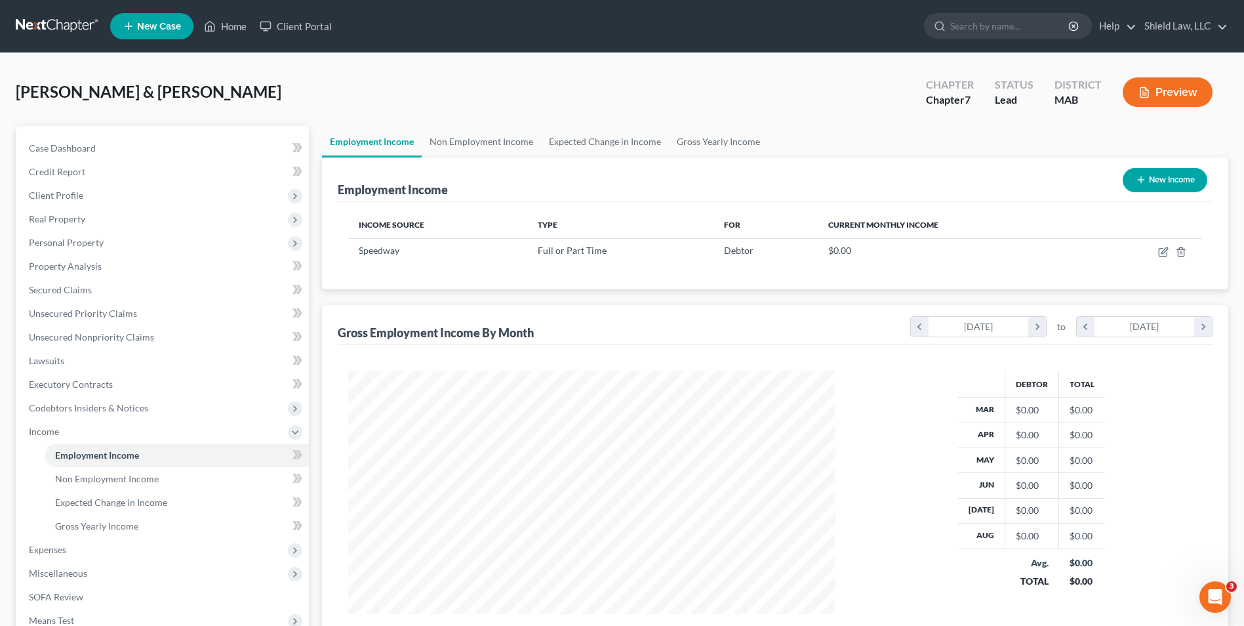
click at [1155, 177] on button "New Income" at bounding box center [1164, 180] width 85 height 24
select select "0"
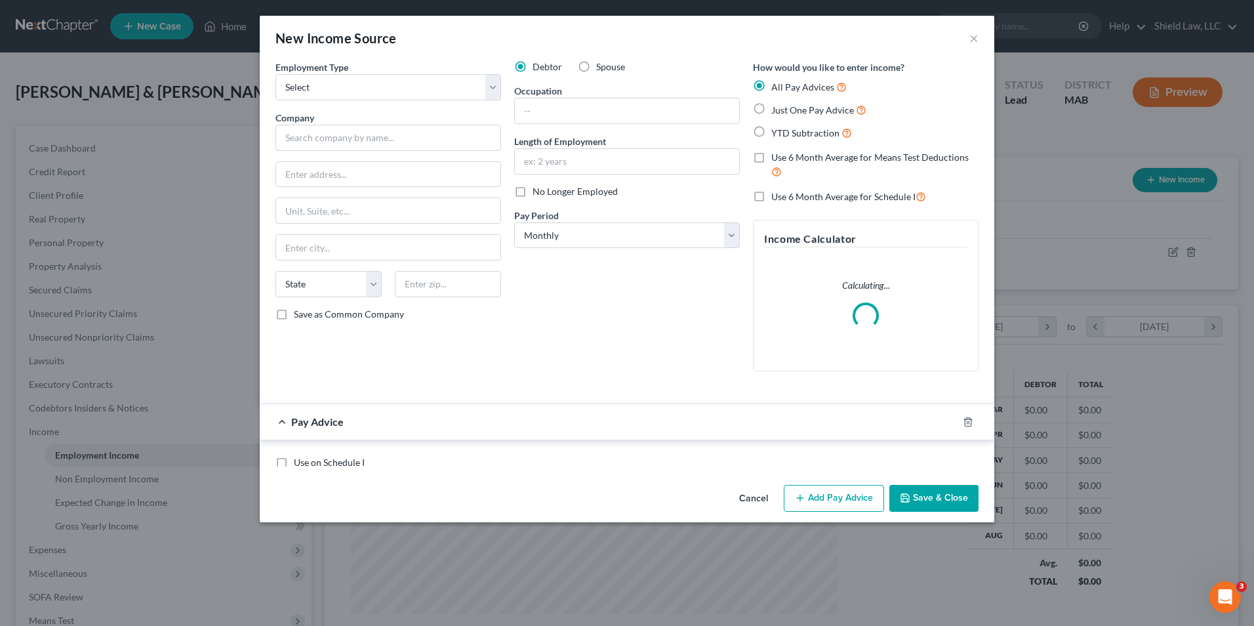
scroll to position [245, 518]
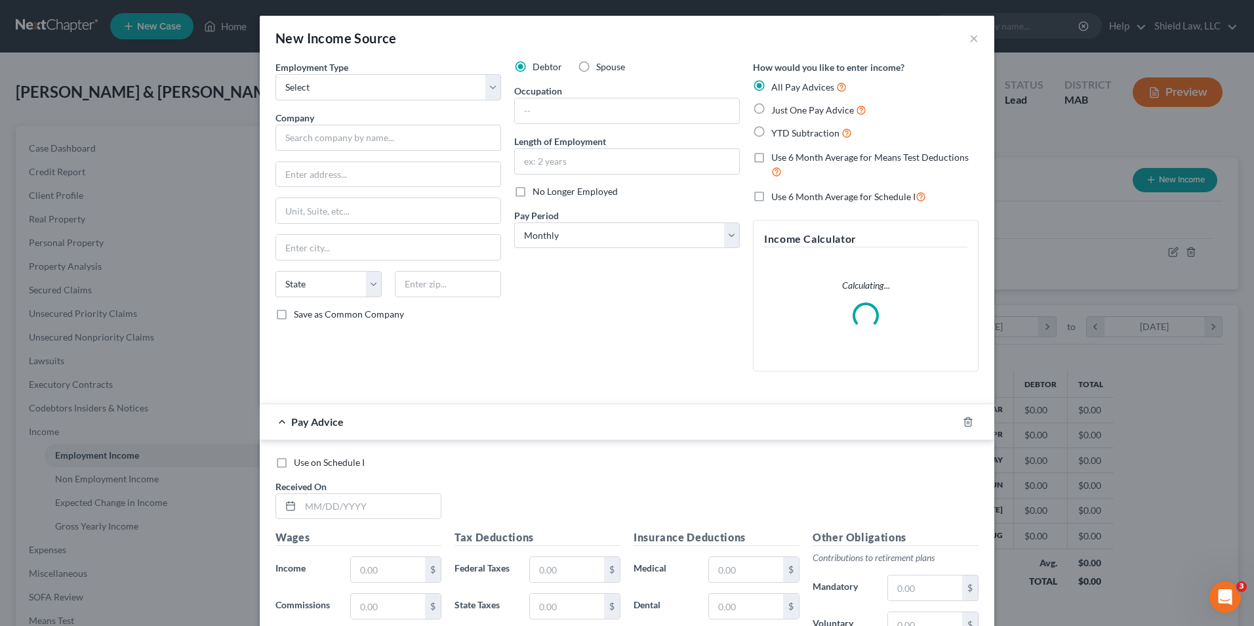
drag, startPoint x: 580, startPoint y: 64, endPoint x: 358, endPoint y: 107, distance: 225.7
click at [596, 64] on label "Spouse" at bounding box center [610, 66] width 29 height 13
click at [601, 64] on input "Spouse" at bounding box center [605, 64] width 9 height 9
radio input "true"
click at [357, 101] on div "Employment Type * Select Full or [DEMOGRAPHIC_DATA] Employment Self Employment …" at bounding box center [388, 220] width 239 height 321
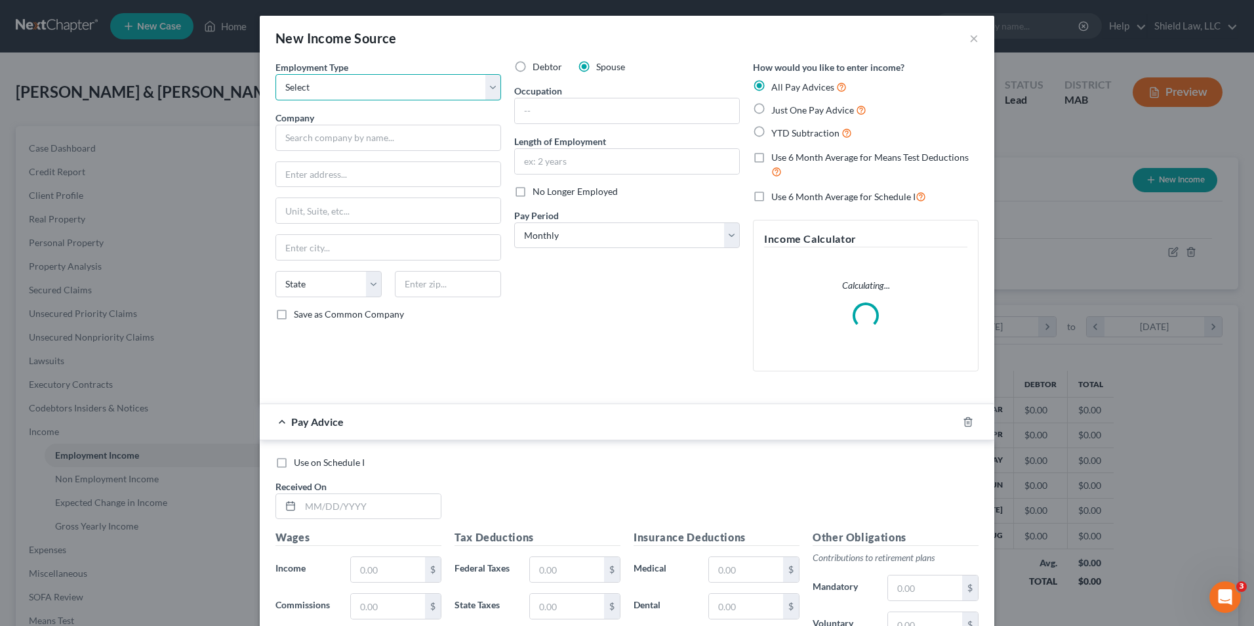
click at [363, 92] on select "Select Full or [DEMOGRAPHIC_DATA] Employment Self Employment" at bounding box center [388, 87] width 226 height 26
select select "0"
click at [275, 74] on select "Select Full or [DEMOGRAPHIC_DATA] Employment Self Employment" at bounding box center [388, 87] width 226 height 26
click at [337, 140] on input "text" at bounding box center [388, 138] width 226 height 26
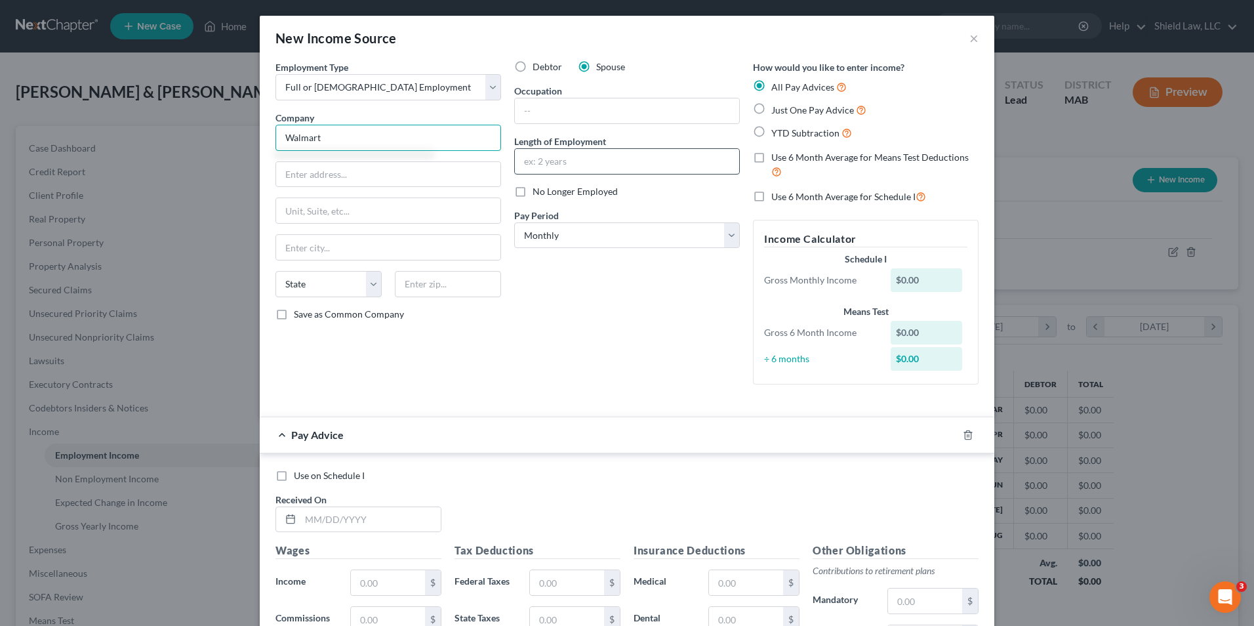
type input "Walmart"
click at [614, 163] on input "text" at bounding box center [627, 161] width 224 height 25
type input "5 Years"
click at [771, 107] on label "Just One Pay Advice" at bounding box center [818, 109] width 95 height 15
click at [776, 107] on input "Just One Pay Advice" at bounding box center [780, 106] width 9 height 9
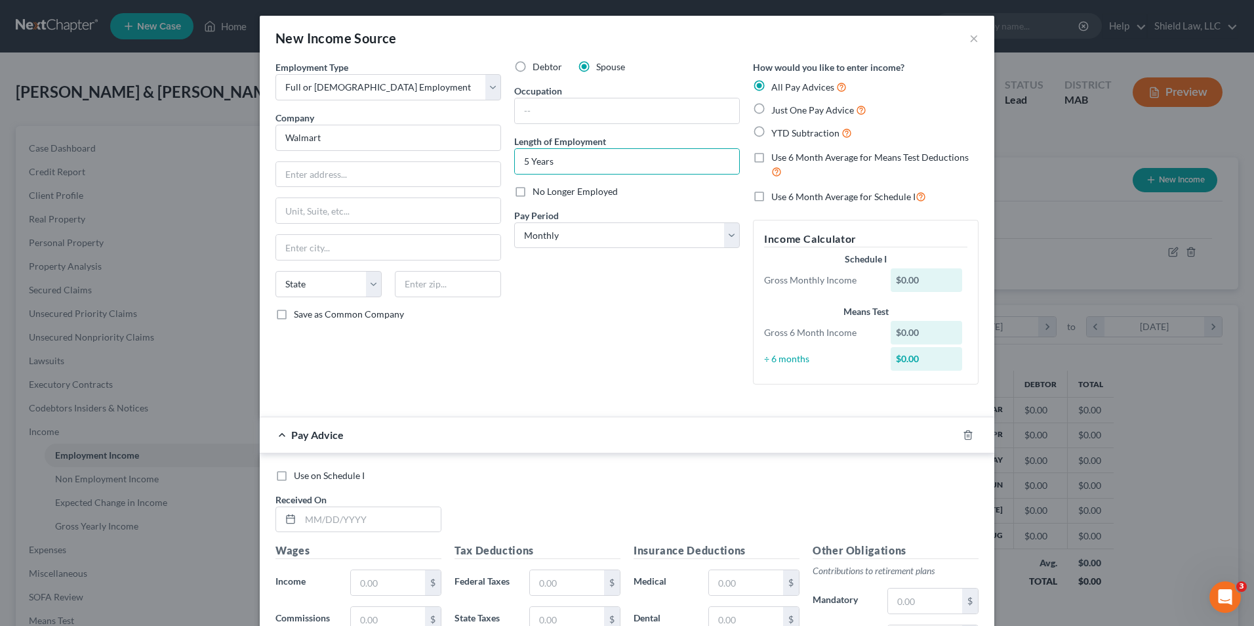
radio input "true"
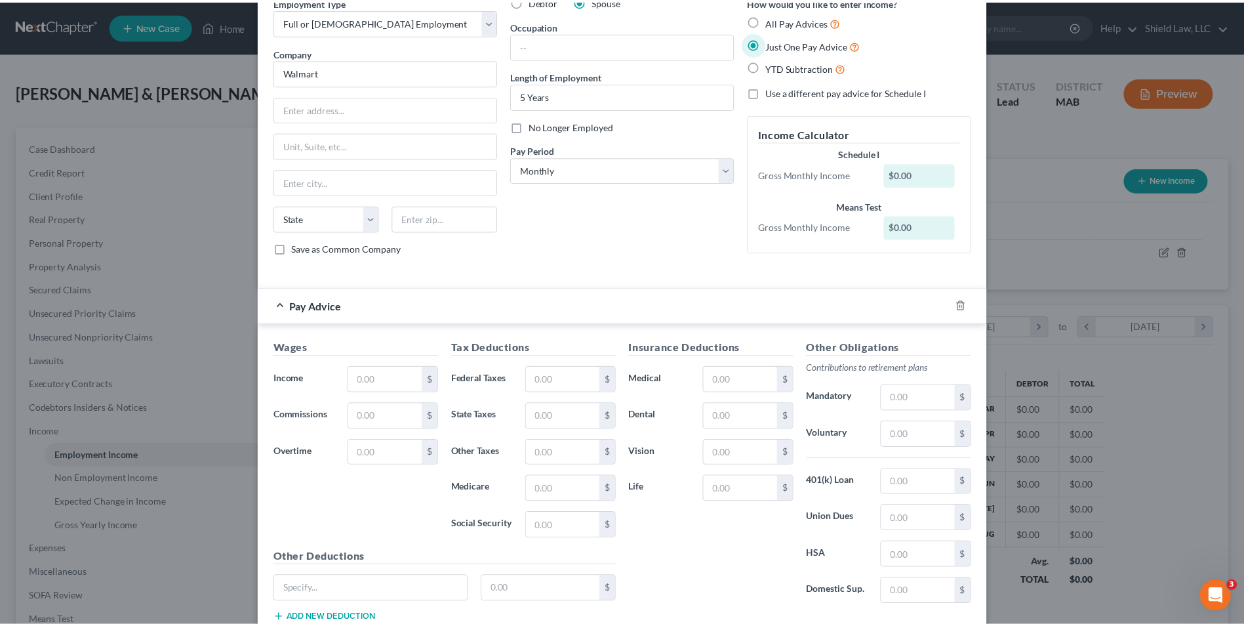
scroll to position [155, 0]
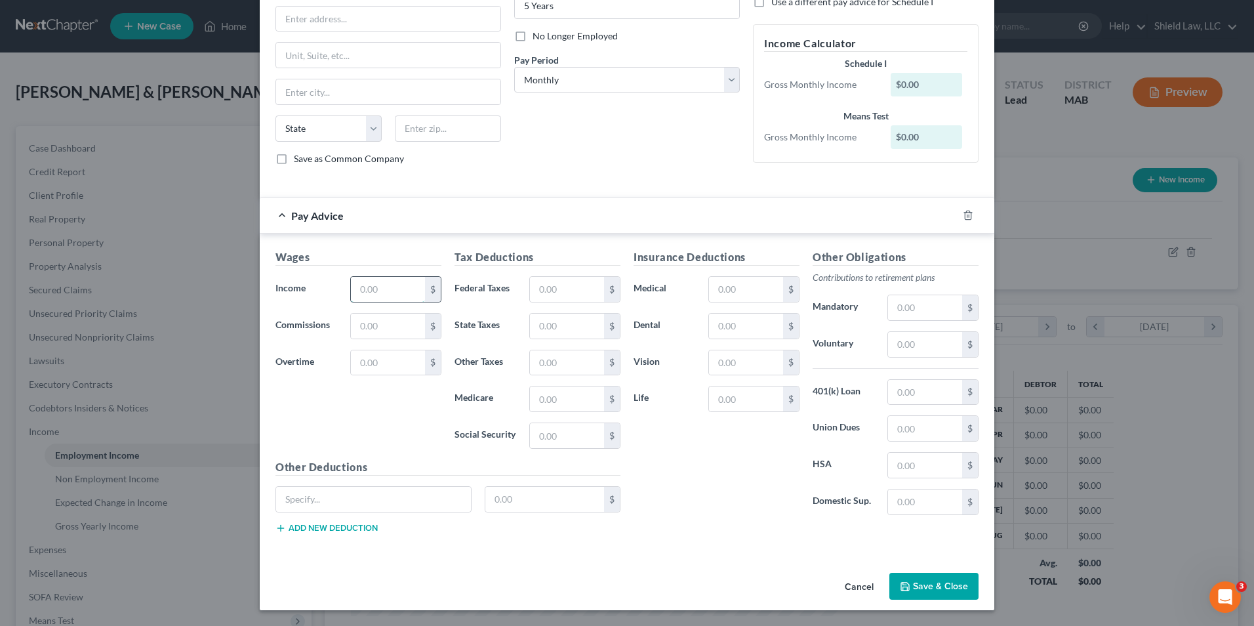
click at [380, 291] on input "text" at bounding box center [388, 289] width 74 height 25
type input "0"
drag, startPoint x: 914, startPoint y: 582, endPoint x: 852, endPoint y: 557, distance: 66.7
click at [914, 582] on button "Save & Close" at bounding box center [933, 586] width 89 height 28
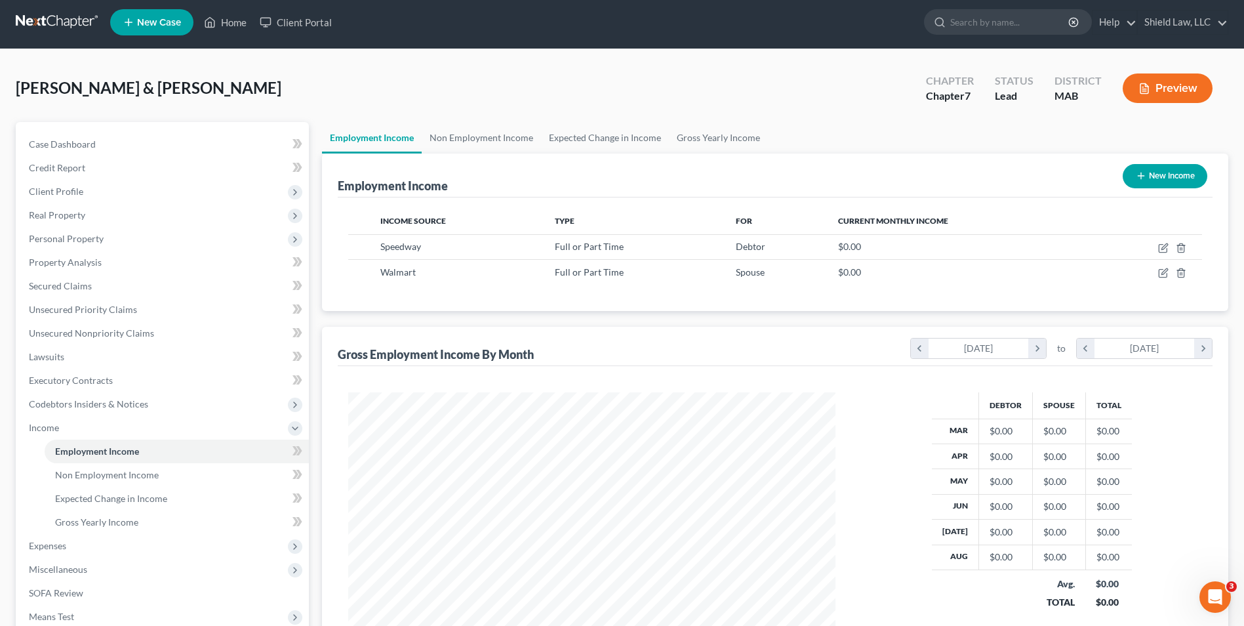
scroll to position [166, 0]
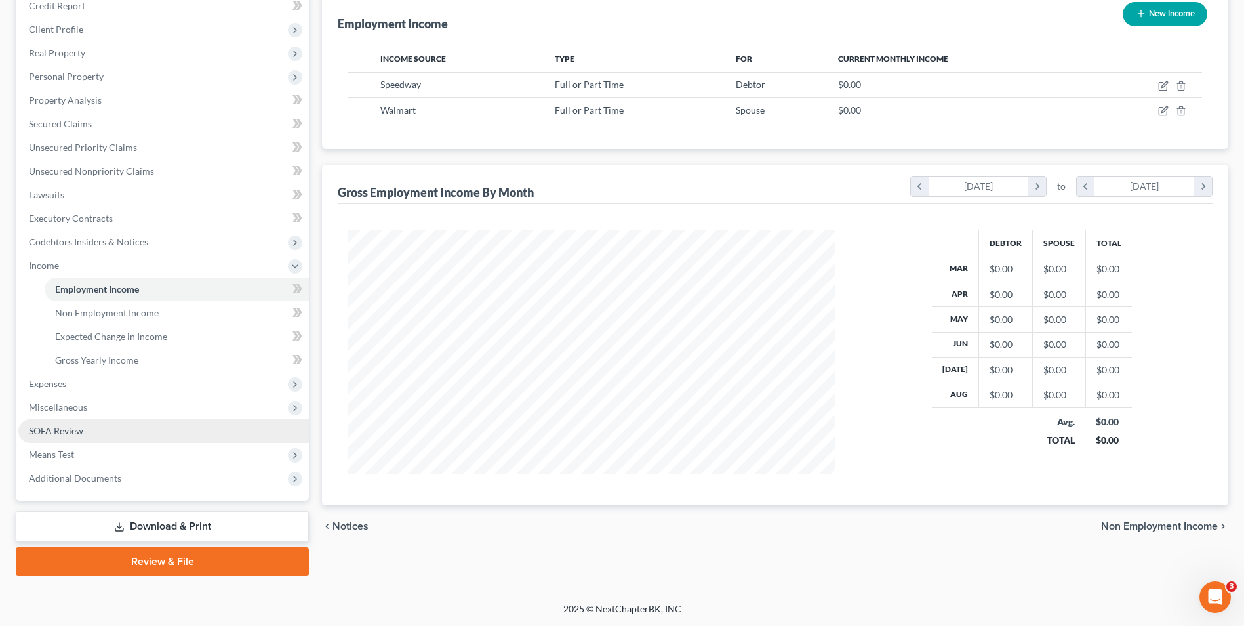
click at [99, 422] on link "SOFA Review" at bounding box center [163, 431] width 290 height 24
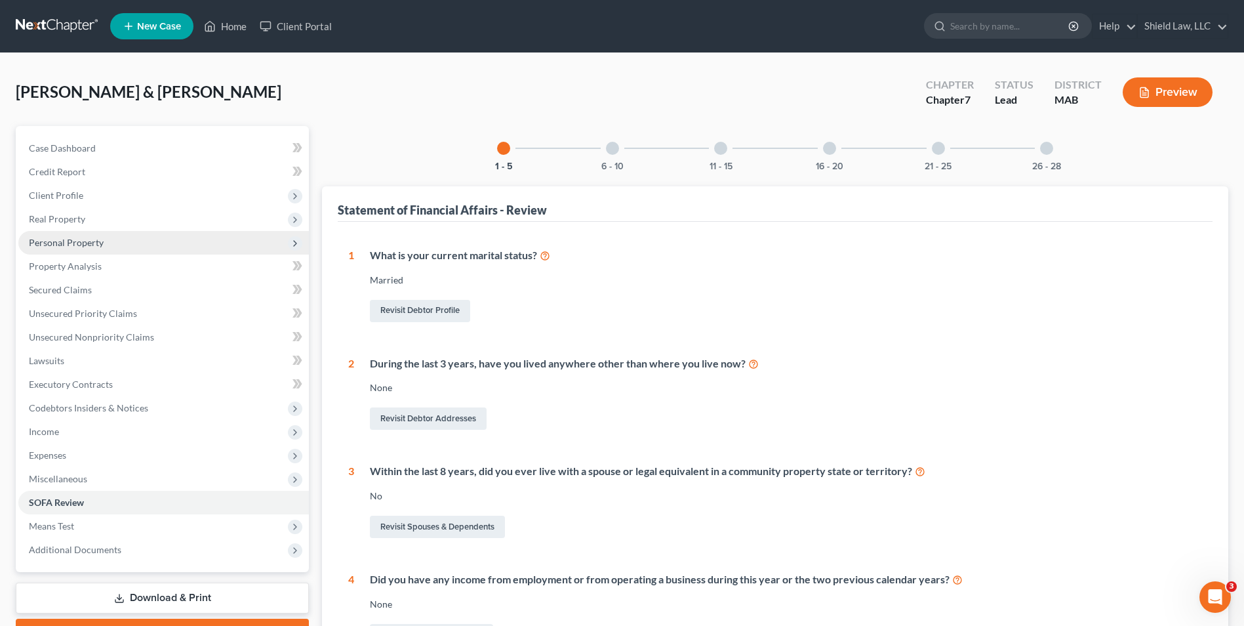
click at [66, 241] on span "Personal Property" at bounding box center [66, 242] width 75 height 11
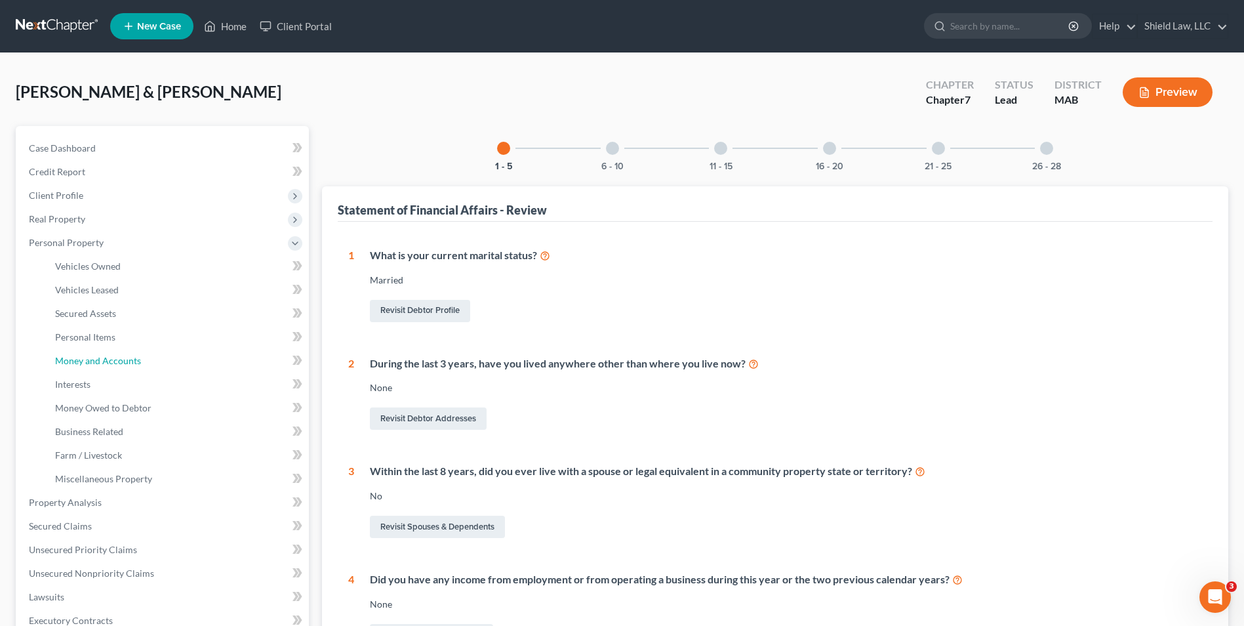
click at [106, 355] on span "Money and Accounts" at bounding box center [98, 360] width 86 height 11
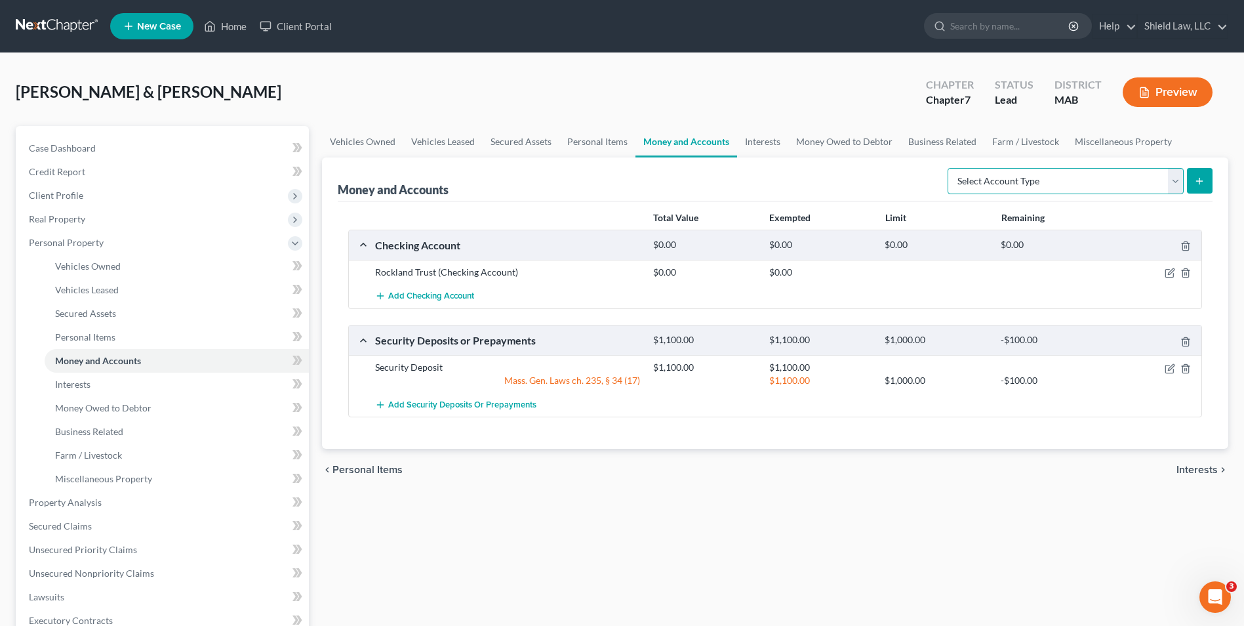
drag, startPoint x: 1096, startPoint y: 185, endPoint x: 1084, endPoint y: 194, distance: 15.0
click at [1096, 185] on select "Select Account Type Brokerage Cash on Hand Certificates of Deposit Checking Acc…" at bounding box center [1065, 181] width 236 height 26
select select "checking"
click at [950, 168] on select "Select Account Type Brokerage Cash on Hand Certificates of Deposit Checking Acc…" at bounding box center [1065, 181] width 236 height 26
click at [1193, 187] on button "submit" at bounding box center [1200, 181] width 26 height 26
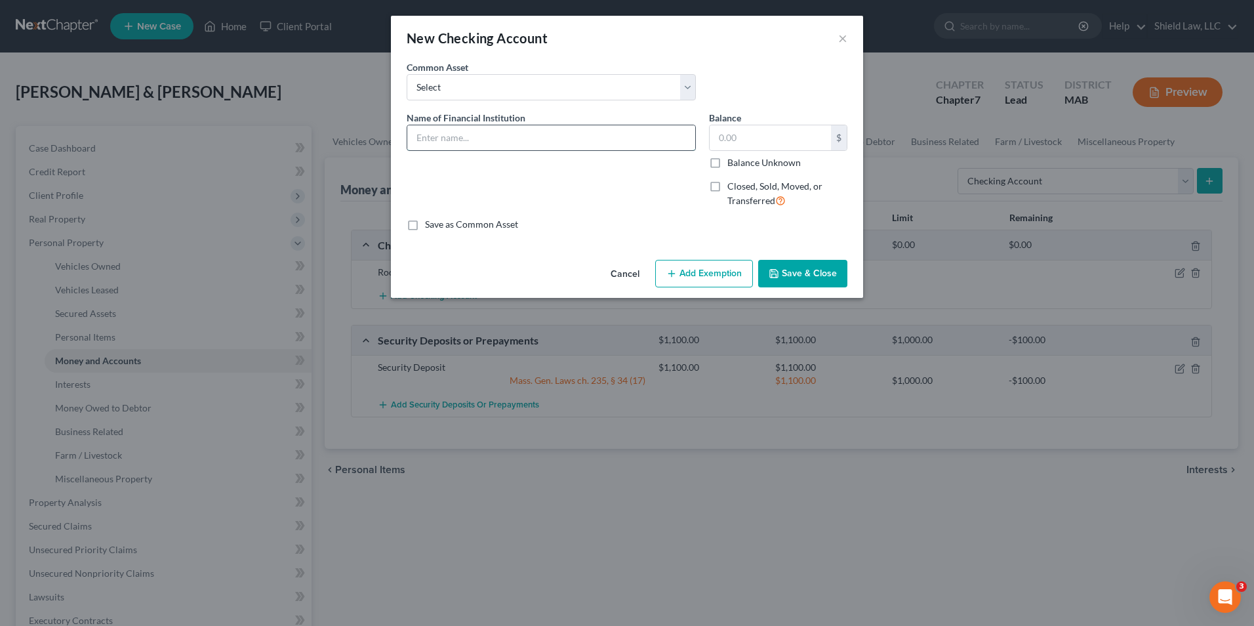
click at [458, 134] on input "text" at bounding box center [551, 137] width 288 height 25
type input "BayCoast Bank"
click at [729, 132] on input "text" at bounding box center [769, 137] width 121 height 25
drag, startPoint x: 719, startPoint y: 187, endPoint x: 837, endPoint y: 172, distance: 119.0
click at [727, 187] on label "Closed, Sold, Moved, or Transferred" at bounding box center [787, 194] width 120 height 28
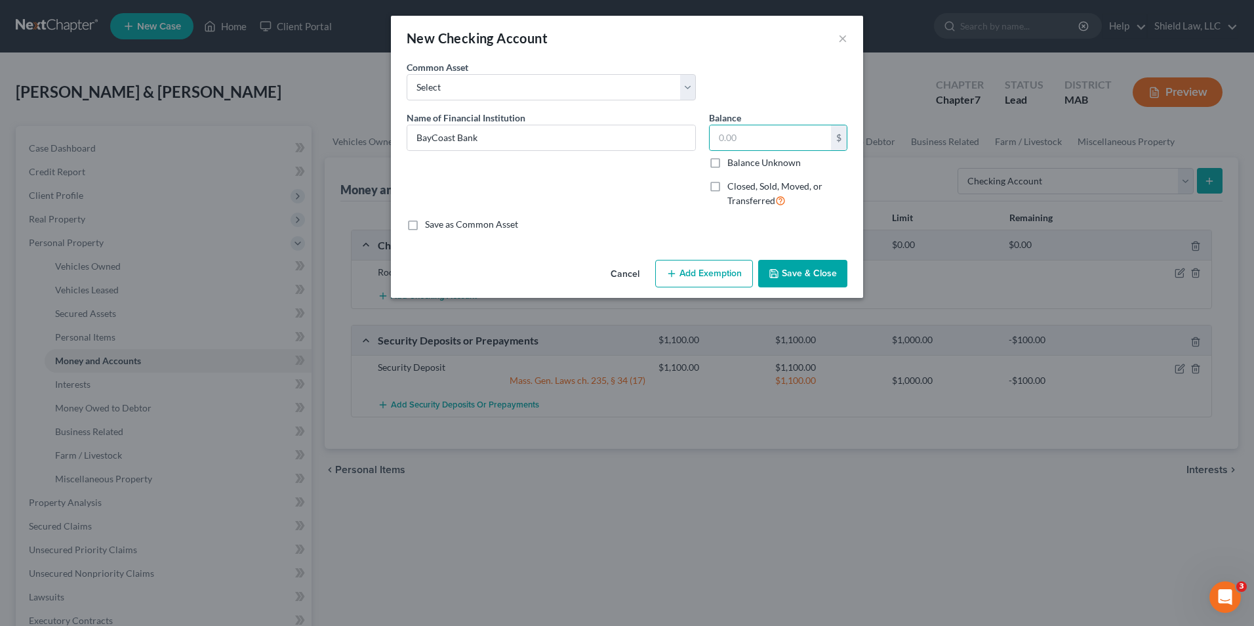
click at [732, 187] on input "Closed, Sold, Moved, or Transferred" at bounding box center [736, 184] width 9 height 9
checkbox input "true"
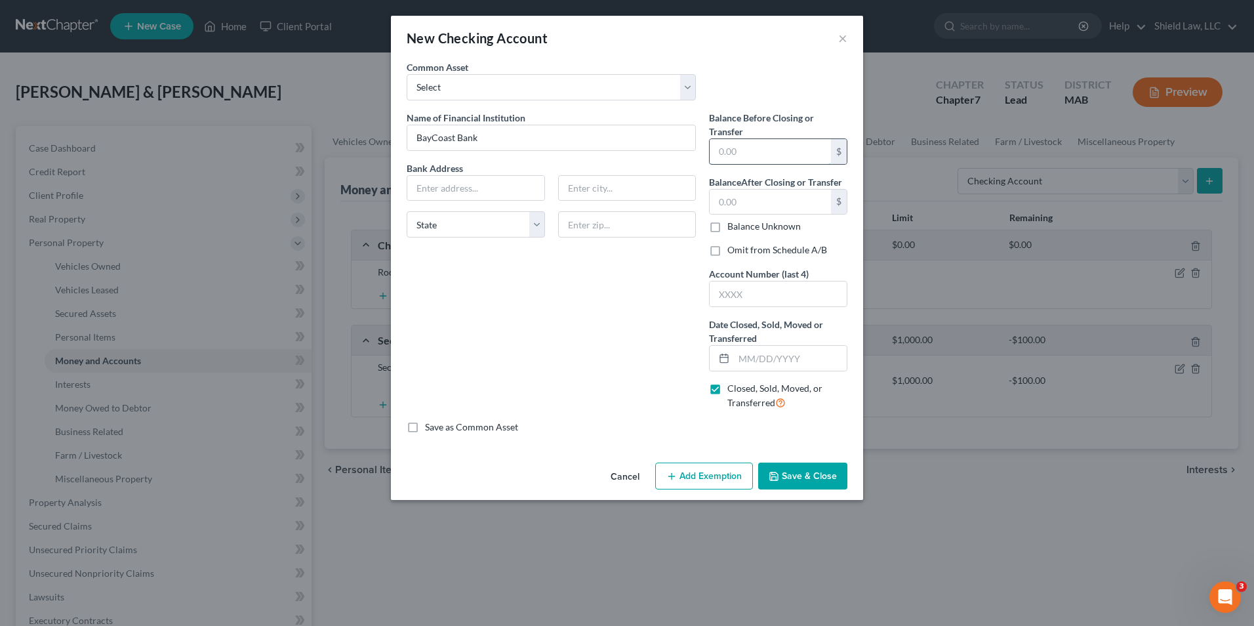
click at [762, 157] on input "text" at bounding box center [769, 151] width 121 height 25
type input "500"
click at [770, 198] on input "text" at bounding box center [769, 201] width 121 height 25
type input "0"
click at [681, 288] on div "Name of Financial Institution * BayCoast Bank Bank Address State [US_STATE][GEO…" at bounding box center [551, 265] width 302 height 309
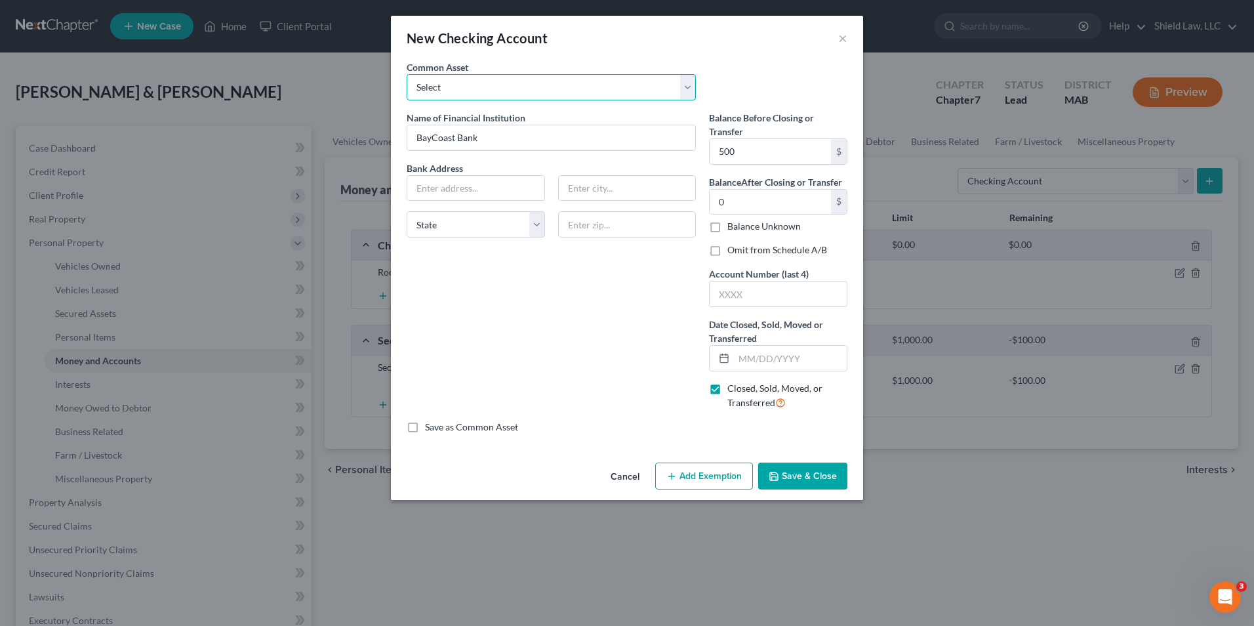
click at [565, 82] on select "Select Eastern Bank DCU" at bounding box center [551, 87] width 289 height 26
drag, startPoint x: 565, startPoint y: 82, endPoint x: 618, endPoint y: 437, distance: 359.2
click at [565, 82] on select "Select Eastern Bank DCU" at bounding box center [551, 87] width 289 height 26
click at [610, 297] on div "Name of Financial Institution * BayCoast Bank Bank Address State [US_STATE][GEO…" at bounding box center [551, 265] width 302 height 309
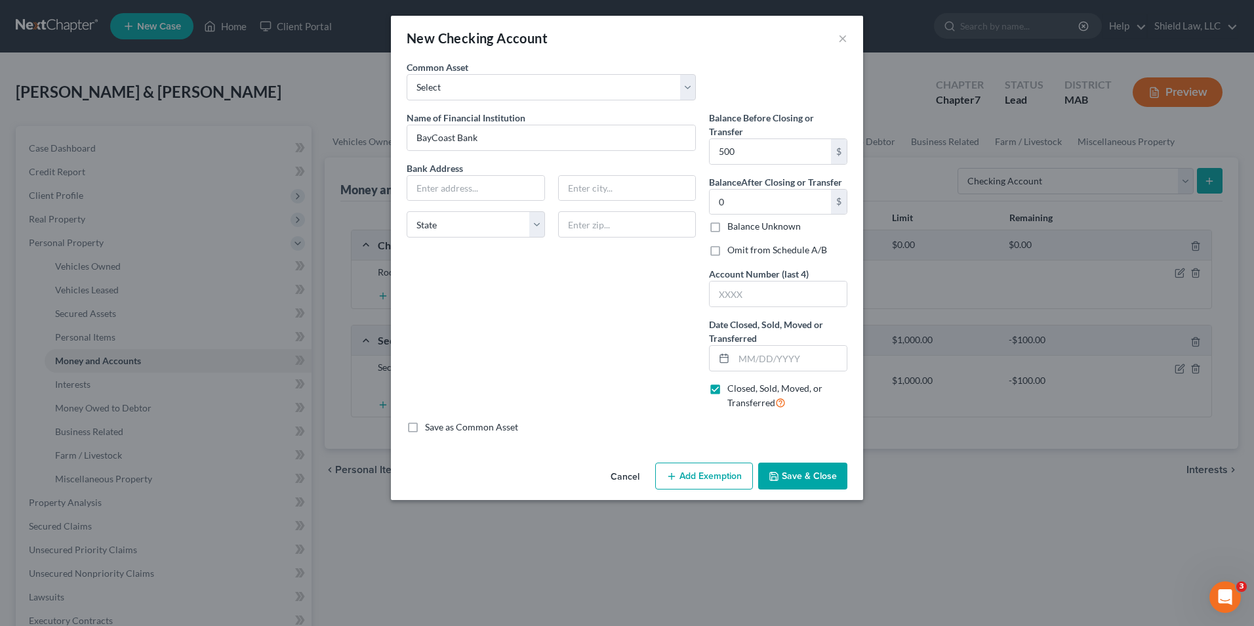
click at [727, 252] on label "Omit from Schedule A/B" at bounding box center [777, 249] width 100 height 13
click at [732, 252] on input "Omit from Schedule A/B" at bounding box center [736, 247] width 9 height 9
checkbox input "true"
click at [760, 361] on input "text" at bounding box center [790, 358] width 113 height 25
type input "[DATE]"
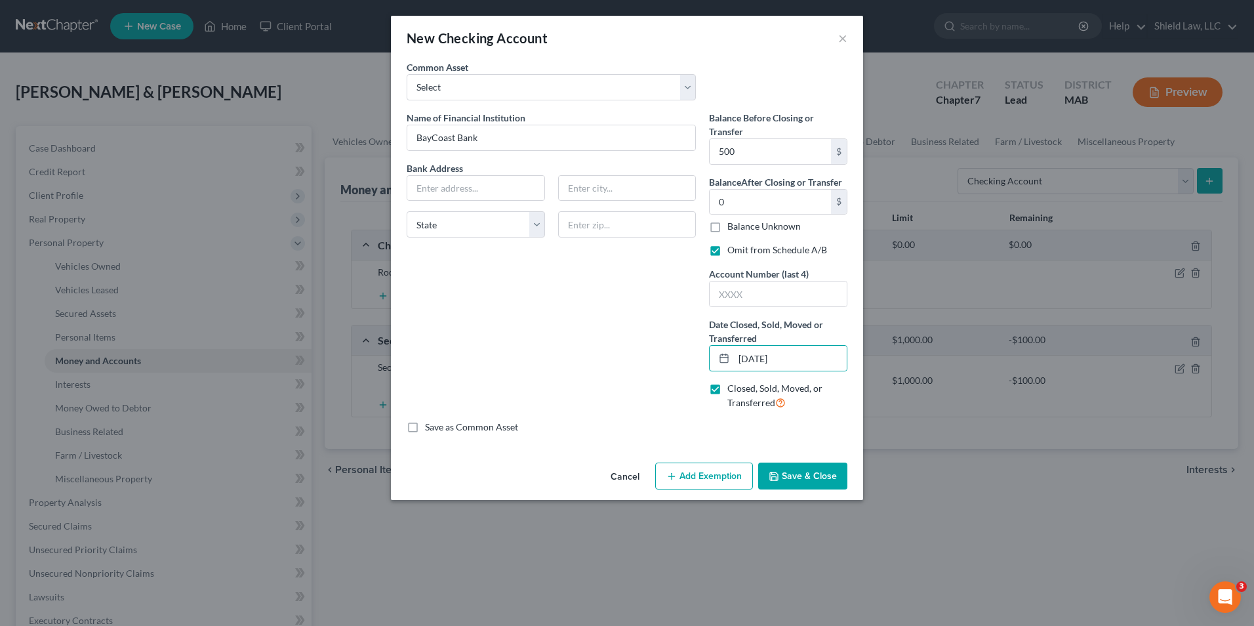
click at [626, 334] on div "Name of Financial Institution * BayCoast Bank Bank Address State [US_STATE][GEO…" at bounding box center [551, 265] width 302 height 309
click at [820, 478] on button "Save & Close" at bounding box center [802, 476] width 89 height 28
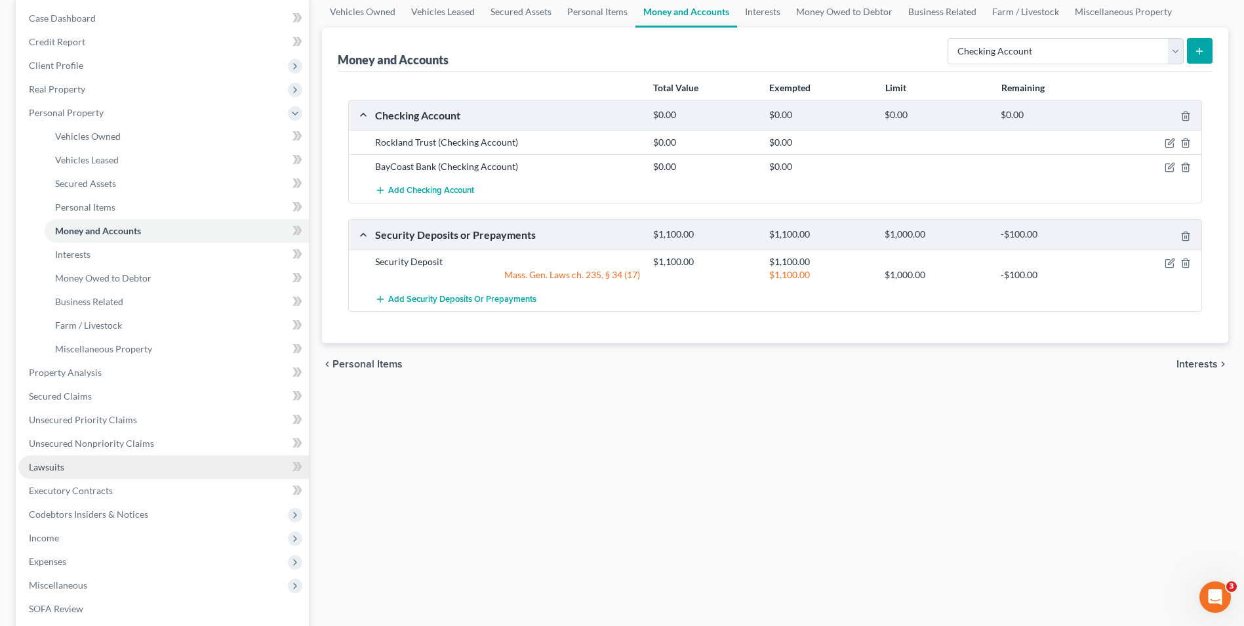
scroll to position [131, 0]
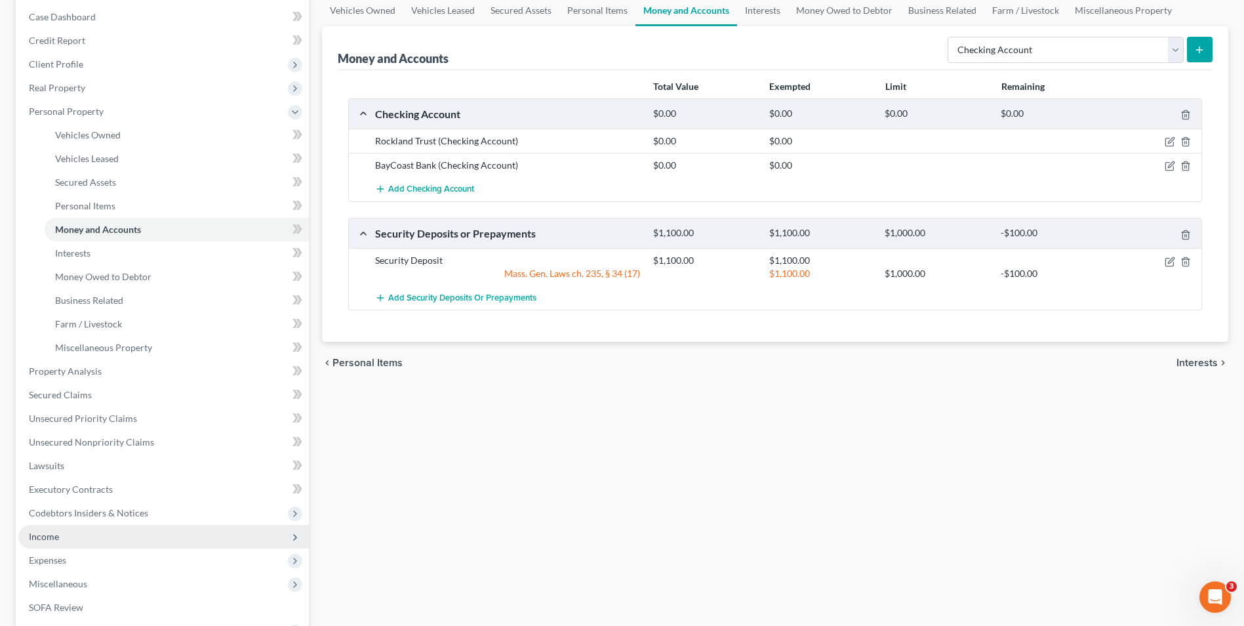
click at [69, 526] on span "Income" at bounding box center [163, 537] width 290 height 24
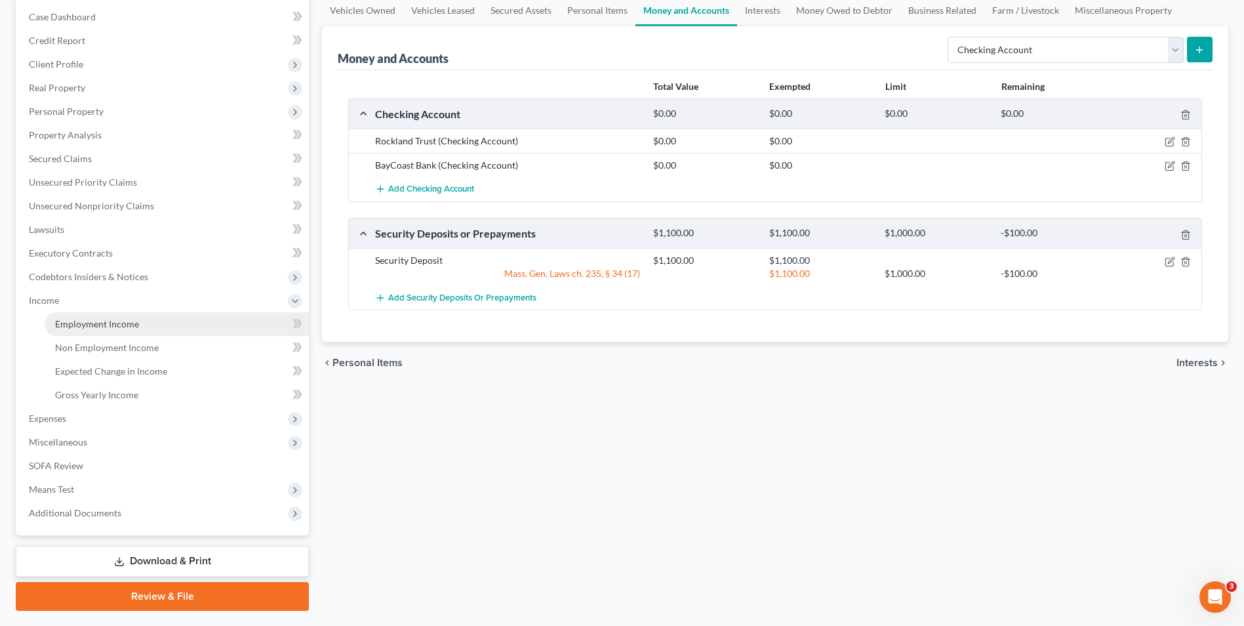
click at [123, 323] on span "Employment Income" at bounding box center [97, 323] width 84 height 11
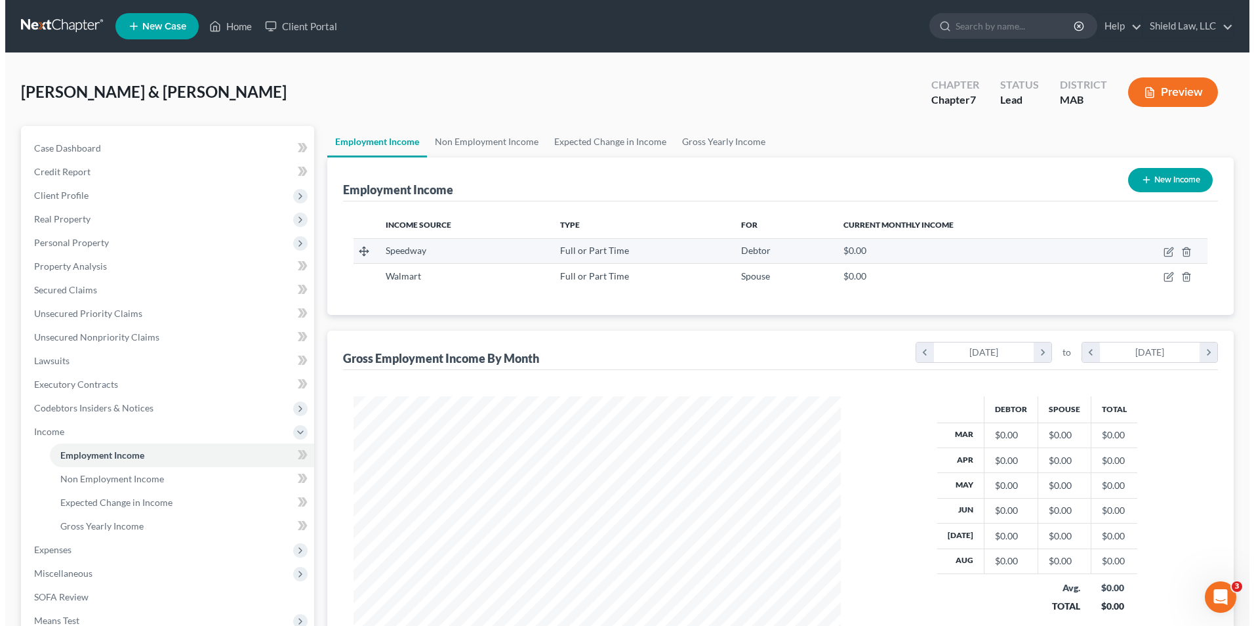
scroll to position [243, 513]
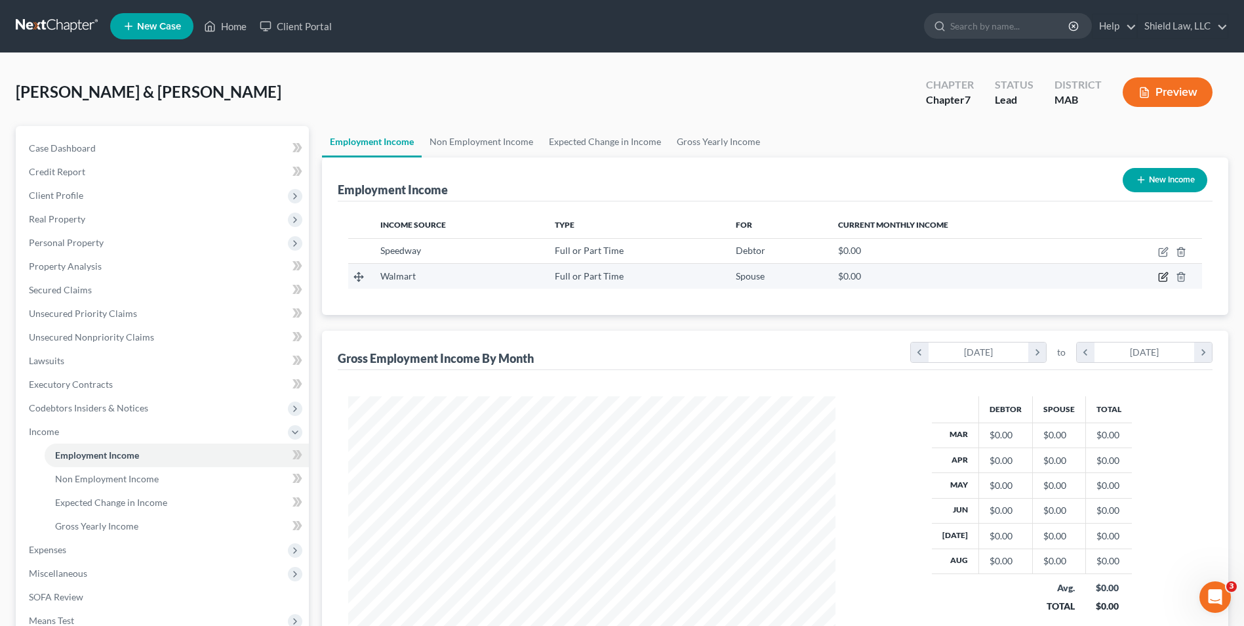
click at [1164, 277] on icon "button" at bounding box center [1164, 276] width 6 height 6
select select "0"
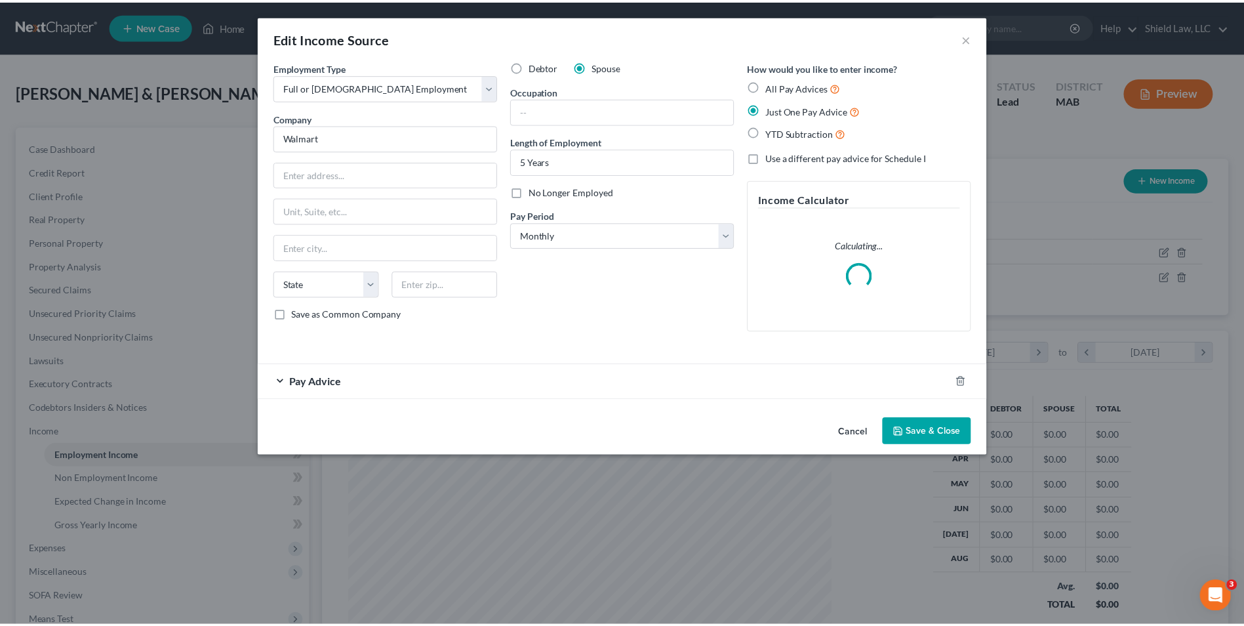
scroll to position [245, 518]
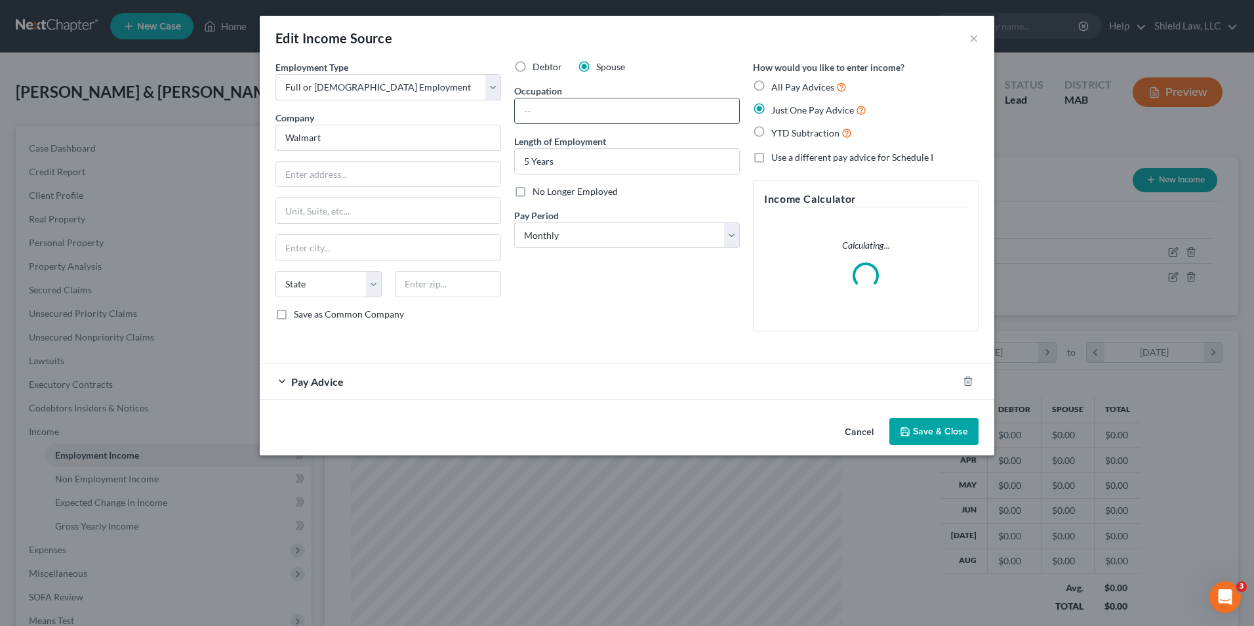
click at [588, 115] on input "text" at bounding box center [627, 110] width 224 height 25
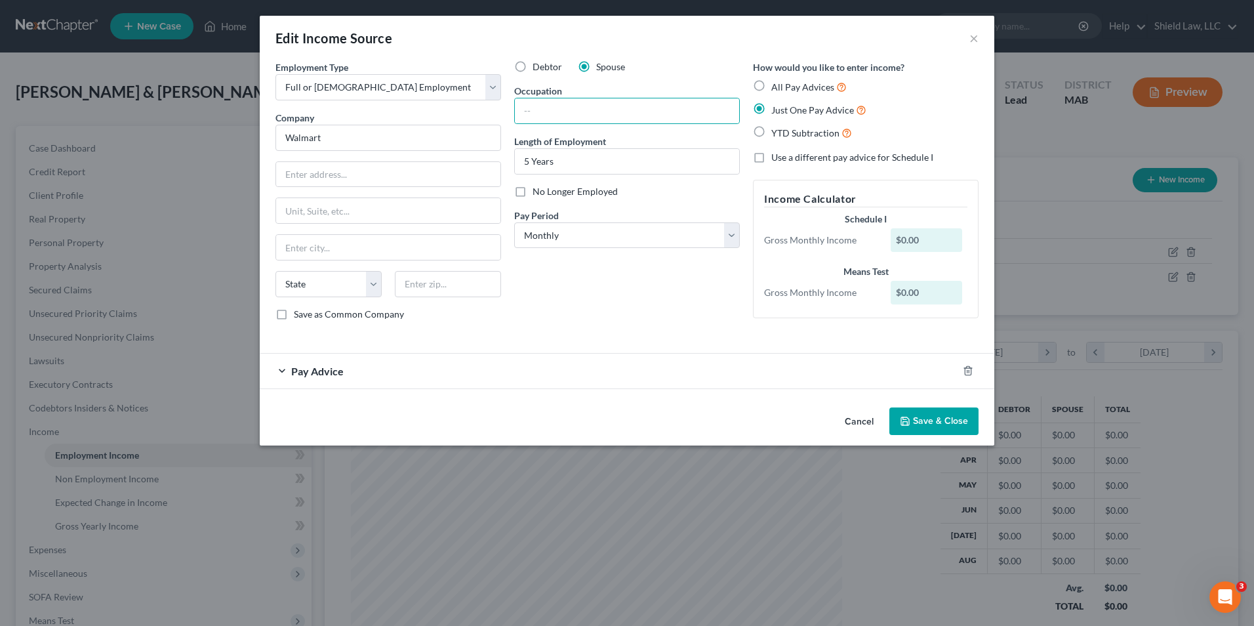
click at [921, 409] on button "Save & Close" at bounding box center [933, 421] width 89 height 28
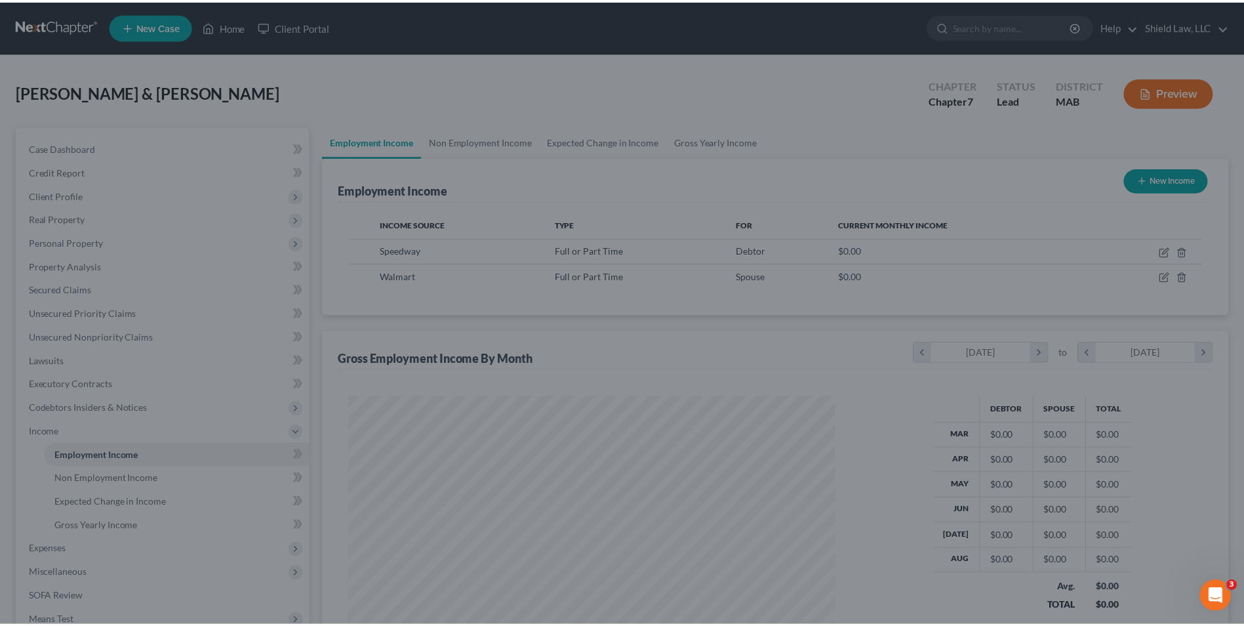
scroll to position [655418, 655148]
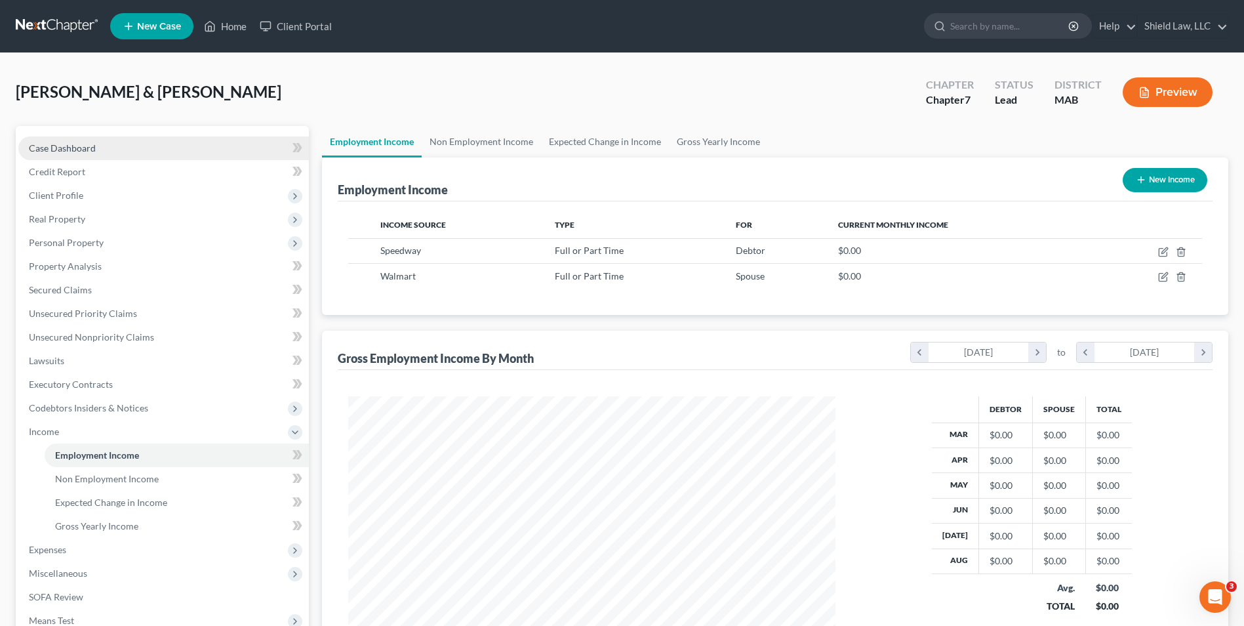
click at [132, 149] on link "Case Dashboard" at bounding box center [163, 148] width 290 height 24
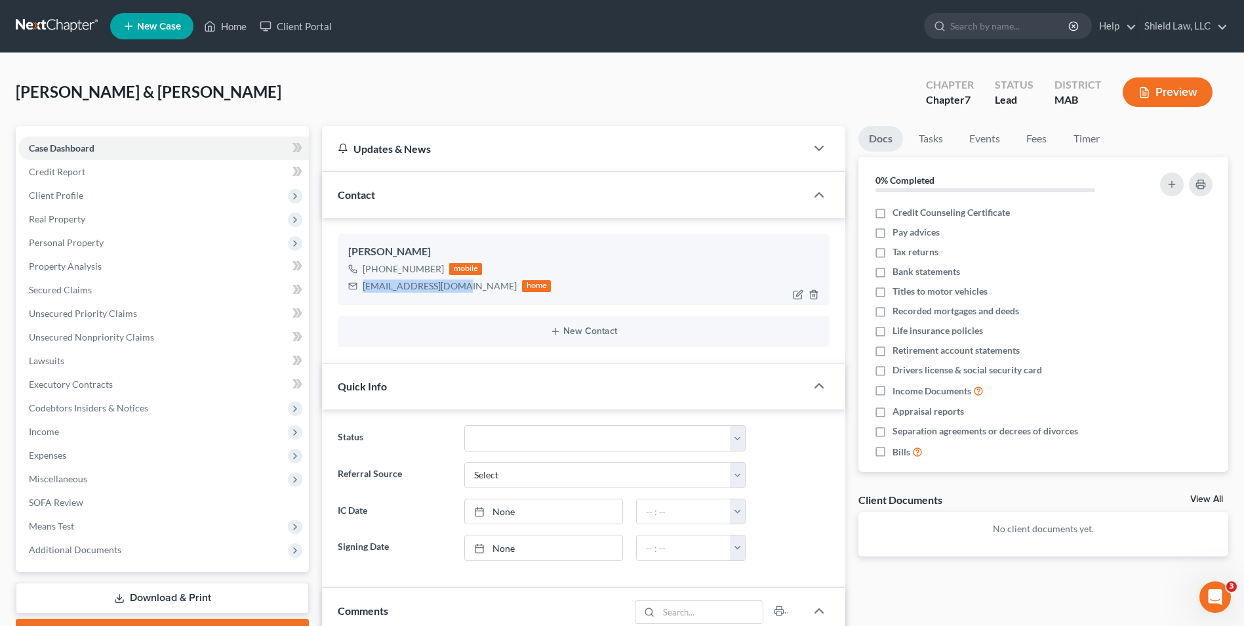
drag, startPoint x: 383, startPoint y: 286, endPoint x: 455, endPoint y: 283, distance: 72.2
click at [455, 283] on div "[EMAIL_ADDRESS][DOMAIN_NAME]" at bounding box center [440, 285] width 154 height 13
copy div "[EMAIL_ADDRESS][DOMAIN_NAME]"
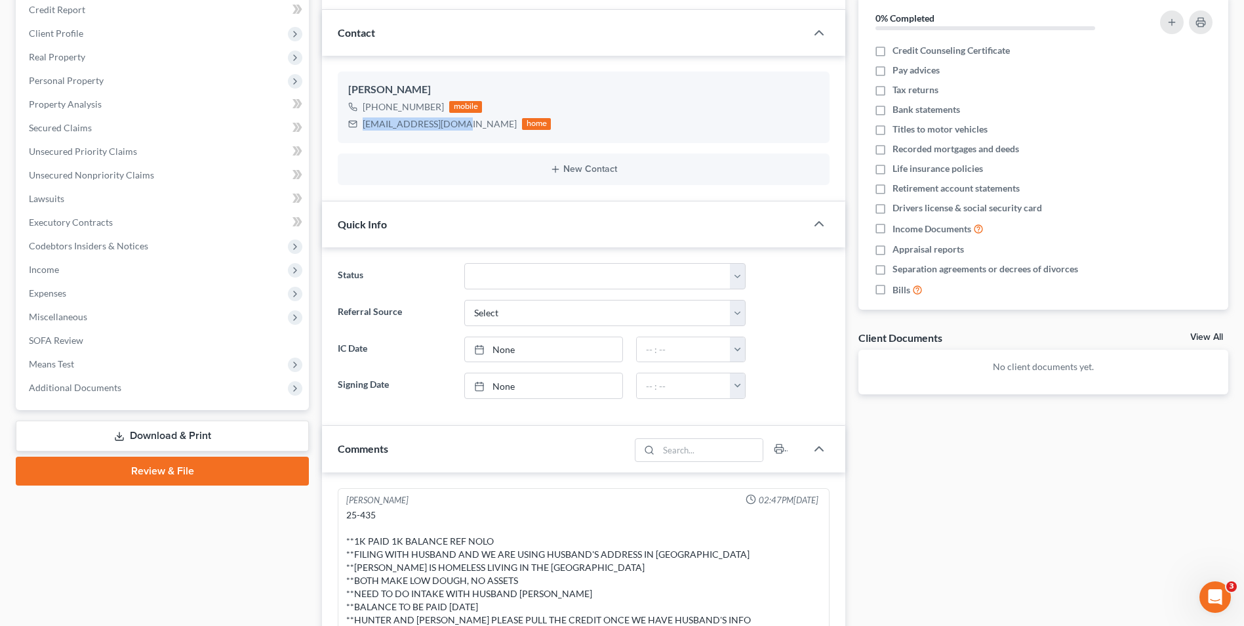
scroll to position [328, 0]
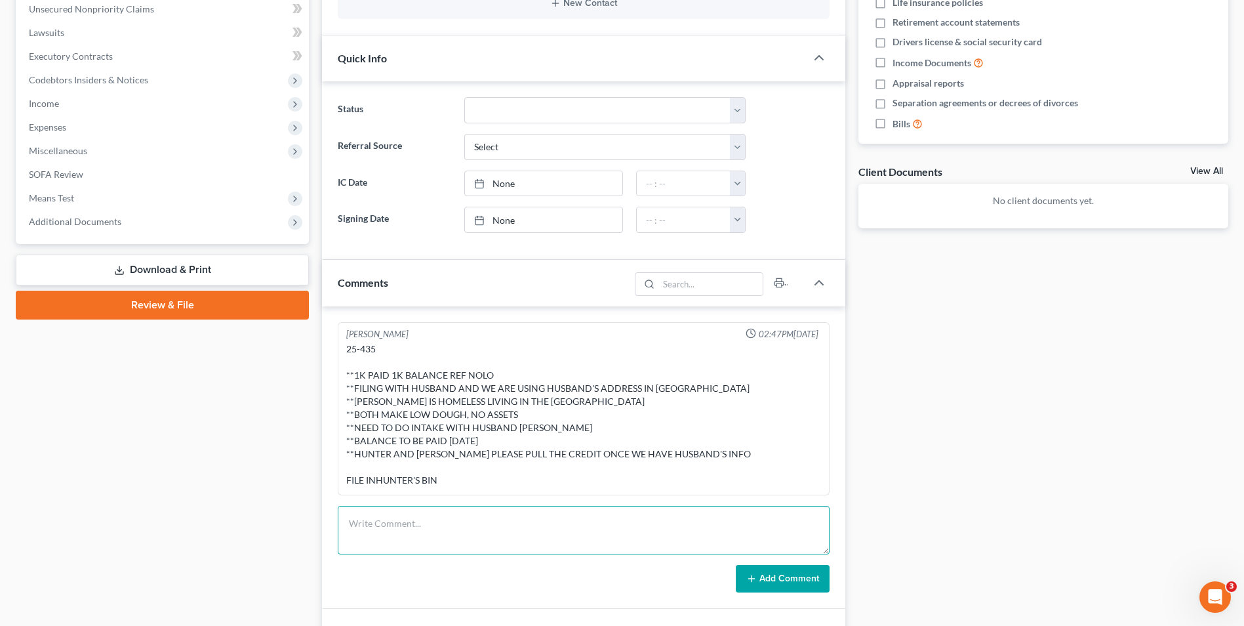
click at [425, 521] on textarea at bounding box center [584, 530] width 492 height 49
paste textarea "We will need the following documents from you and [PERSON_NAME] for the bankrup…"
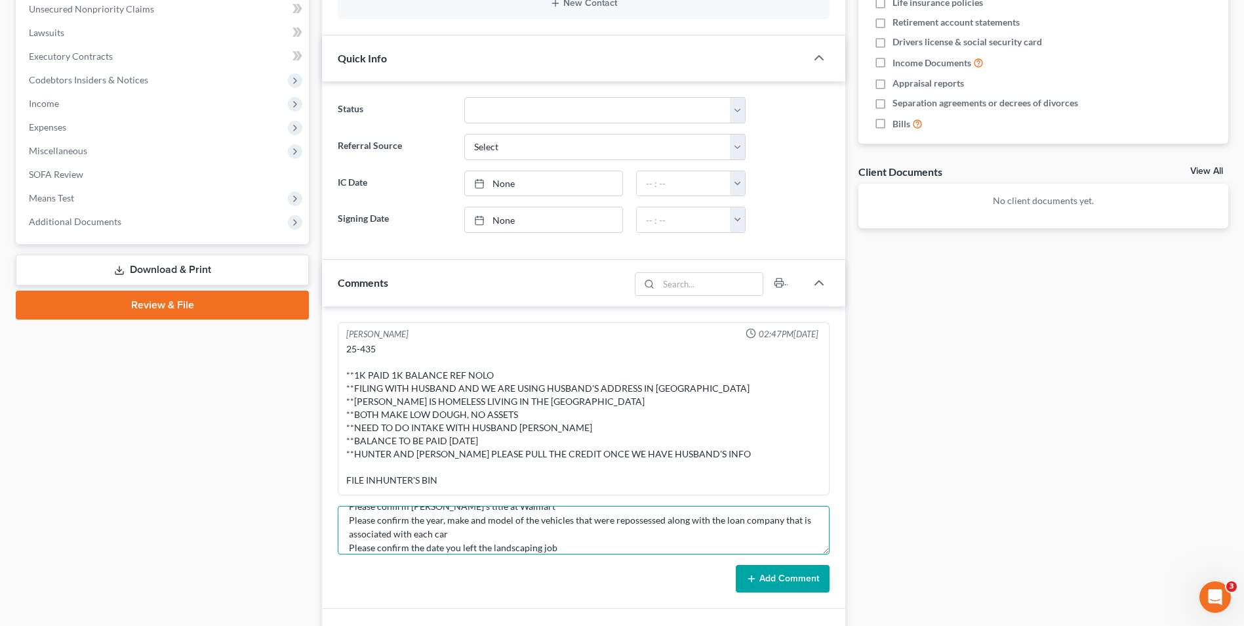
type textarea "email to client We will need the following documents from you and [PERSON_NAME]…"
click at [769, 573] on button "Add Comment" at bounding box center [783, 579] width 94 height 28
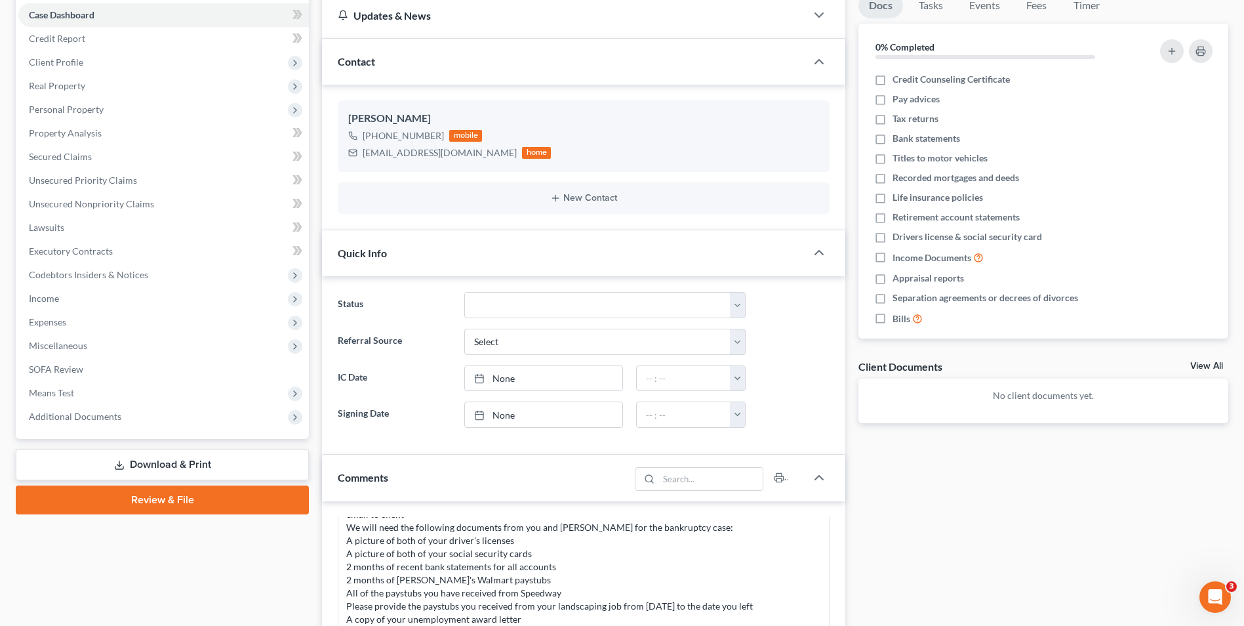
scroll to position [0, 0]
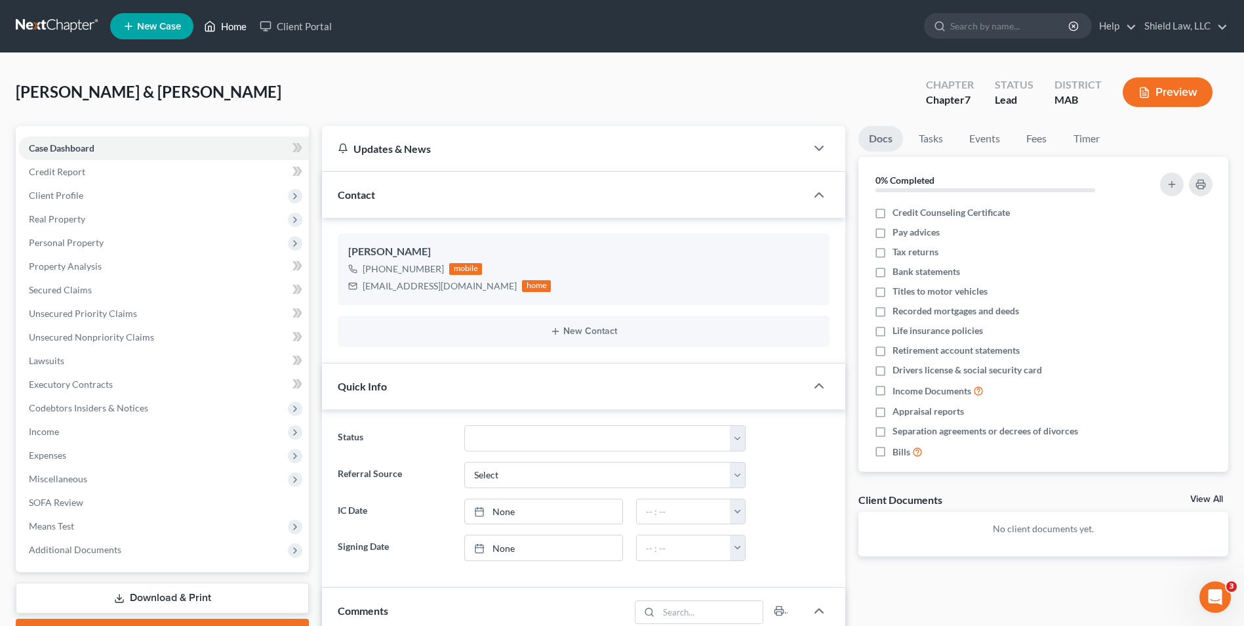
click at [226, 26] on link "Home" at bounding box center [225, 26] width 56 height 24
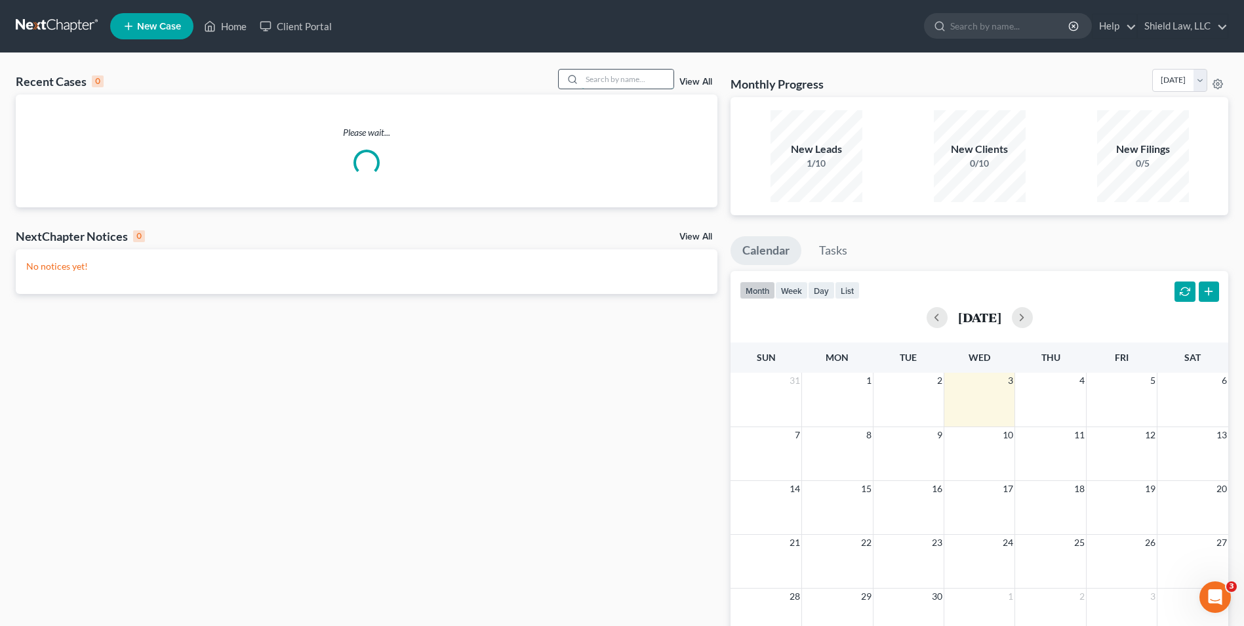
click at [627, 77] on input "search" at bounding box center [628, 79] width 92 height 19
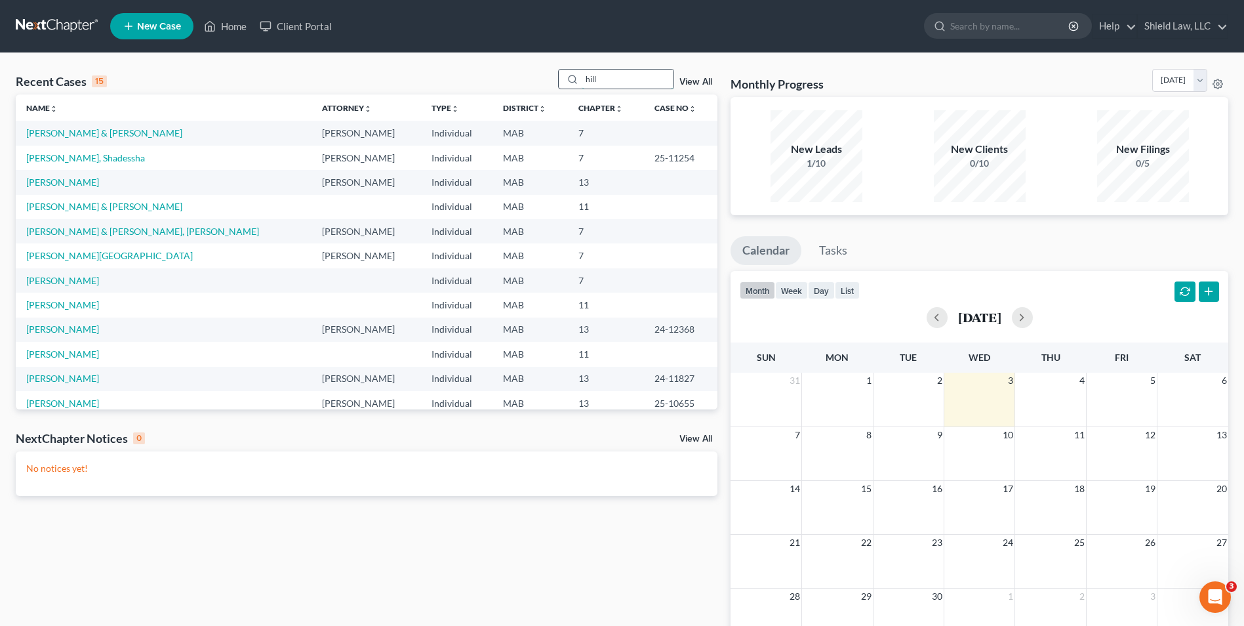
type input "hill"
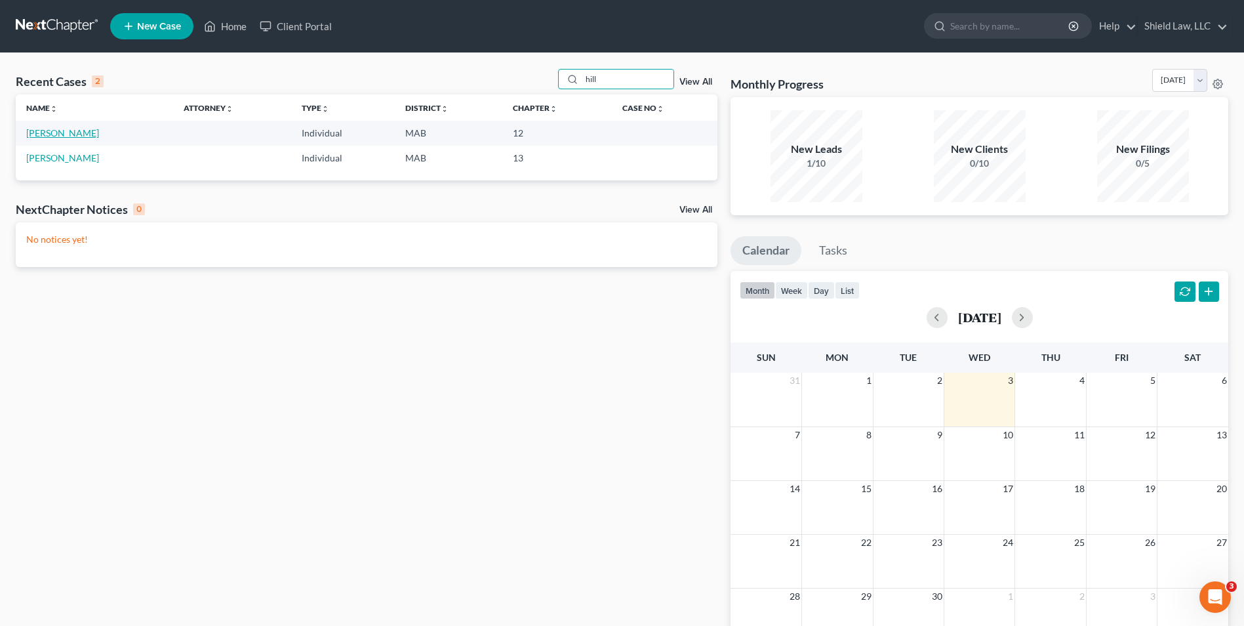
click at [56, 136] on link "[PERSON_NAME]" at bounding box center [62, 132] width 73 height 11
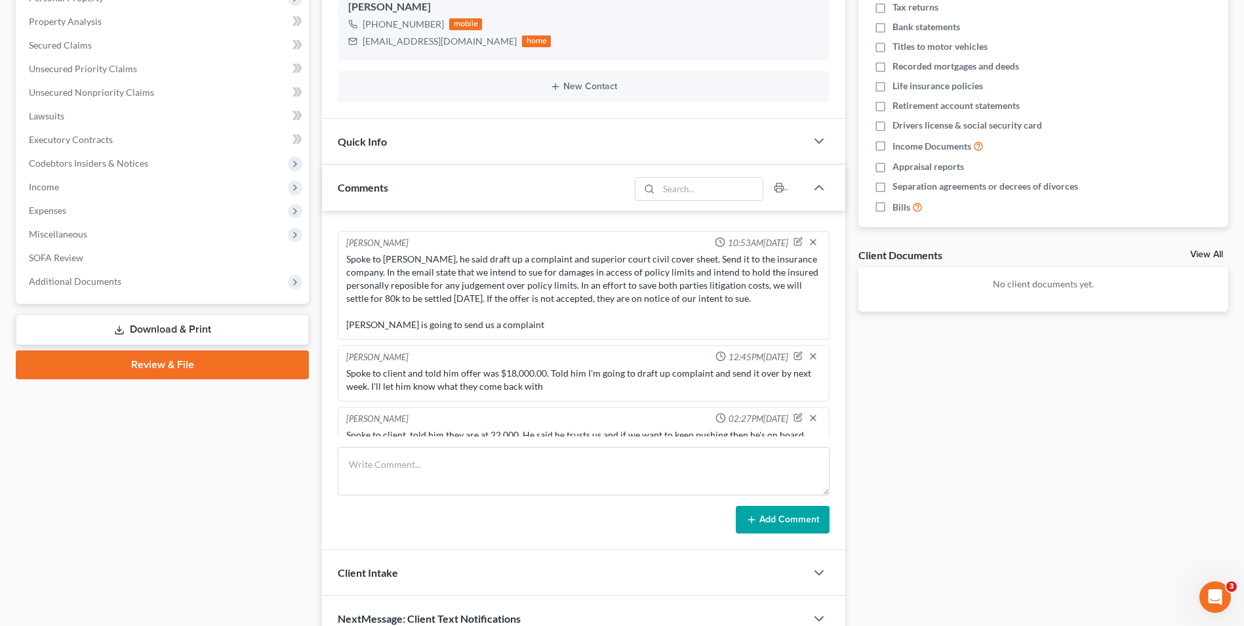
scroll to position [279, 0]
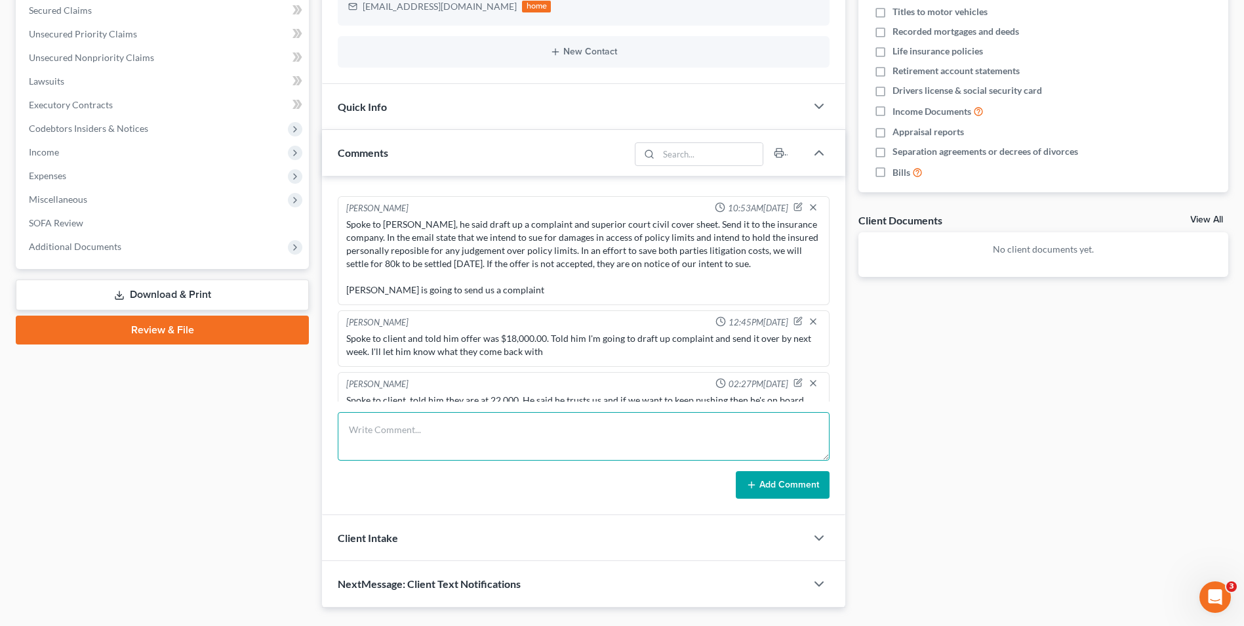
click at [439, 445] on textarea at bounding box center [584, 436] width 492 height 49
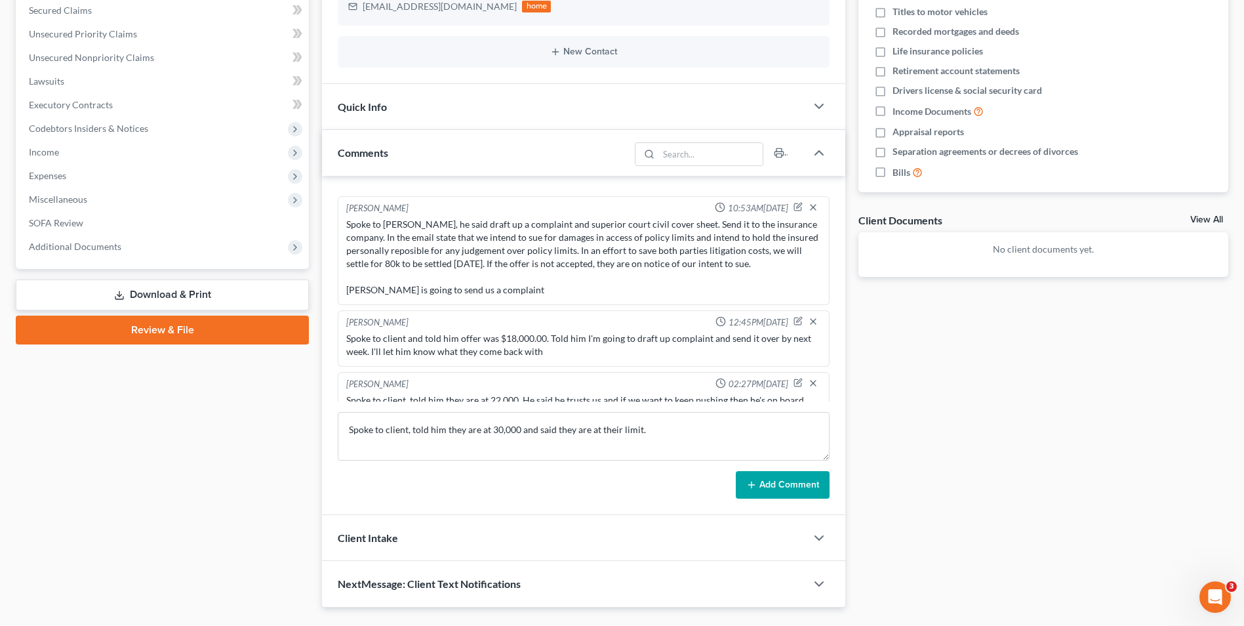
drag, startPoint x: 308, startPoint y: 444, endPoint x: 450, endPoint y: 386, distance: 154.1
click at [308, 441] on div "Case Dashboard Payments Invoices Payments Payments Credit Report Client Profile" at bounding box center [162, 227] width 306 height 761
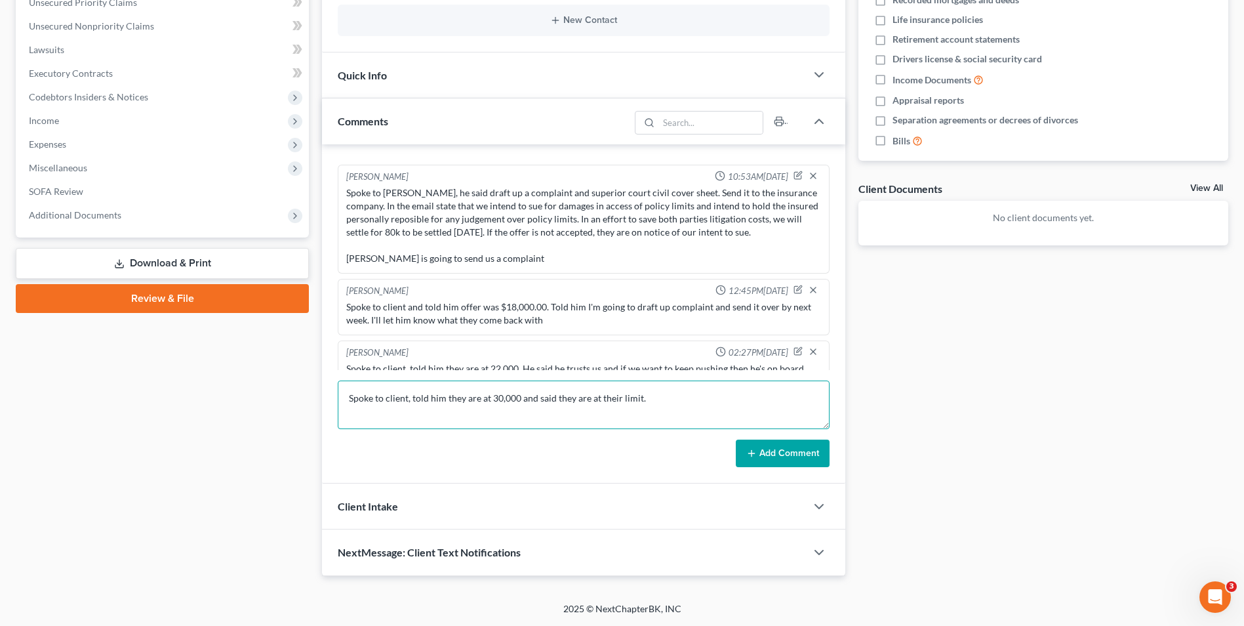
click at [652, 399] on textarea "Spoke to client, told him they are at 30,000 and said they are at their limit." at bounding box center [584, 404] width 492 height 49
type textarea "Spoke to client, told him they are at 30,000 and said they are at their limit. …"
click at [787, 450] on button "Add Comment" at bounding box center [783, 453] width 94 height 28
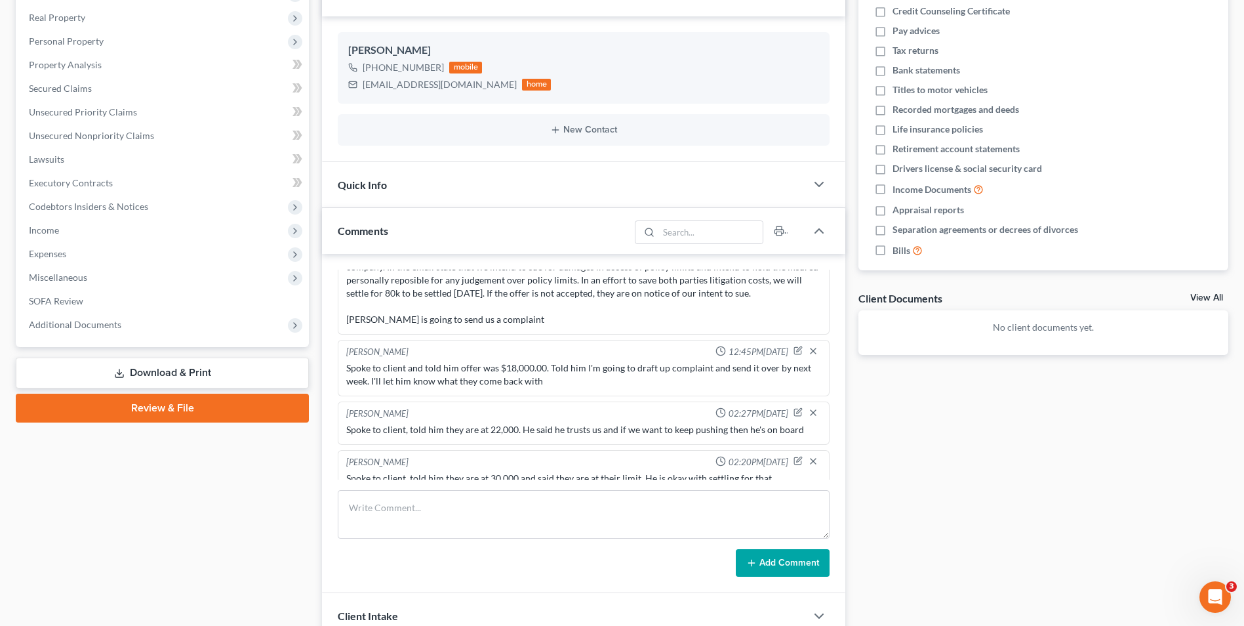
scroll to position [0, 0]
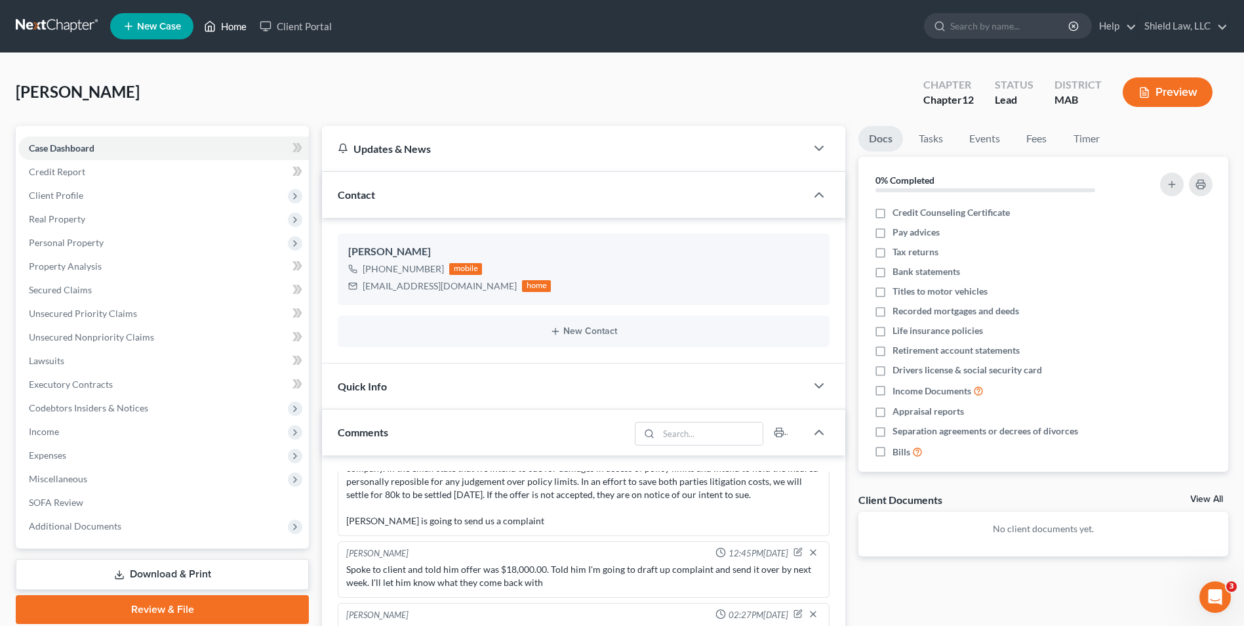
click at [233, 26] on link "Home" at bounding box center [225, 26] width 56 height 24
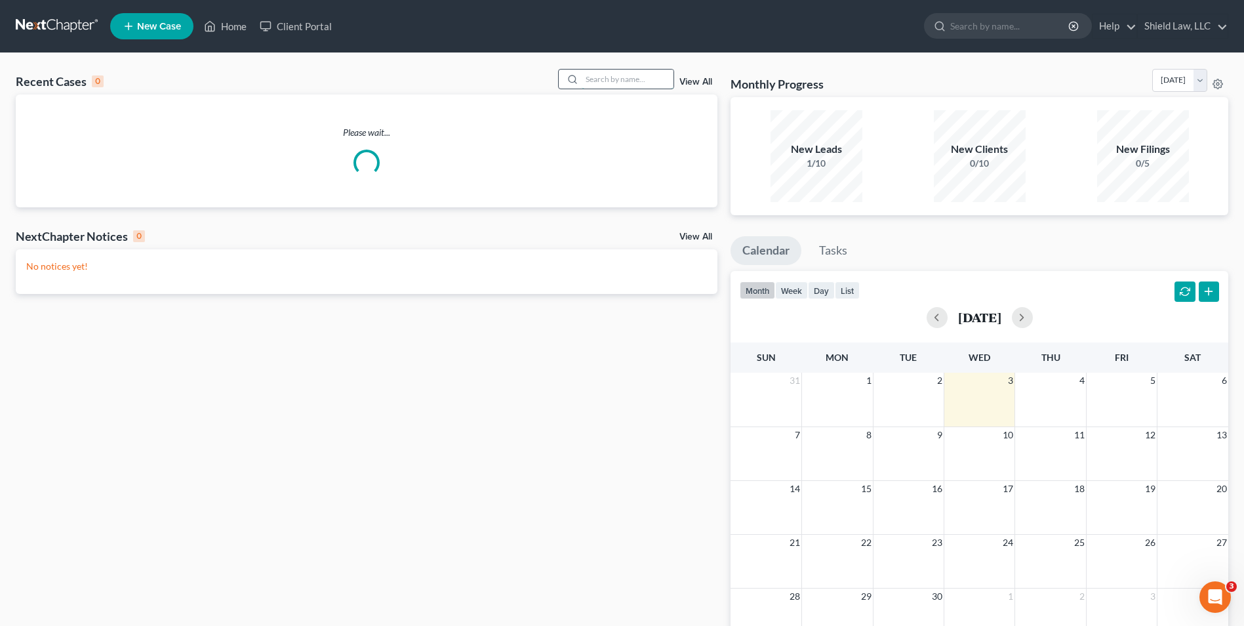
click at [633, 80] on input "search" at bounding box center [628, 79] width 92 height 19
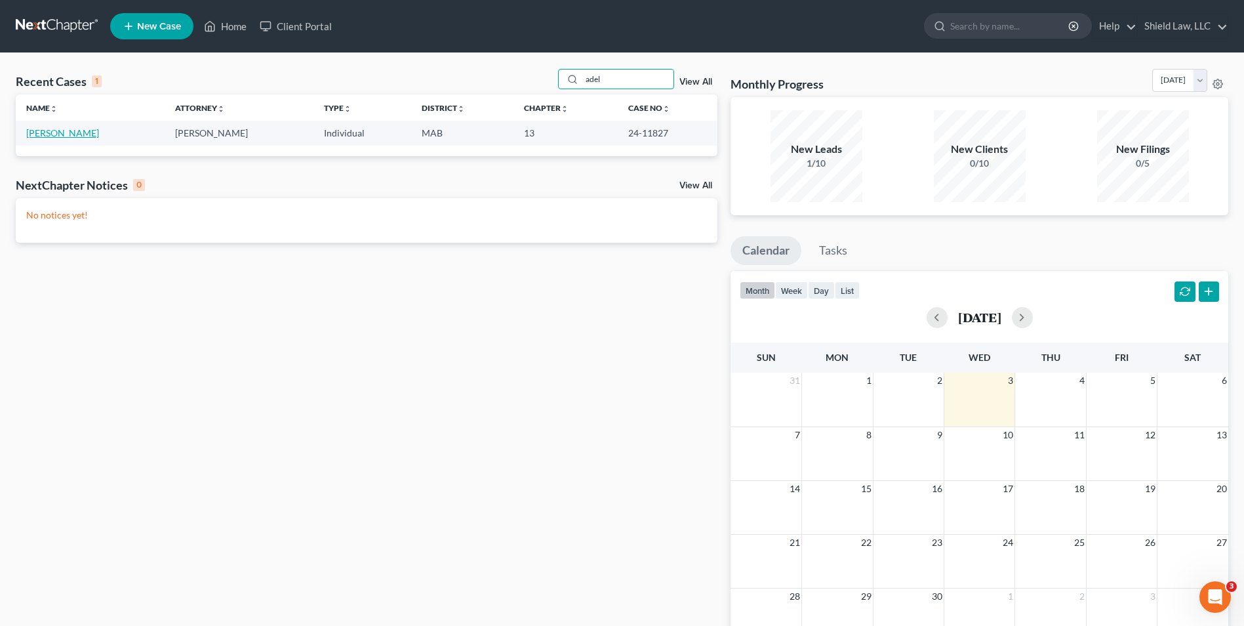
type input "adel"
click at [33, 129] on link "[PERSON_NAME]" at bounding box center [62, 132] width 73 height 11
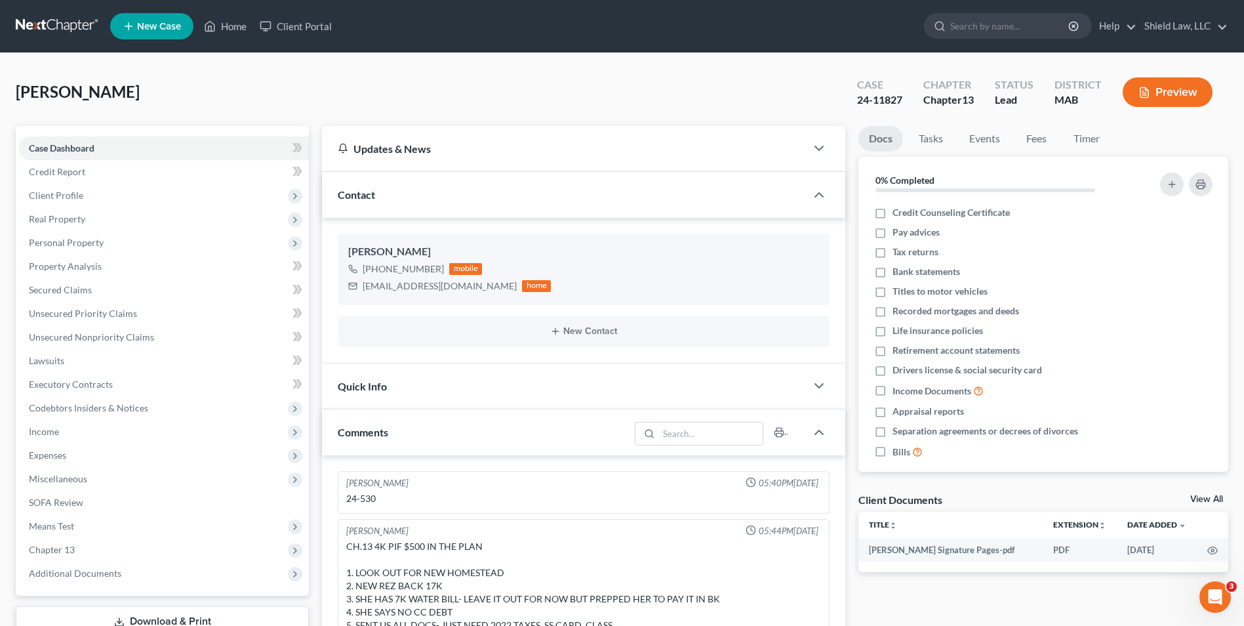
scroll to position [598, 0]
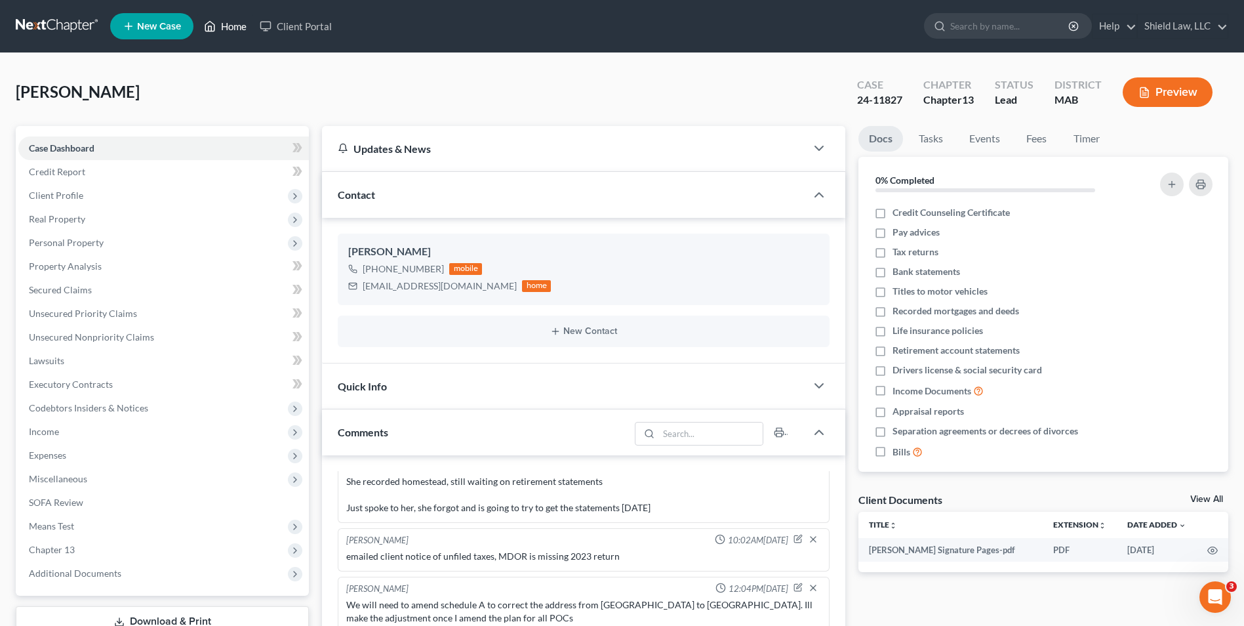
drag, startPoint x: 247, startPoint y: 30, endPoint x: 614, endPoint y: 66, distance: 368.2
click at [247, 30] on link "Home" at bounding box center [225, 26] width 56 height 24
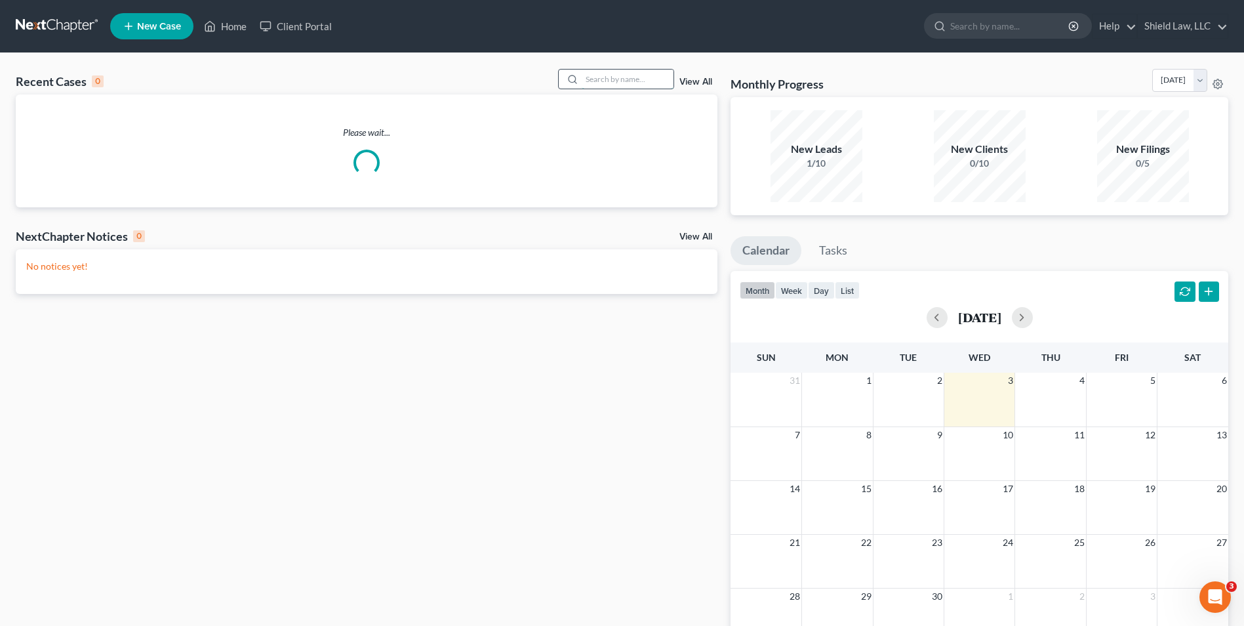
click at [613, 75] on input "search" at bounding box center [628, 79] width 92 height 19
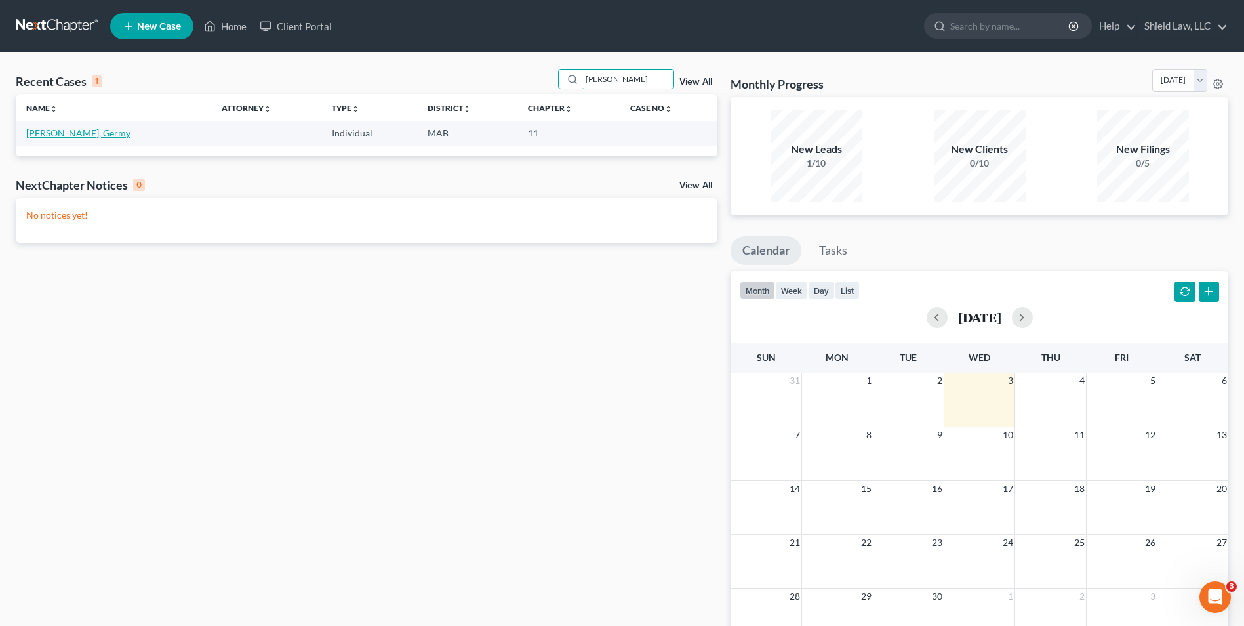
type input "[PERSON_NAME]"
click at [52, 131] on link "[PERSON_NAME], Germy" at bounding box center [78, 132] width 104 height 11
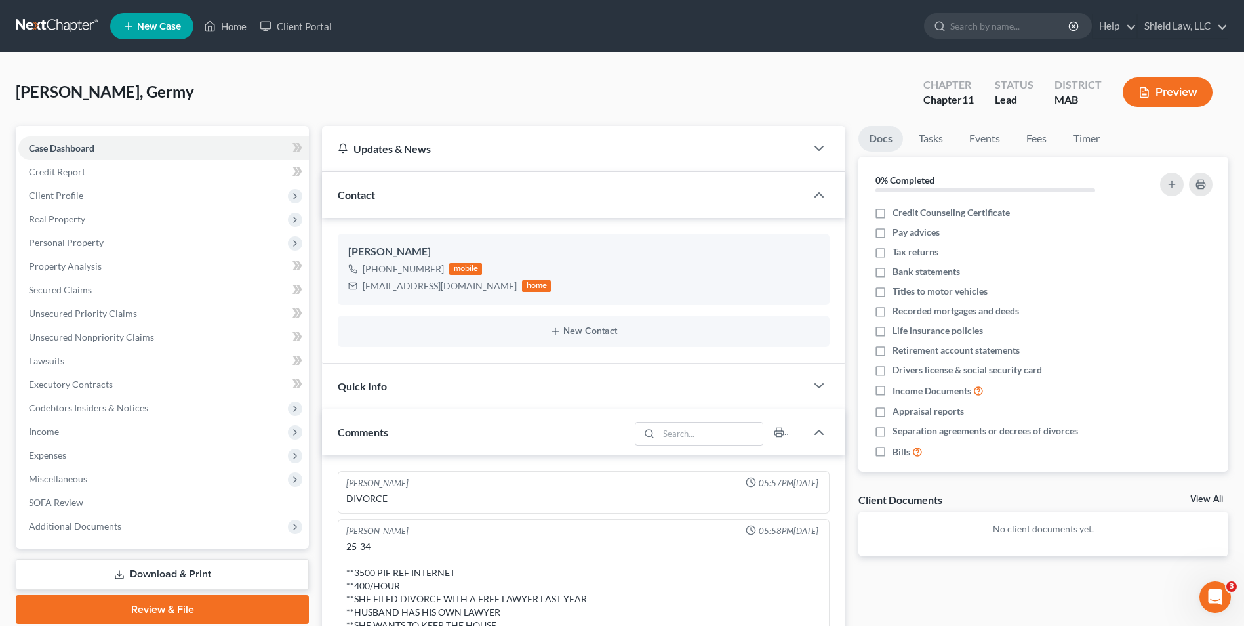
scroll to position [654, 0]
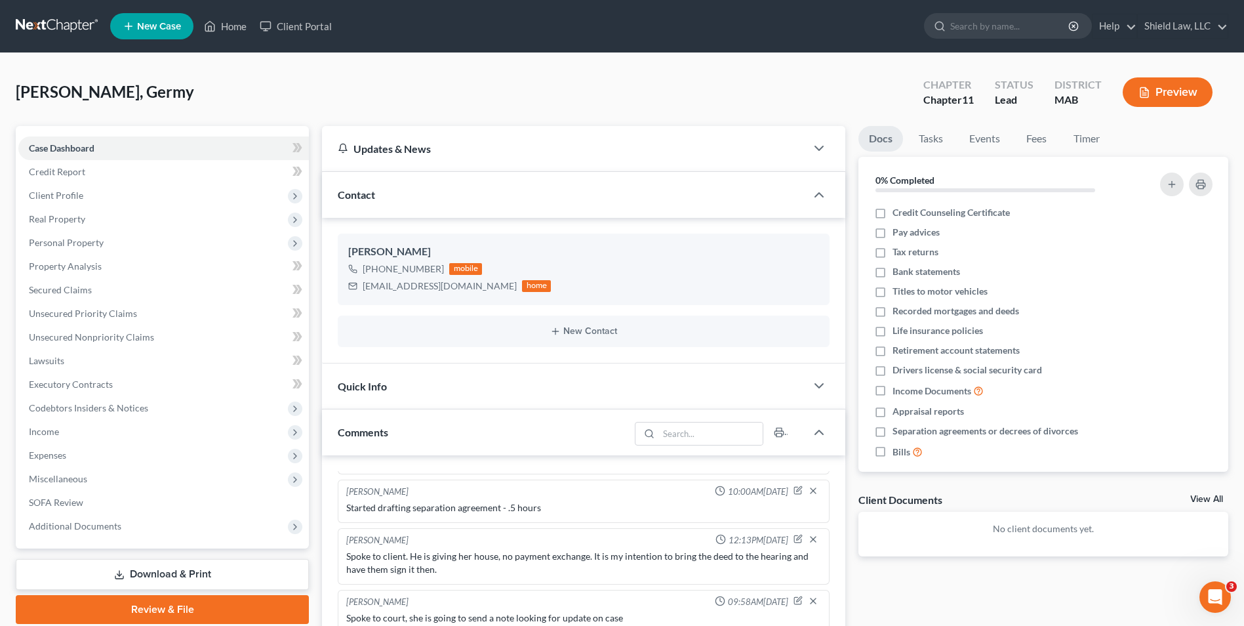
drag, startPoint x: 543, startPoint y: 59, endPoint x: 601, endPoint y: 0, distance: 83.0
click at [543, 59] on div "[PERSON_NAME], Germy Upgraded Chapter Chapter 11 Status Lead District MAB Previ…" at bounding box center [622, 483] width 1244 height 860
click at [224, 8] on nav "Home New Case Client Portal Shield Law, LLC [EMAIL_ADDRESS][DOMAIN_NAME] My Acc…" at bounding box center [622, 26] width 1244 height 52
click at [226, 17] on link "Home" at bounding box center [225, 26] width 56 height 24
drag, startPoint x: 226, startPoint y: 25, endPoint x: 659, endPoint y: 68, distance: 434.8
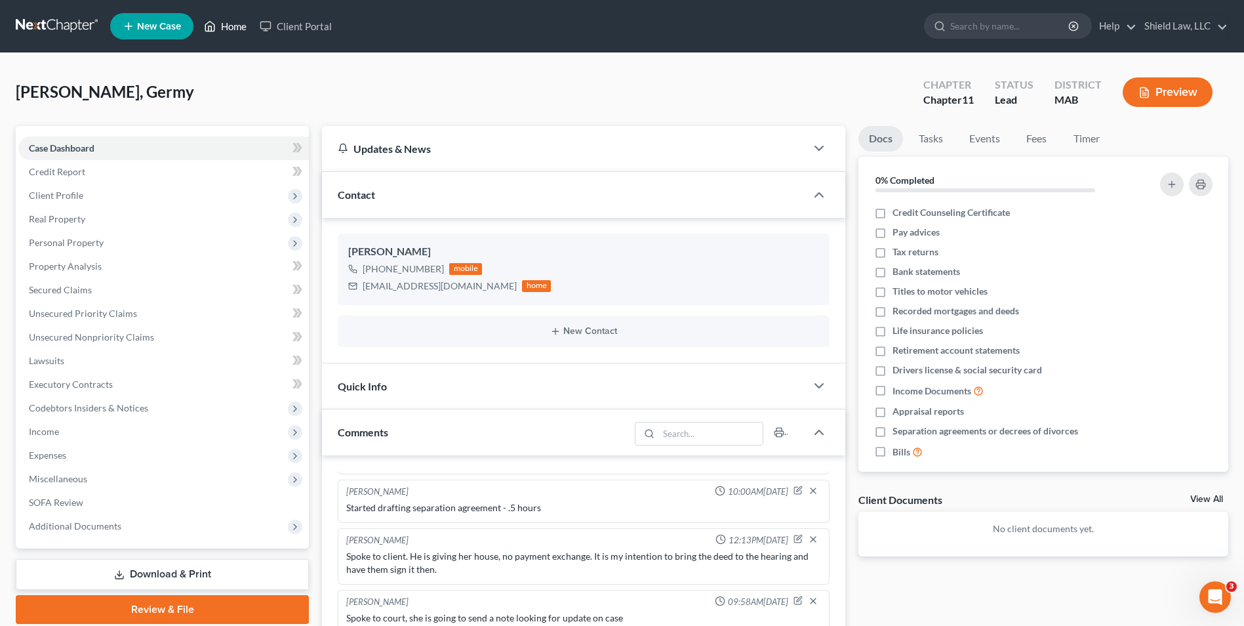
click at [226, 25] on link "Home" at bounding box center [225, 26] width 56 height 24
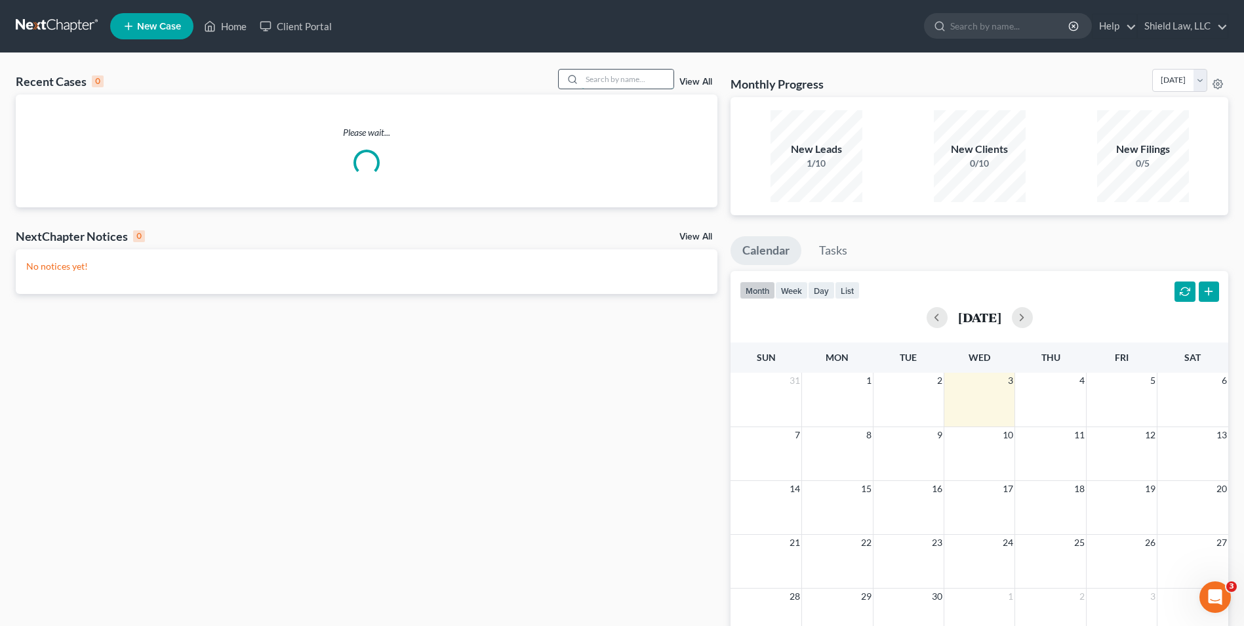
click at [641, 77] on input "search" at bounding box center [628, 79] width 92 height 19
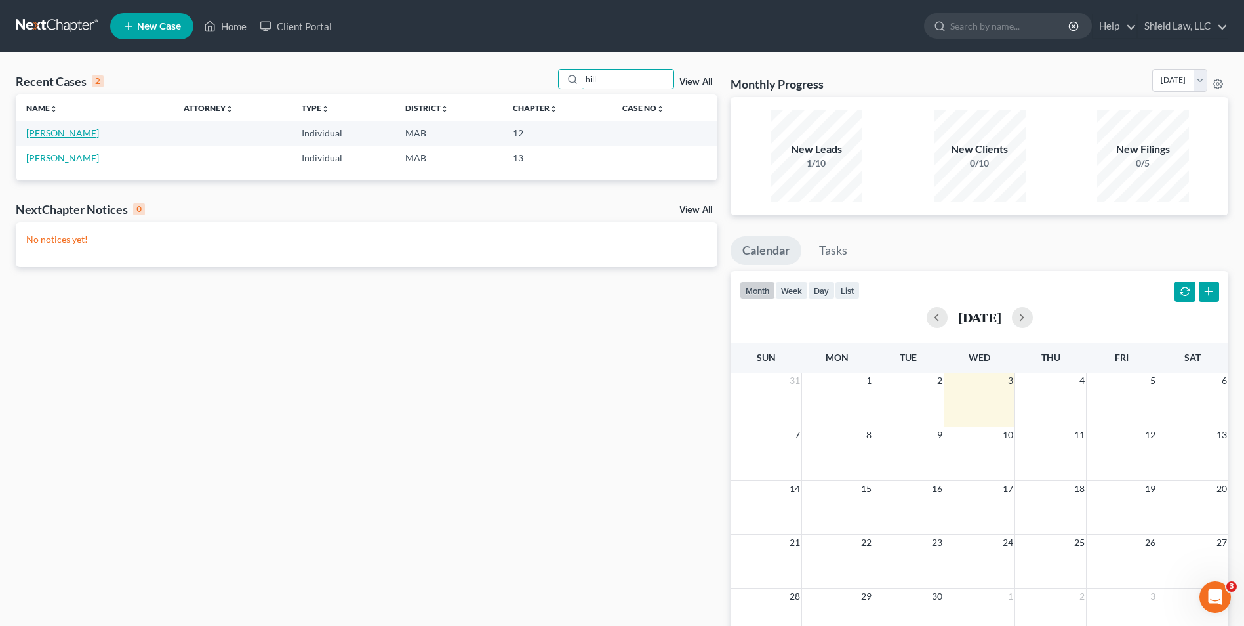
type input "hill"
click at [58, 129] on link "[PERSON_NAME]" at bounding box center [62, 132] width 73 height 11
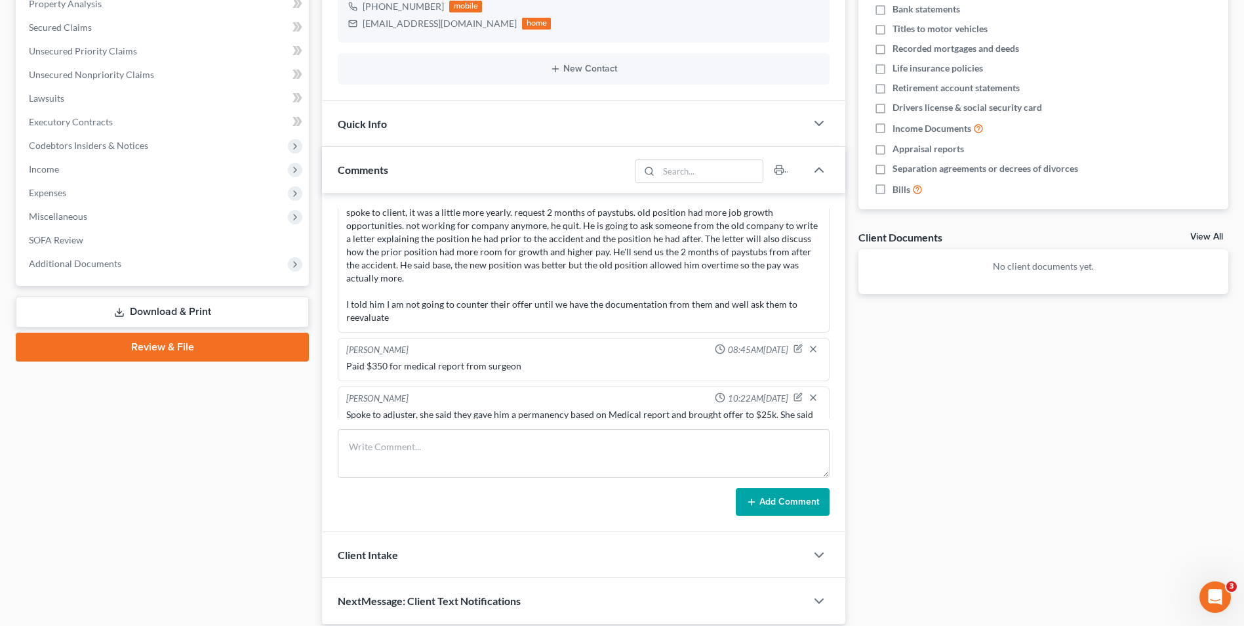
scroll to position [1836, 0]
